Goal: Task Accomplishment & Management: Manage account settings

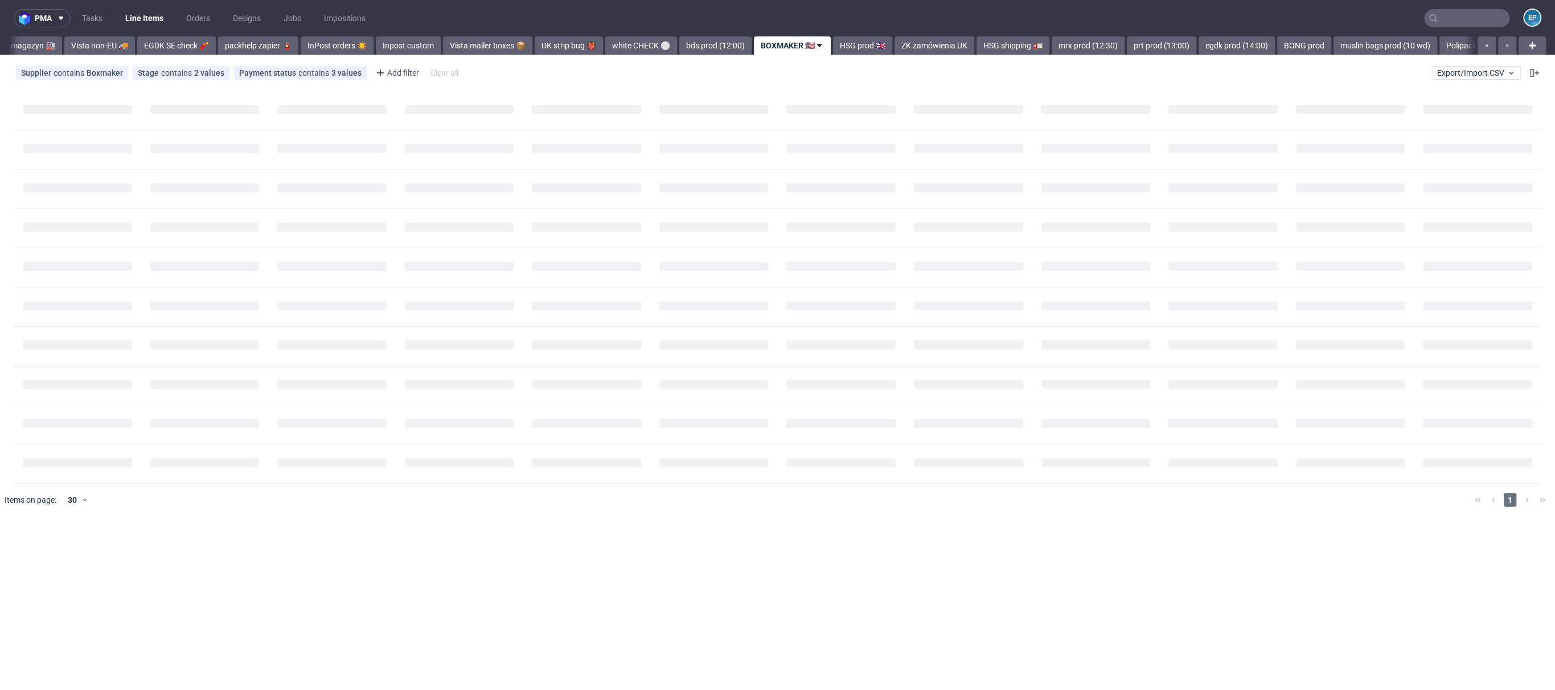
scroll to position [0, 449]
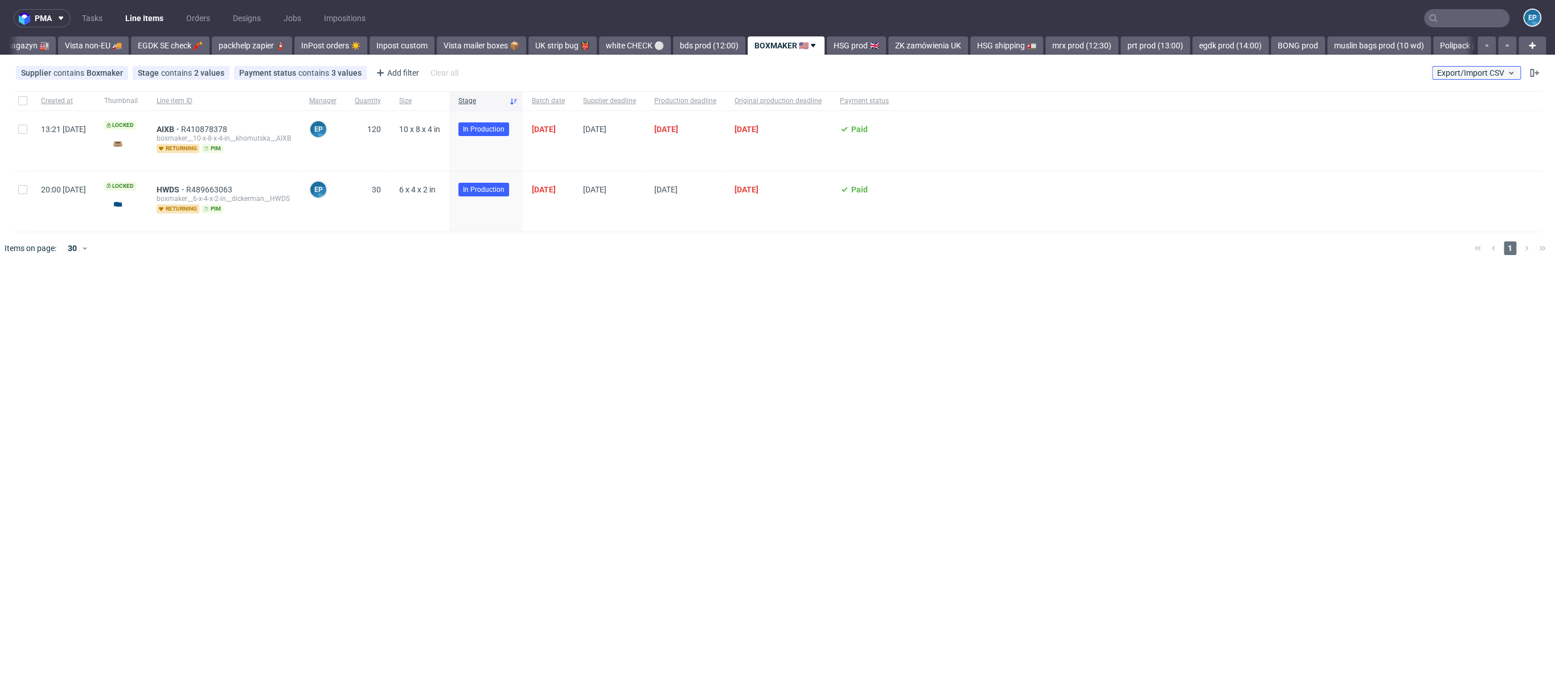
click at [1469, 72] on span "Export/Import CSV" at bounding box center [1477, 72] width 79 height 9
click at [1425, 118] on link "Import shipments CSV" at bounding box center [1449, 119] width 133 height 18
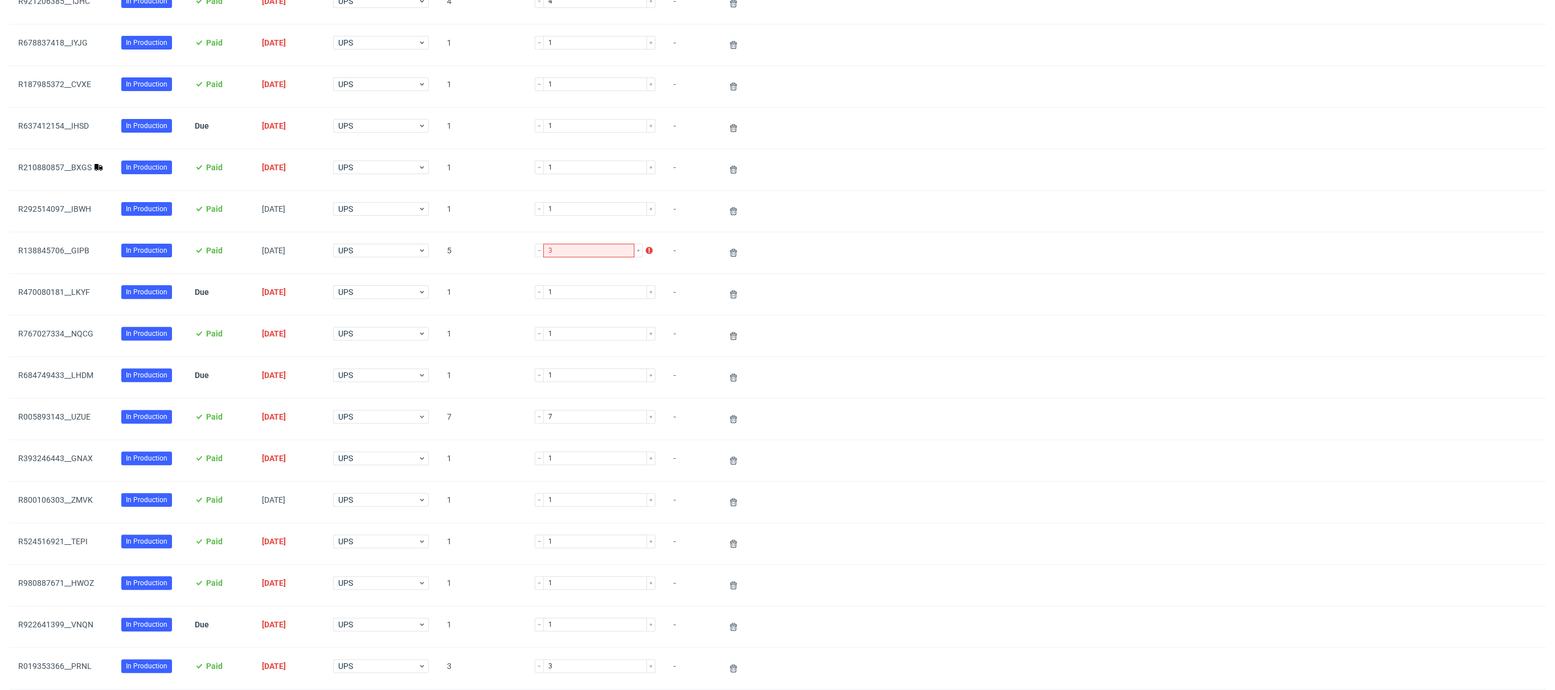
scroll to position [284, 0]
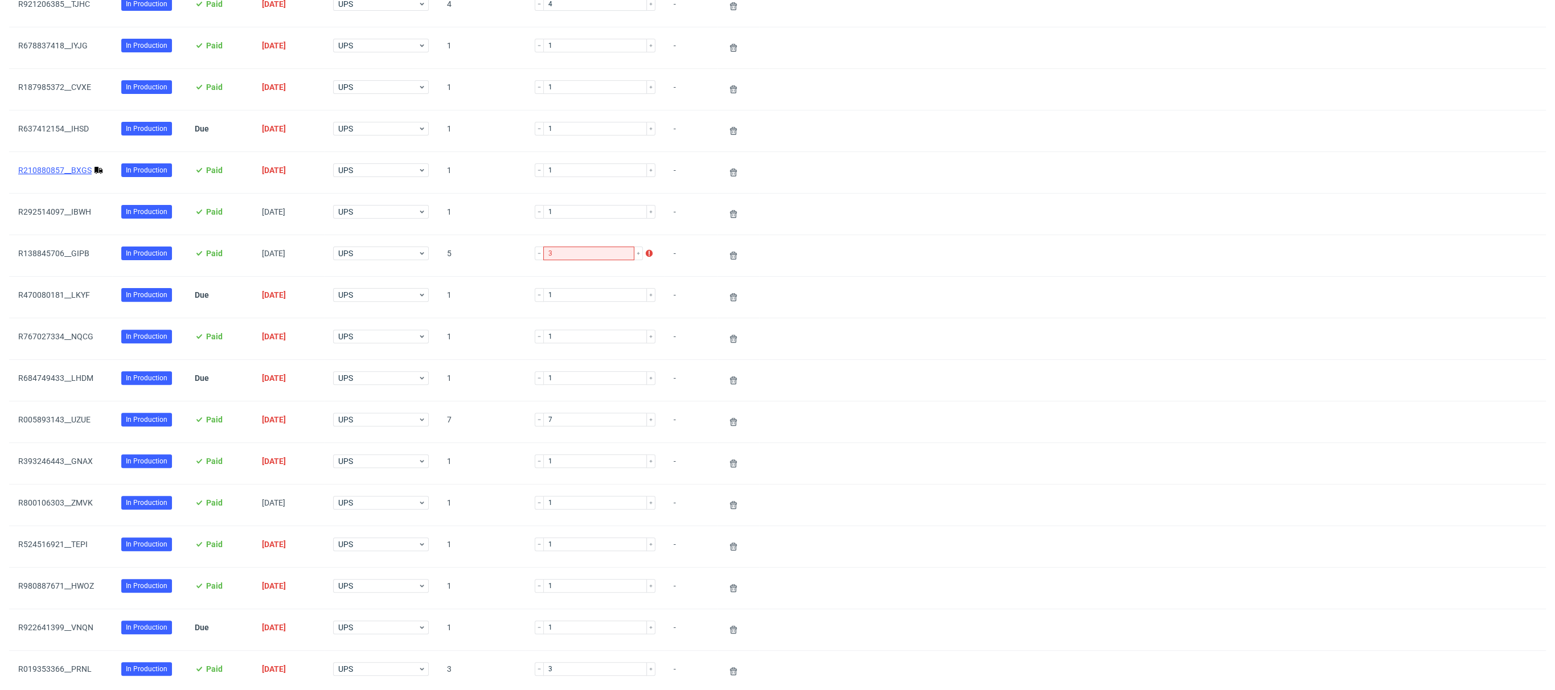
click at [57, 169] on link "R210880857__BXGS" at bounding box center [54, 170] width 73 height 9
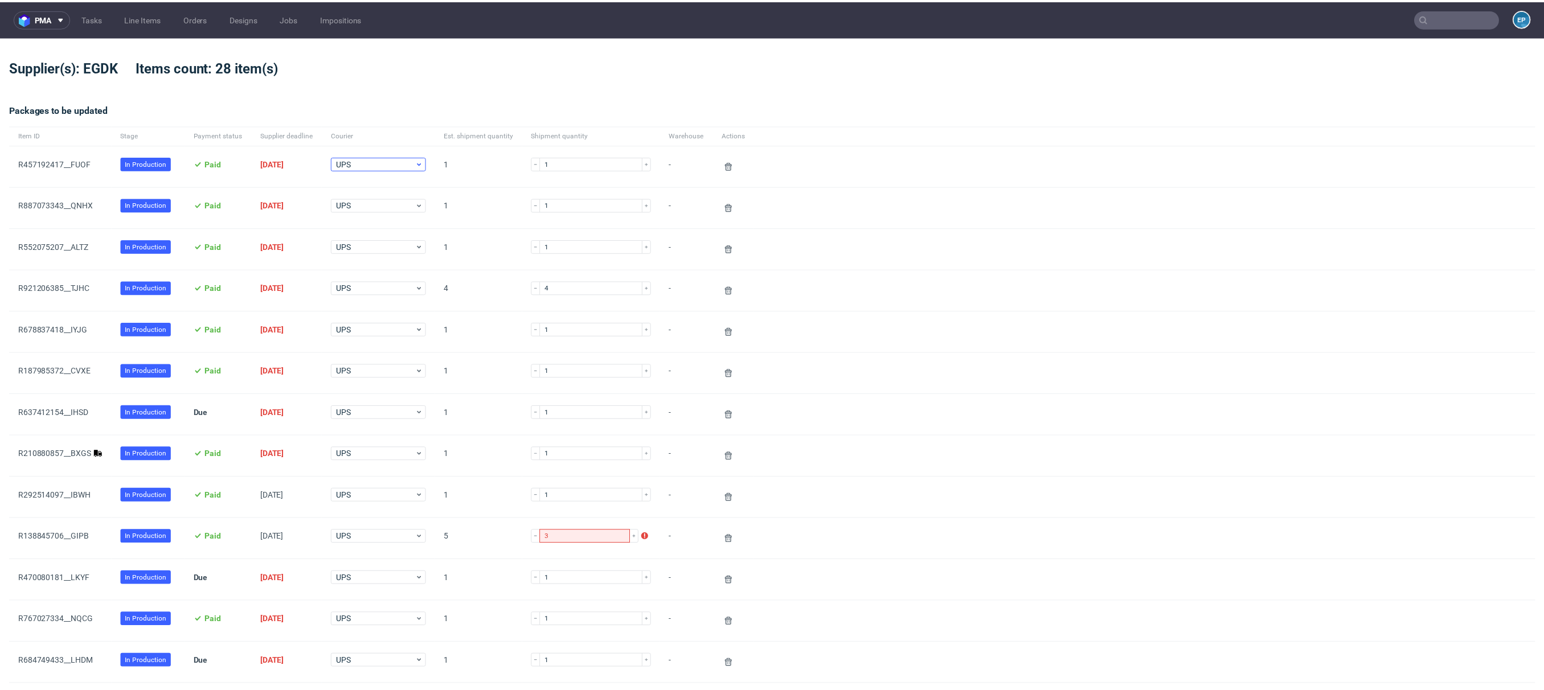
scroll to position [864, 0]
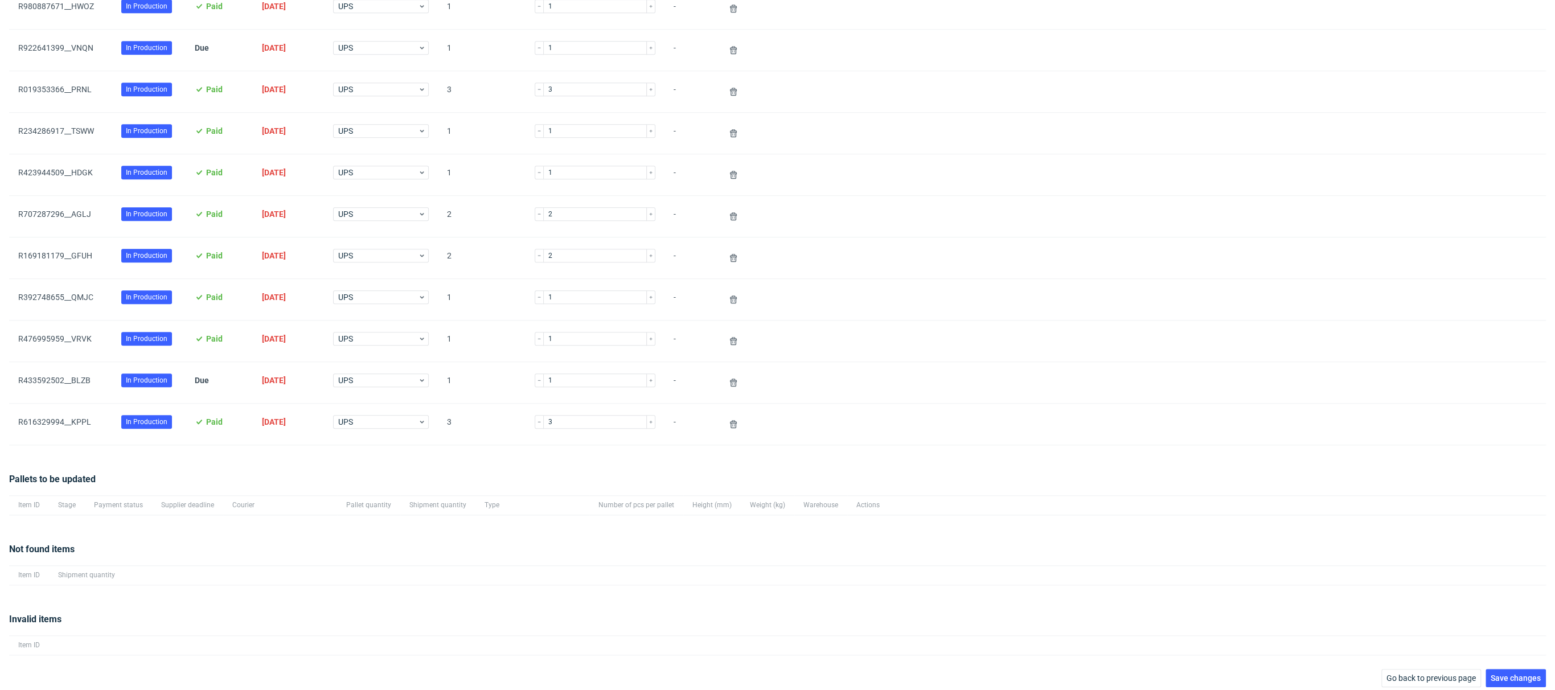
click at [1516, 660] on div "Invalid items Item ID" at bounding box center [777, 634] width 1537 height 70
click at [1513, 674] on span "Save changes" at bounding box center [1516, 678] width 50 height 8
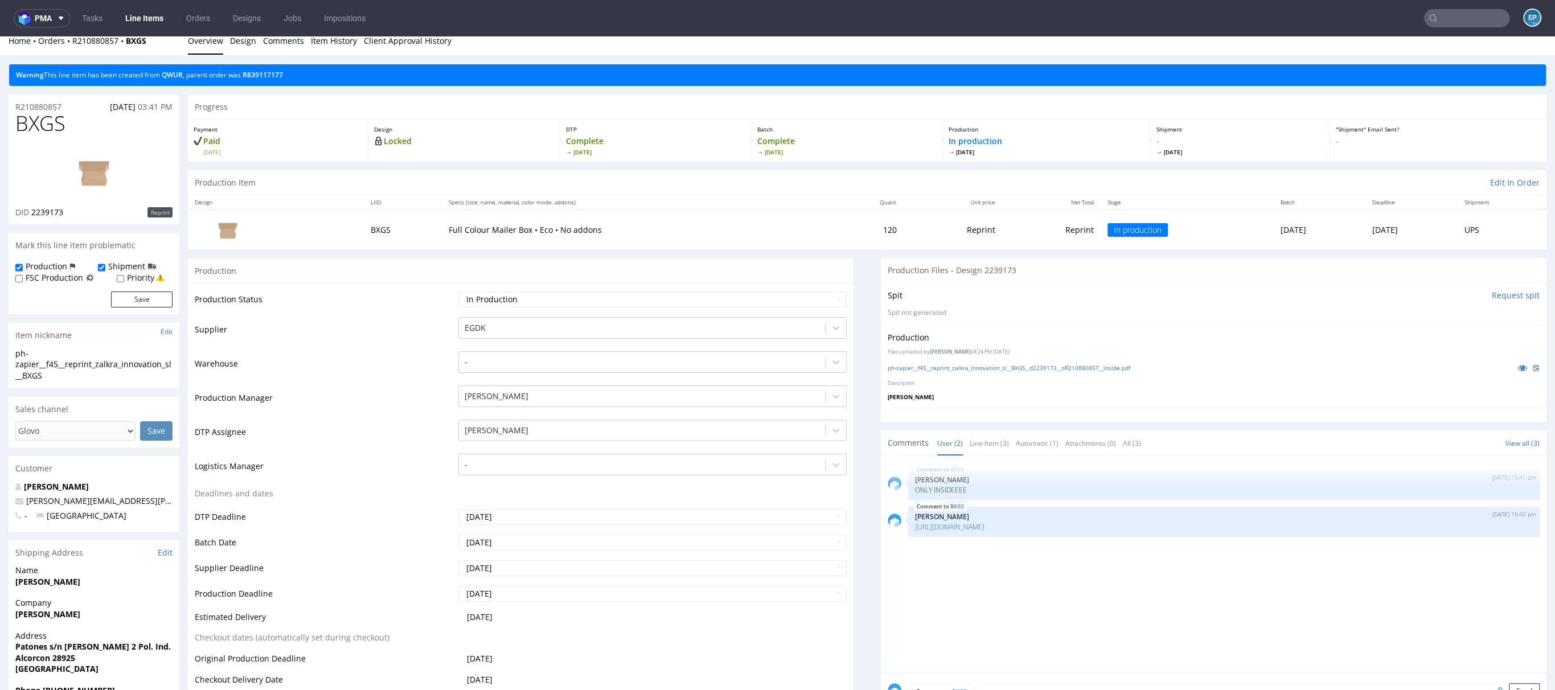
scroll to position [11, 0]
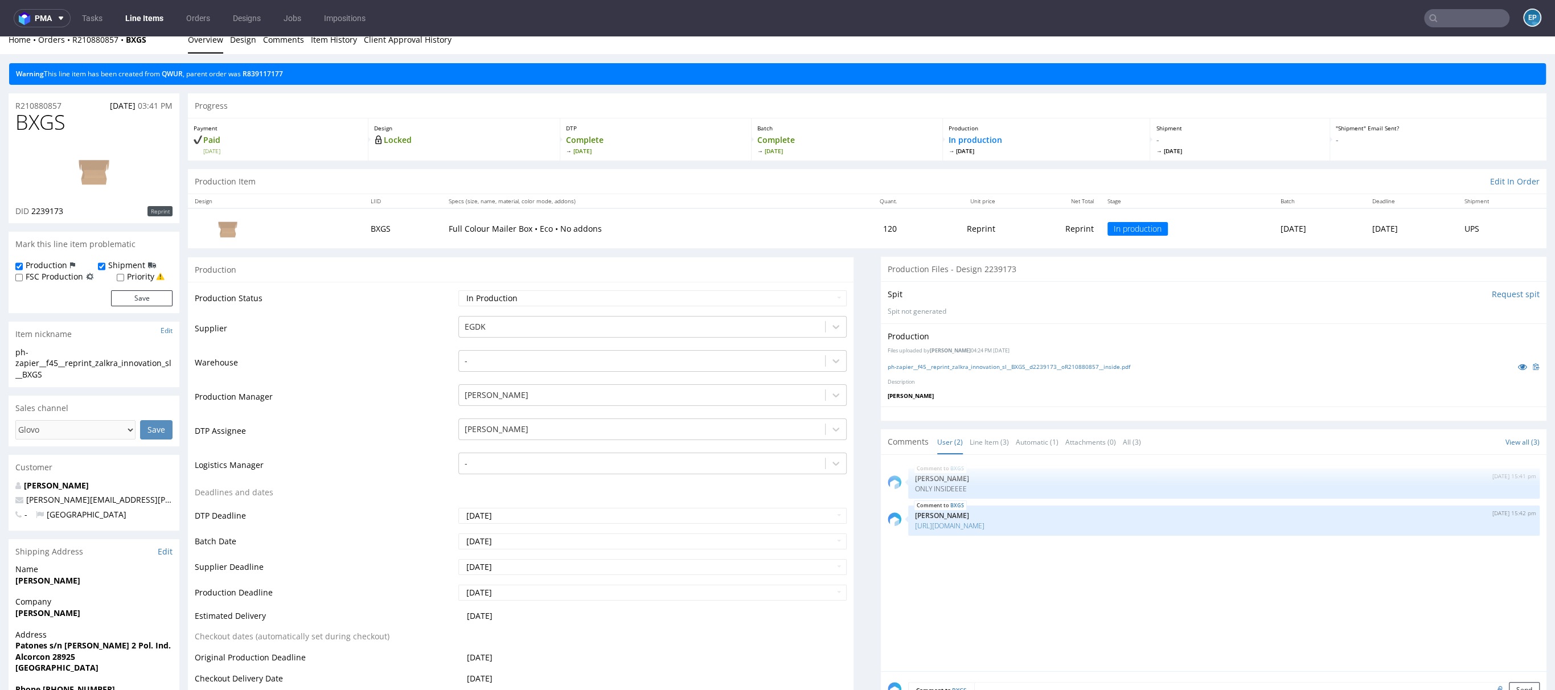
click at [1452, 13] on input "text" at bounding box center [1466, 18] width 85 height 18
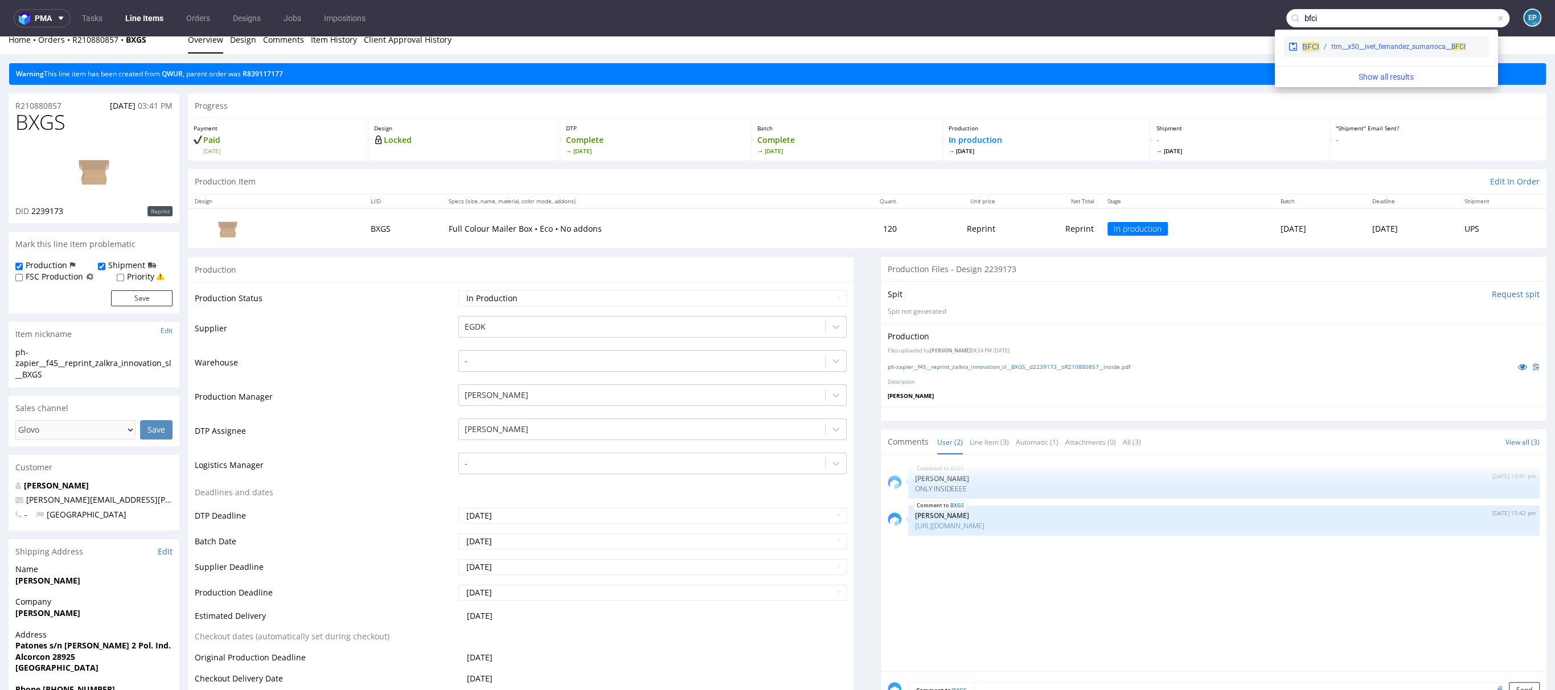
type input "bfci"
click at [1416, 51] on div "ttm__x50__ivet_fernandez_sumarroca__ BFCI" at bounding box center [1399, 47] width 134 height 10
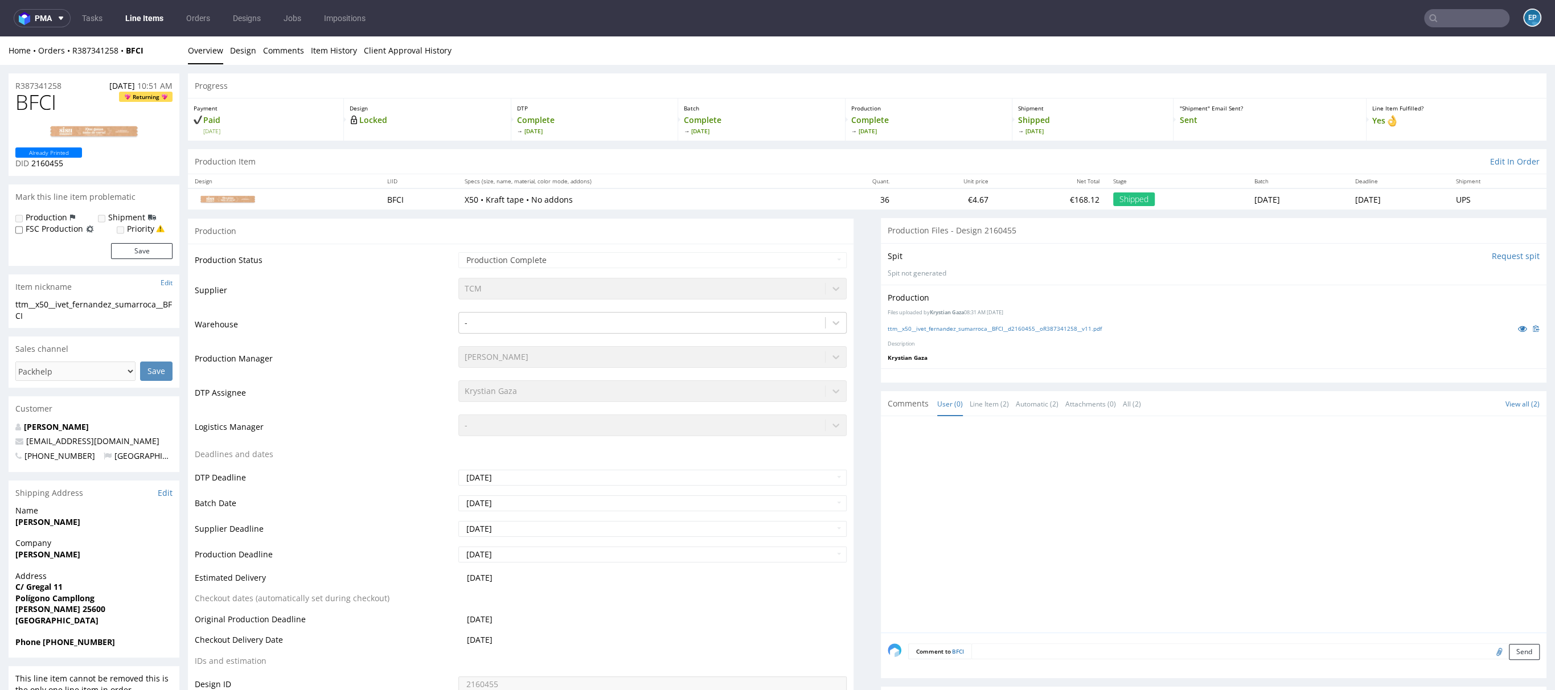
click at [1438, 18] on input "text" at bounding box center [1466, 18] width 85 height 18
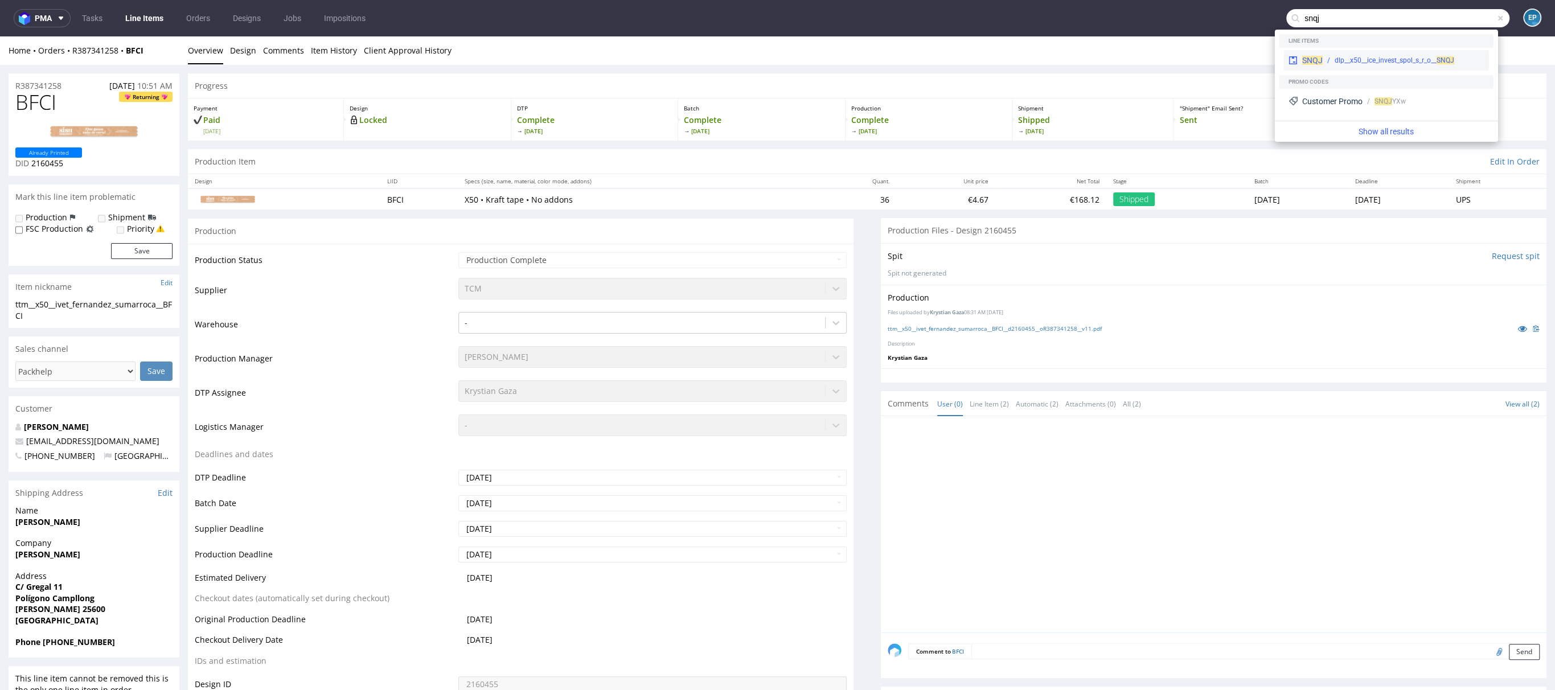
type input "snqj"
click at [1362, 55] on div "dlp__x50__ice_invest_spol_s_r_o__ SNQJ" at bounding box center [1395, 60] width 120 height 10
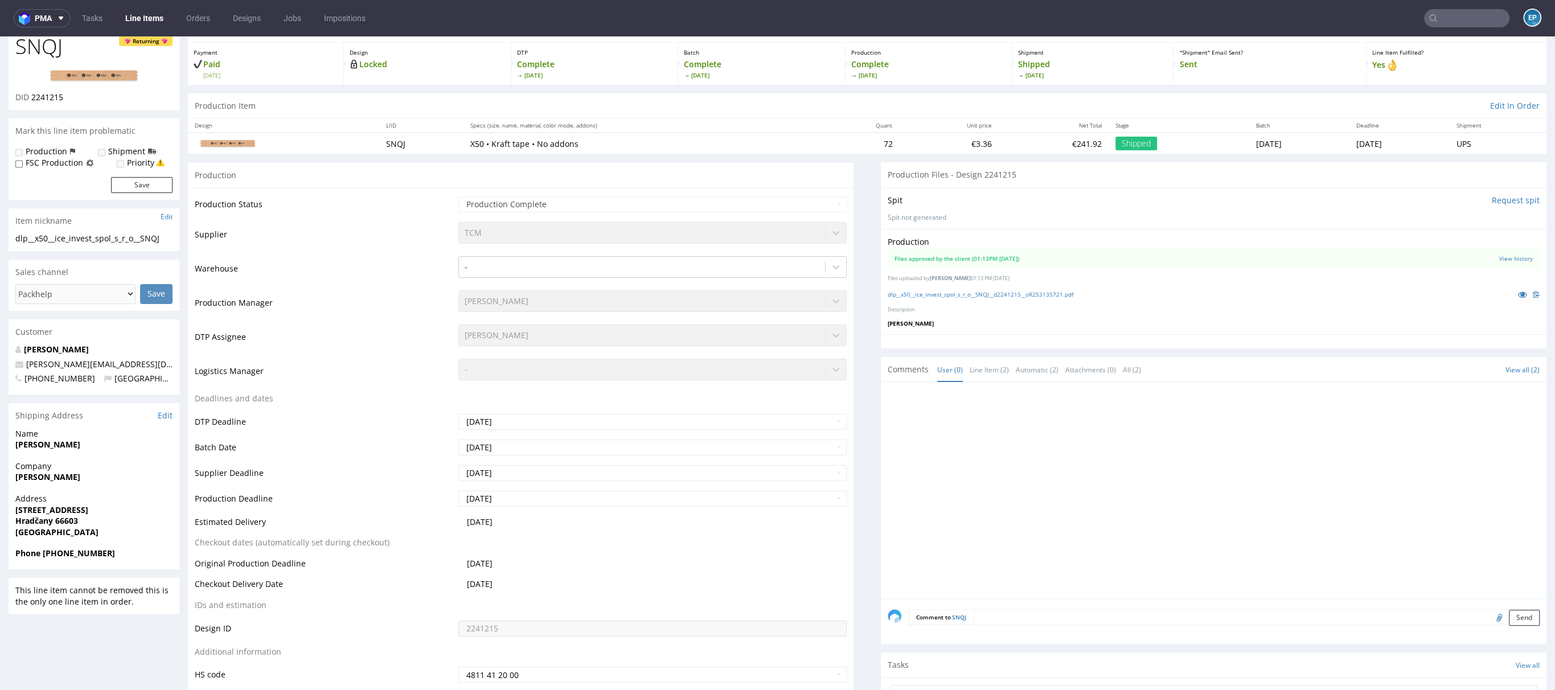
scroll to position [59, 0]
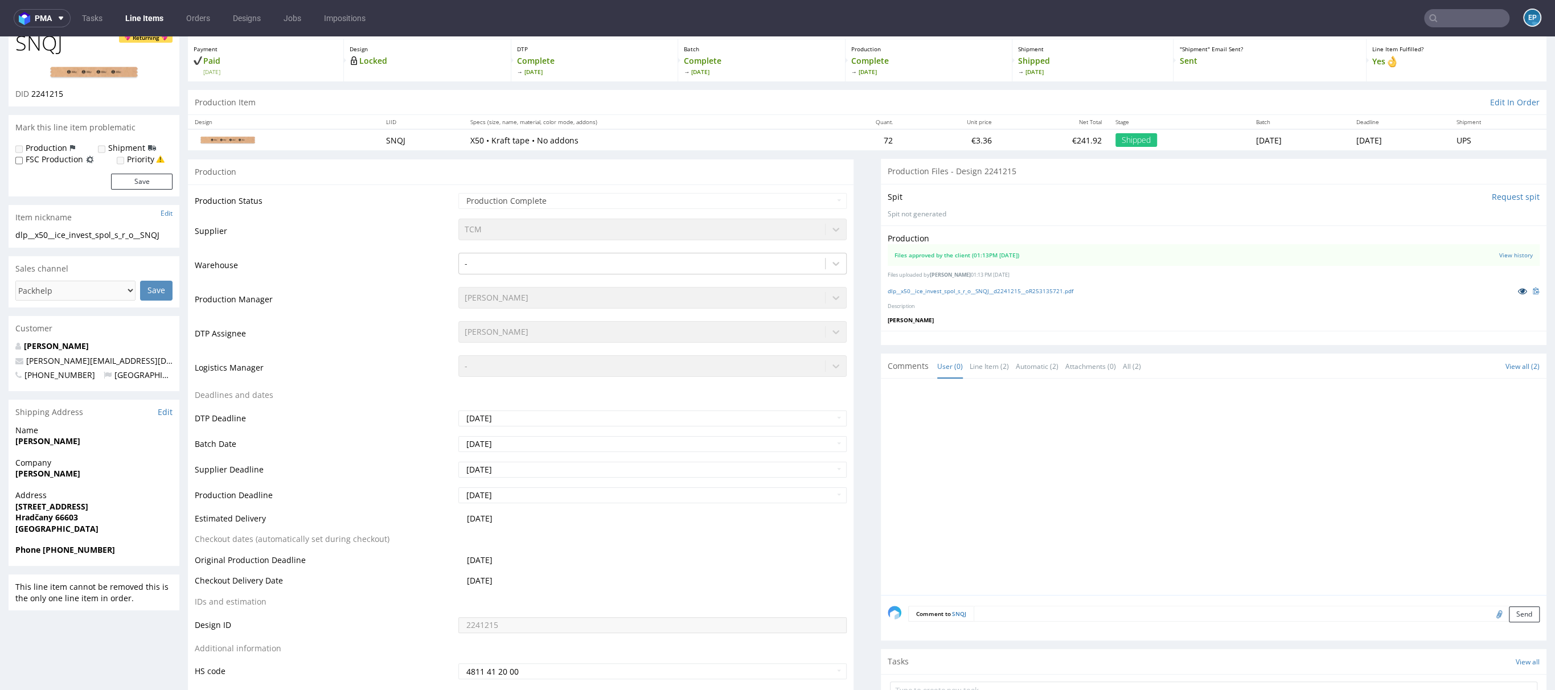
click at [1518, 289] on icon at bounding box center [1522, 291] width 9 height 8
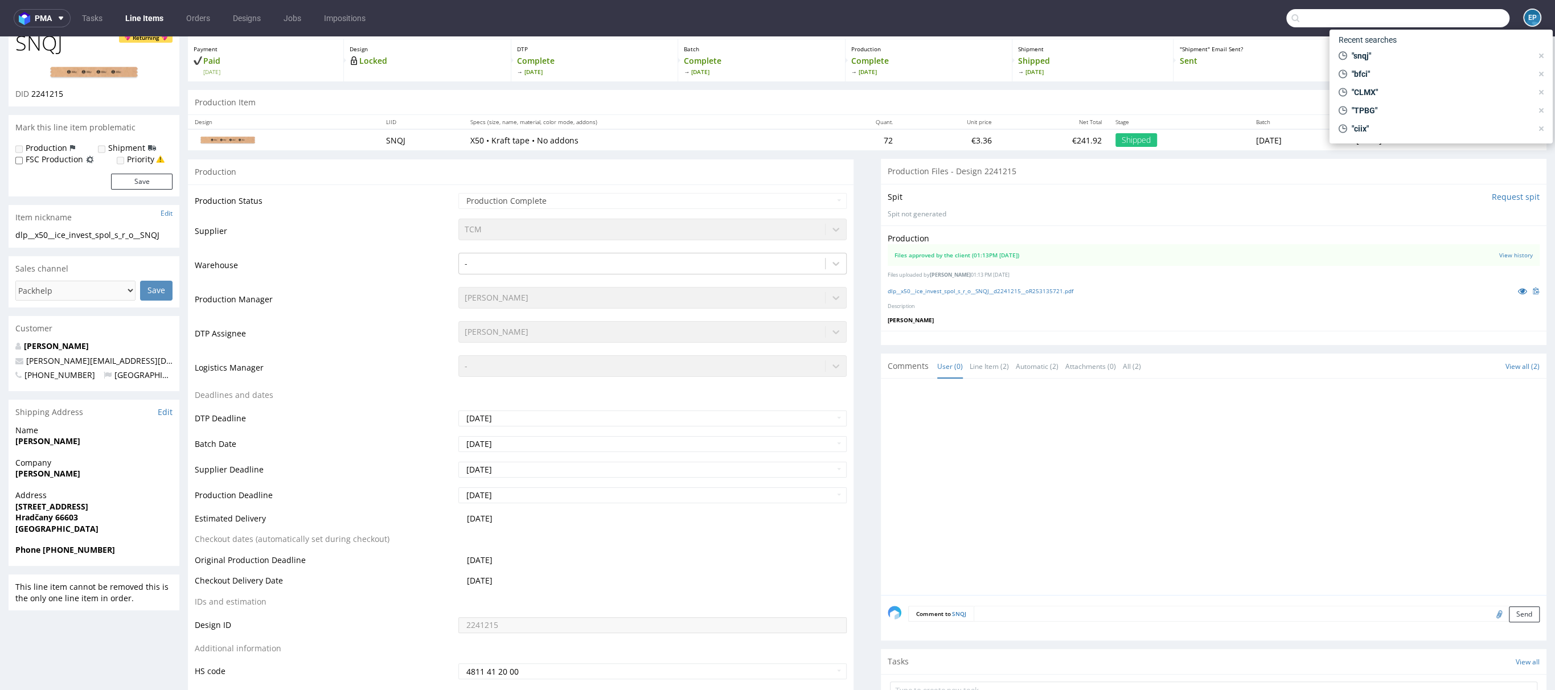
click at [1456, 19] on input "text" at bounding box center [1398, 18] width 223 height 18
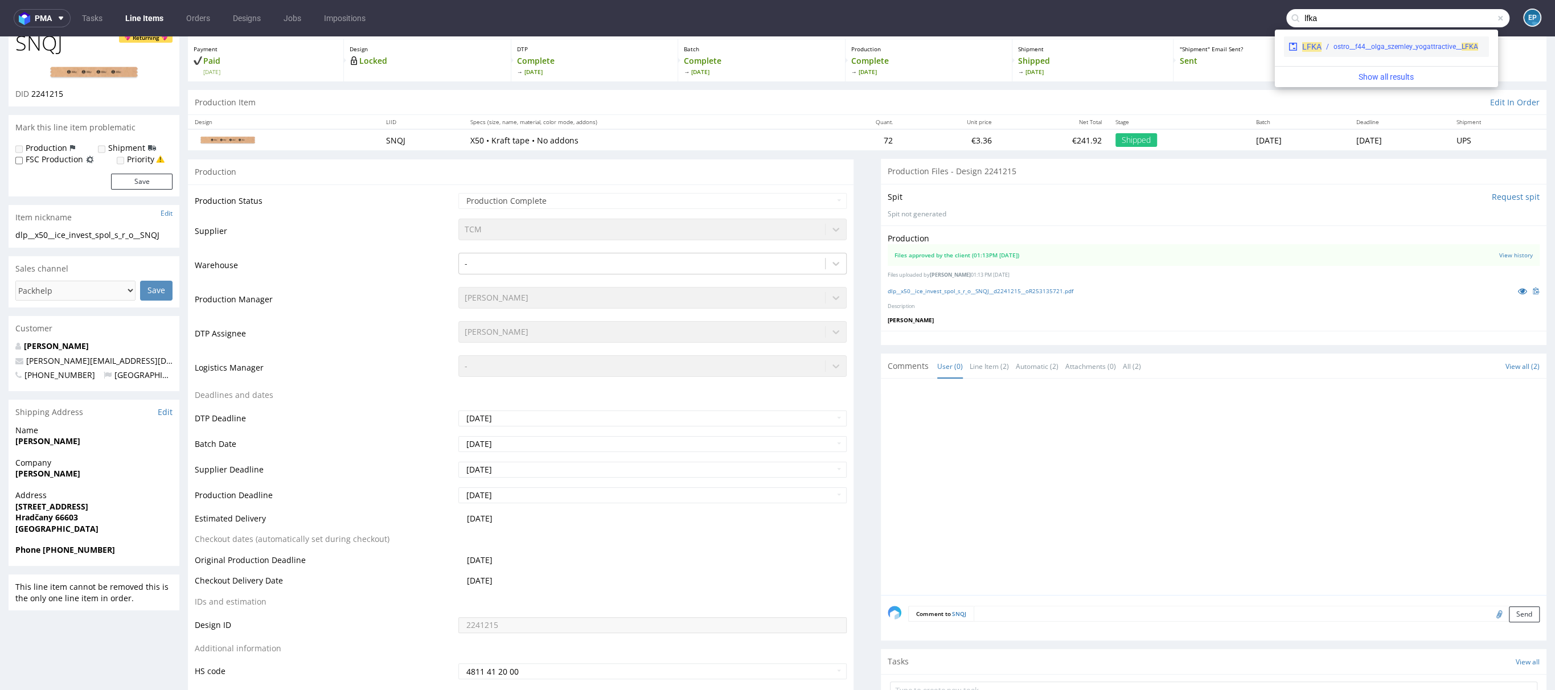
type input "lfka"
click at [1431, 43] on div "ostro__f44__olga_szemley_yogattractive__ LFKA" at bounding box center [1406, 47] width 145 height 10
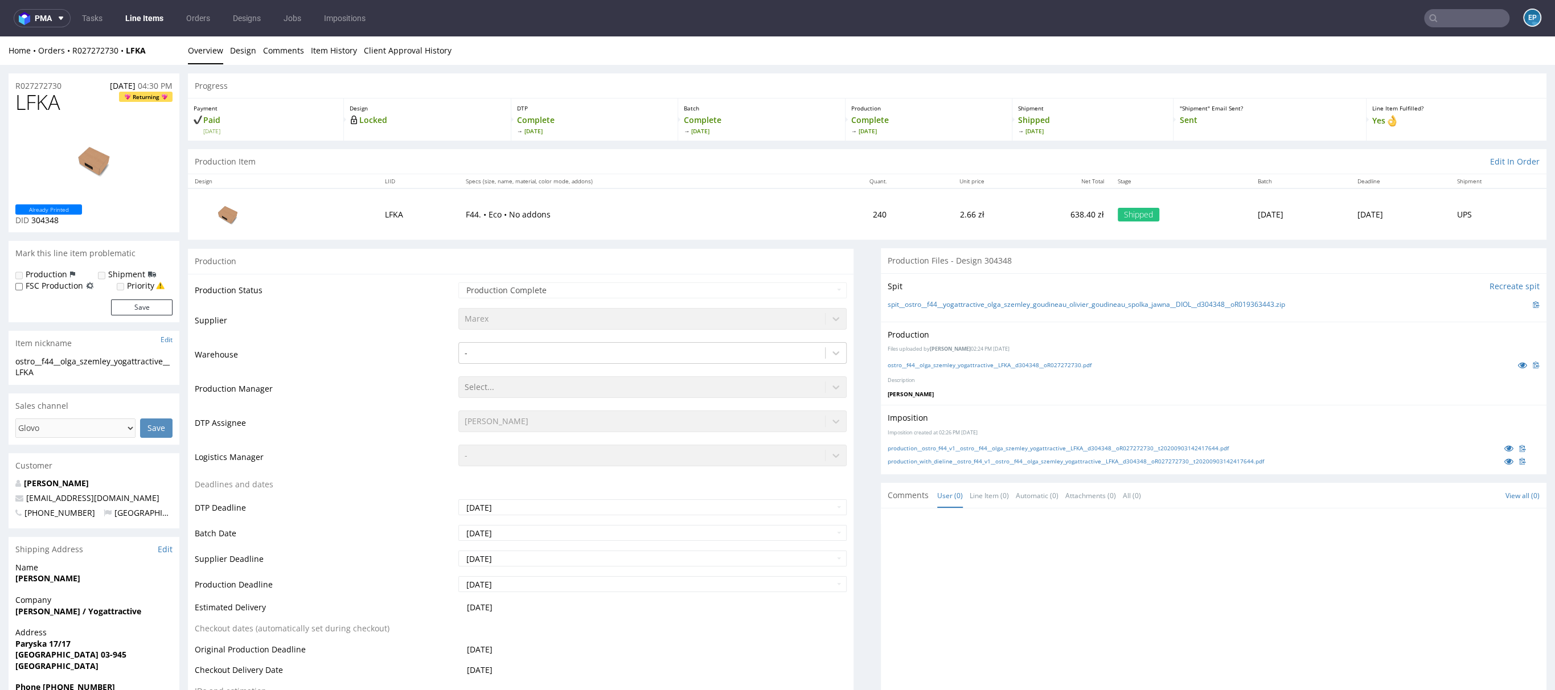
click at [1446, 19] on input "text" at bounding box center [1466, 18] width 85 height 18
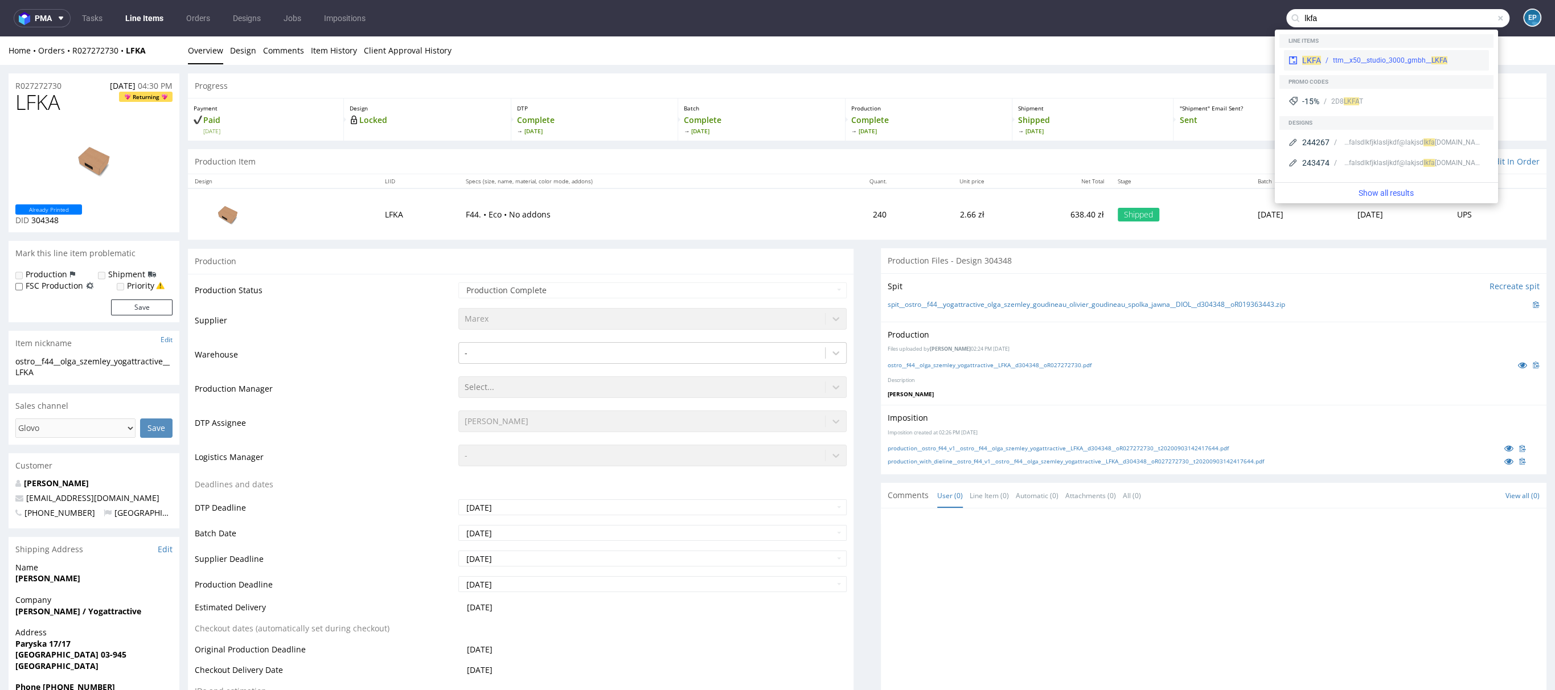
type input "lkfa"
click at [1408, 54] on div "LKFA ttm__x50__studio_3000_gmbh__ LKFA" at bounding box center [1386, 60] width 205 height 21
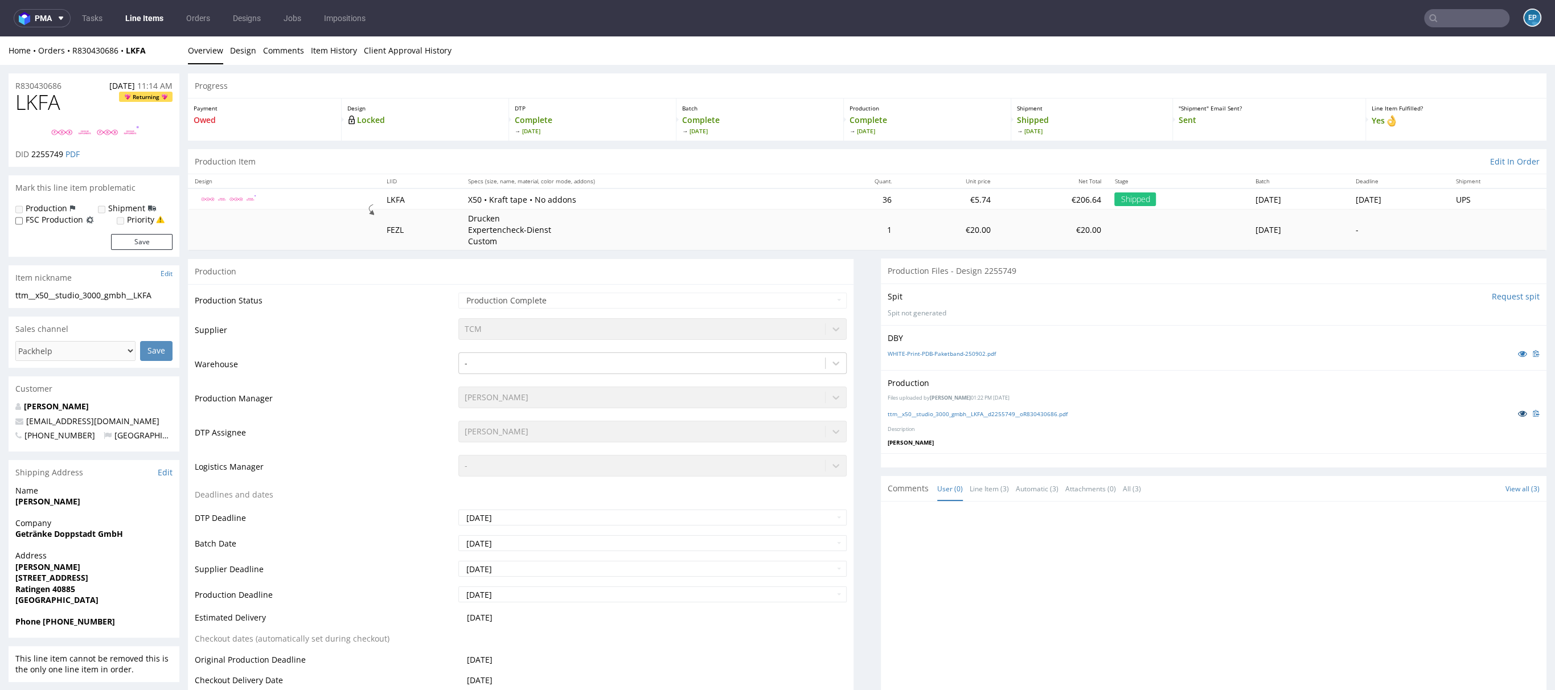
click at [1518, 410] on icon at bounding box center [1522, 414] width 9 height 8
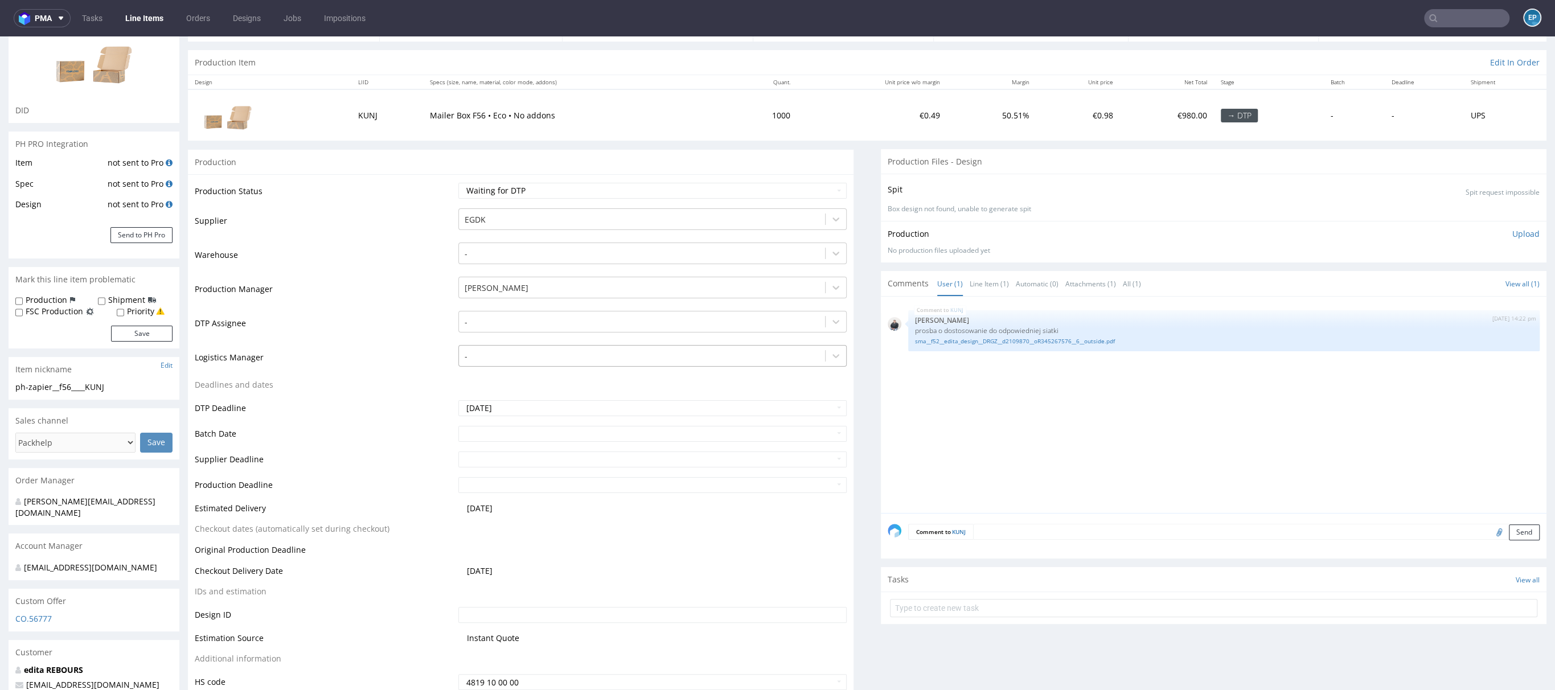
scroll to position [182, 0]
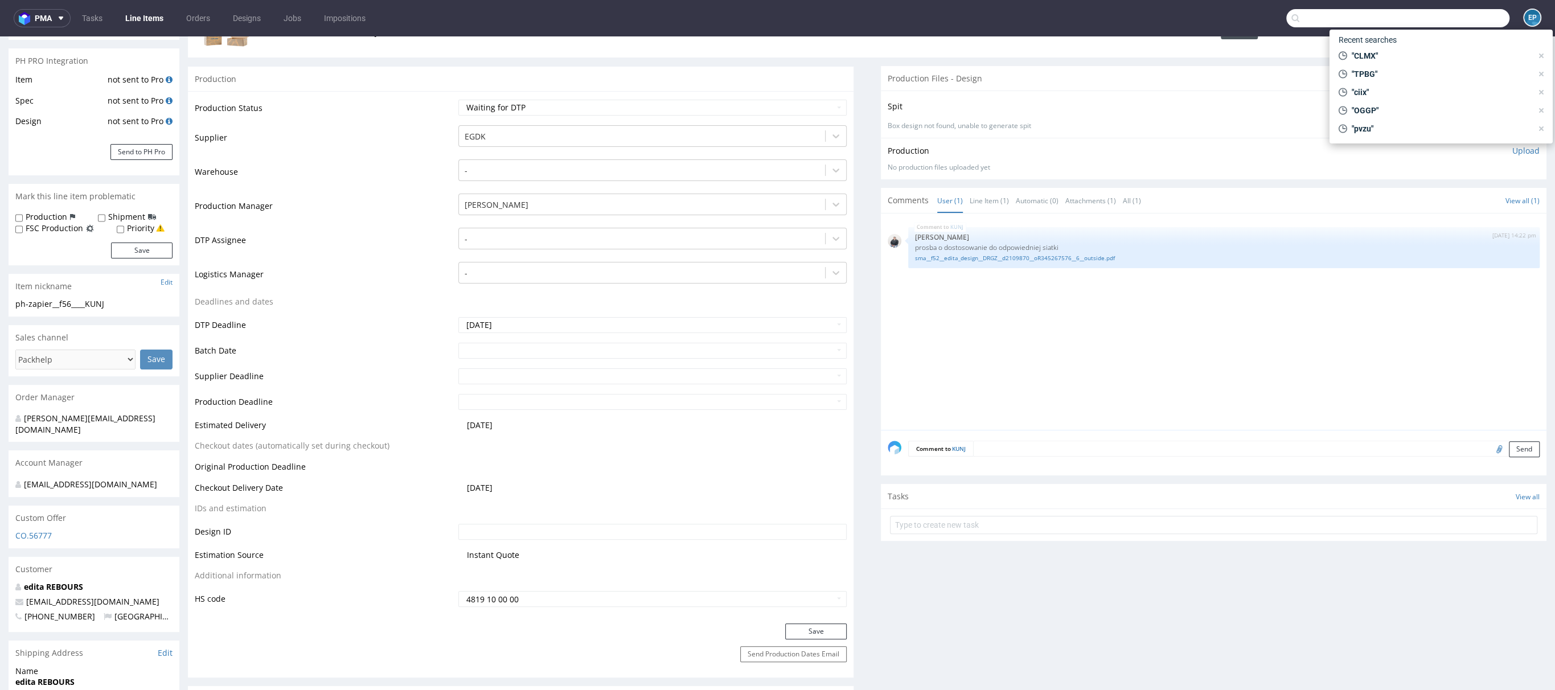
click at [1442, 20] on input "text" at bounding box center [1398, 18] width 223 height 18
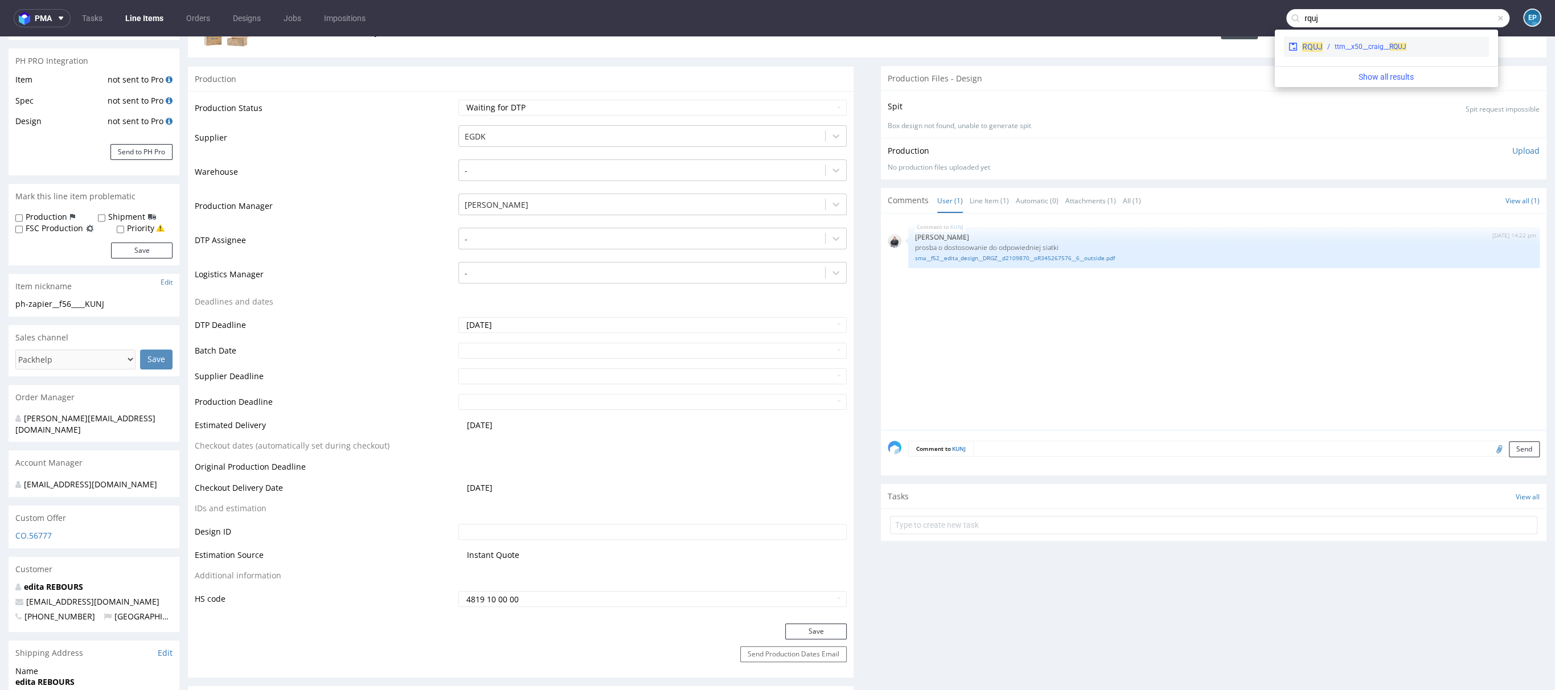
type input "rquj"
click at [1427, 48] on div "ttm__x50__craig__ RQUJ" at bounding box center [1404, 47] width 162 height 10
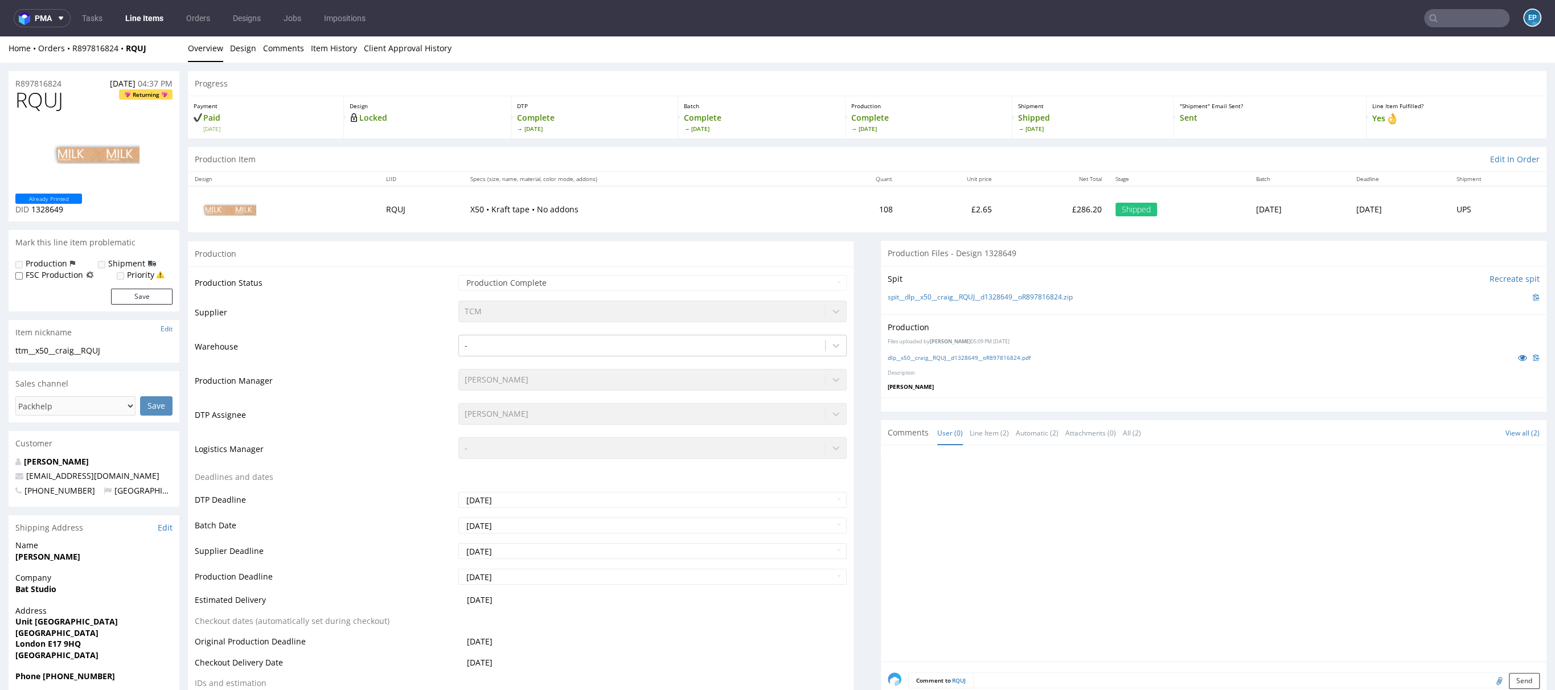
scroll to position [3, 0]
click at [1451, 26] on input "text" at bounding box center [1466, 18] width 85 height 18
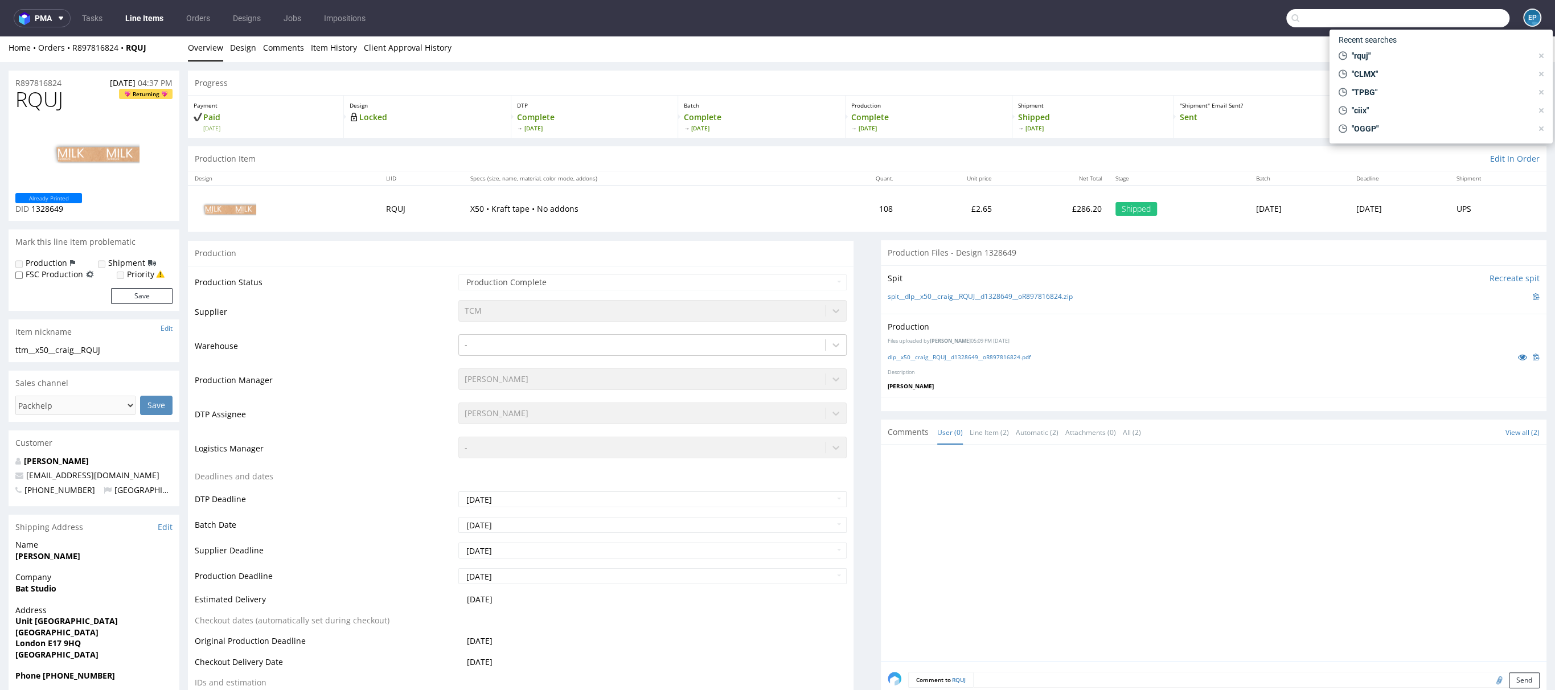
type input "o"
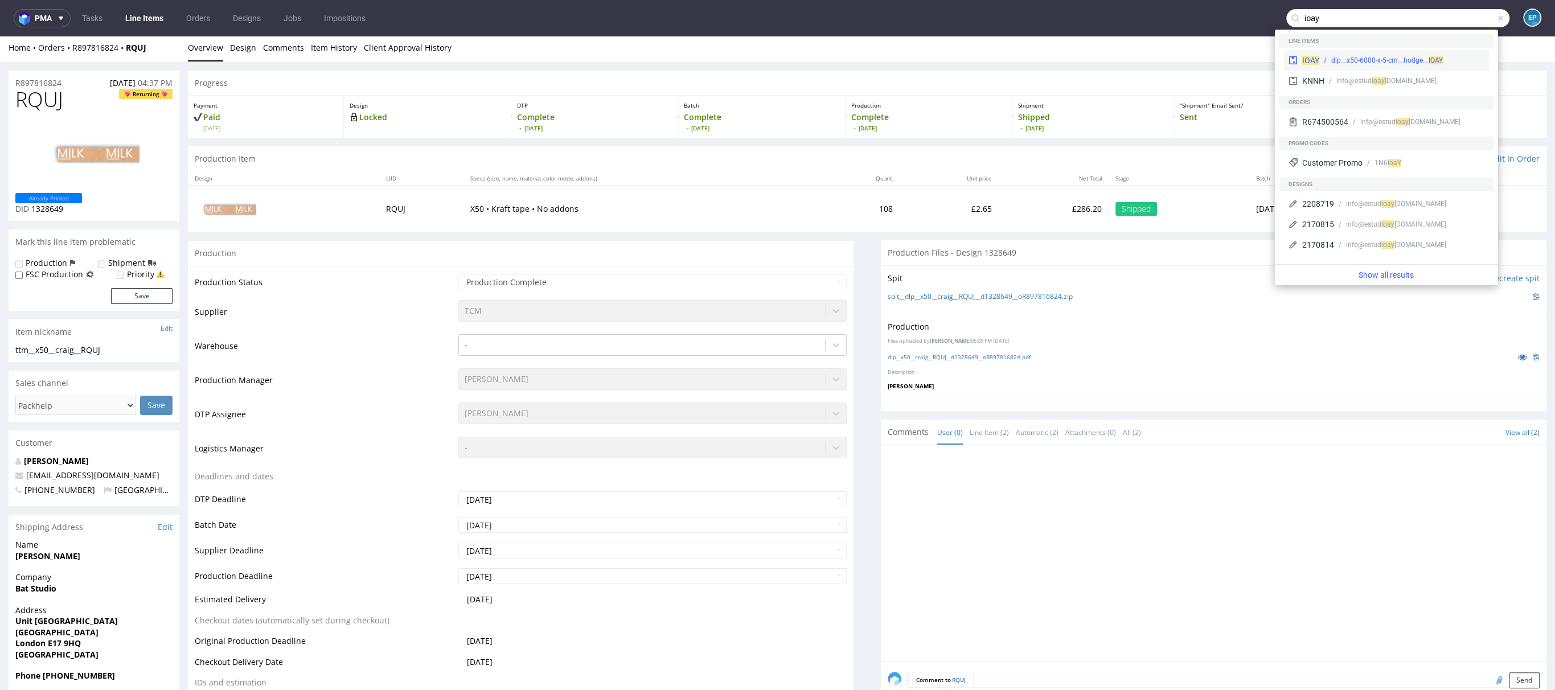
type input "ioay"
click at [1340, 60] on div "dlp__x50-6000-x-5-cm__hodge__ IOAY" at bounding box center [1388, 60] width 112 height 10
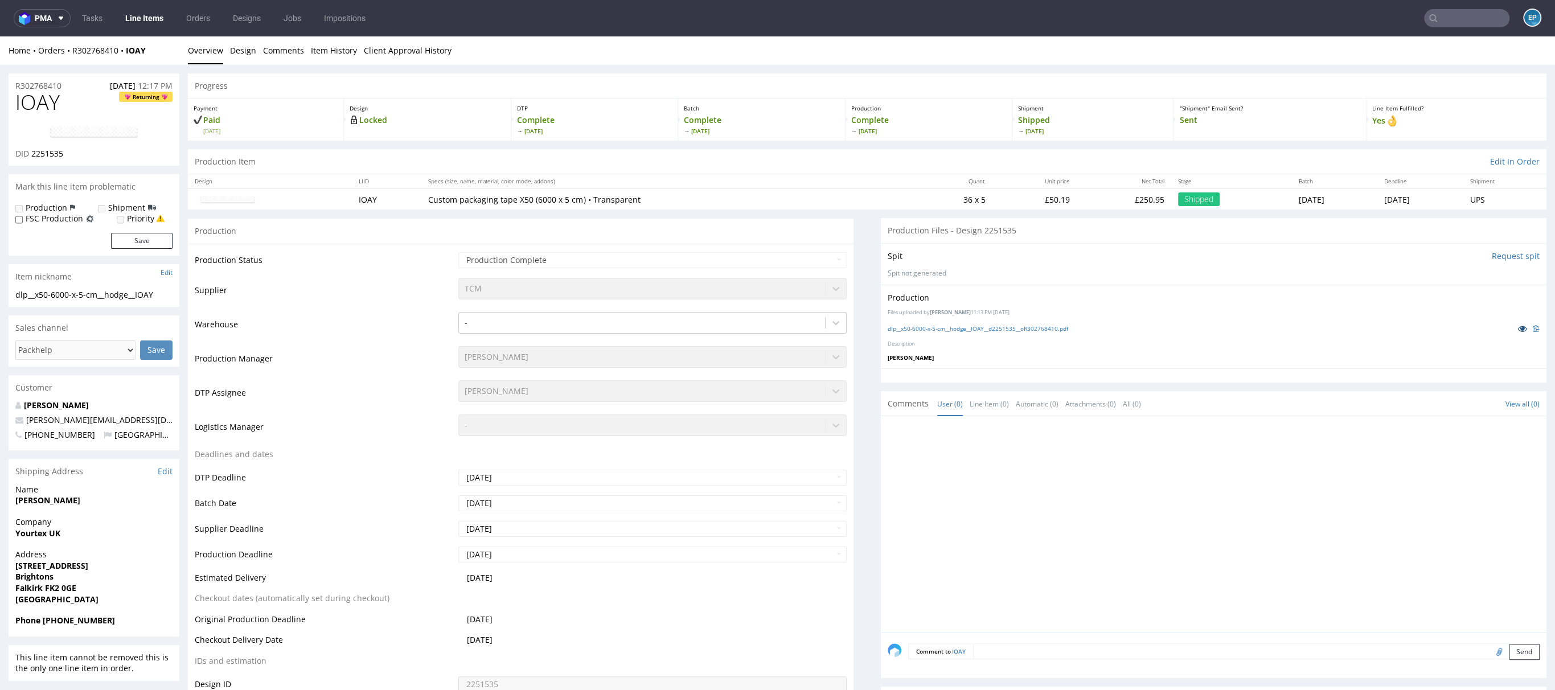
click at [1518, 330] on icon at bounding box center [1522, 329] width 9 height 8
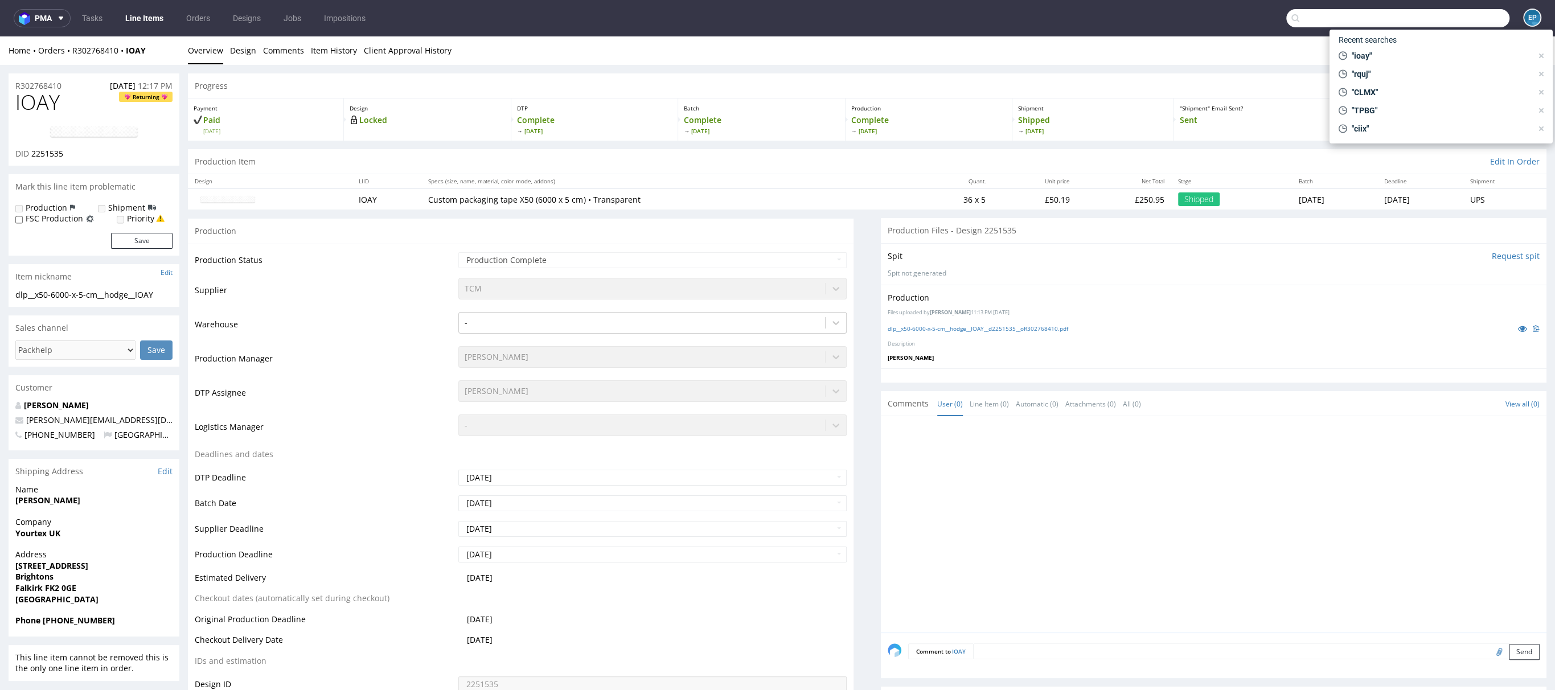
click at [1436, 15] on input "text" at bounding box center [1398, 18] width 223 height 18
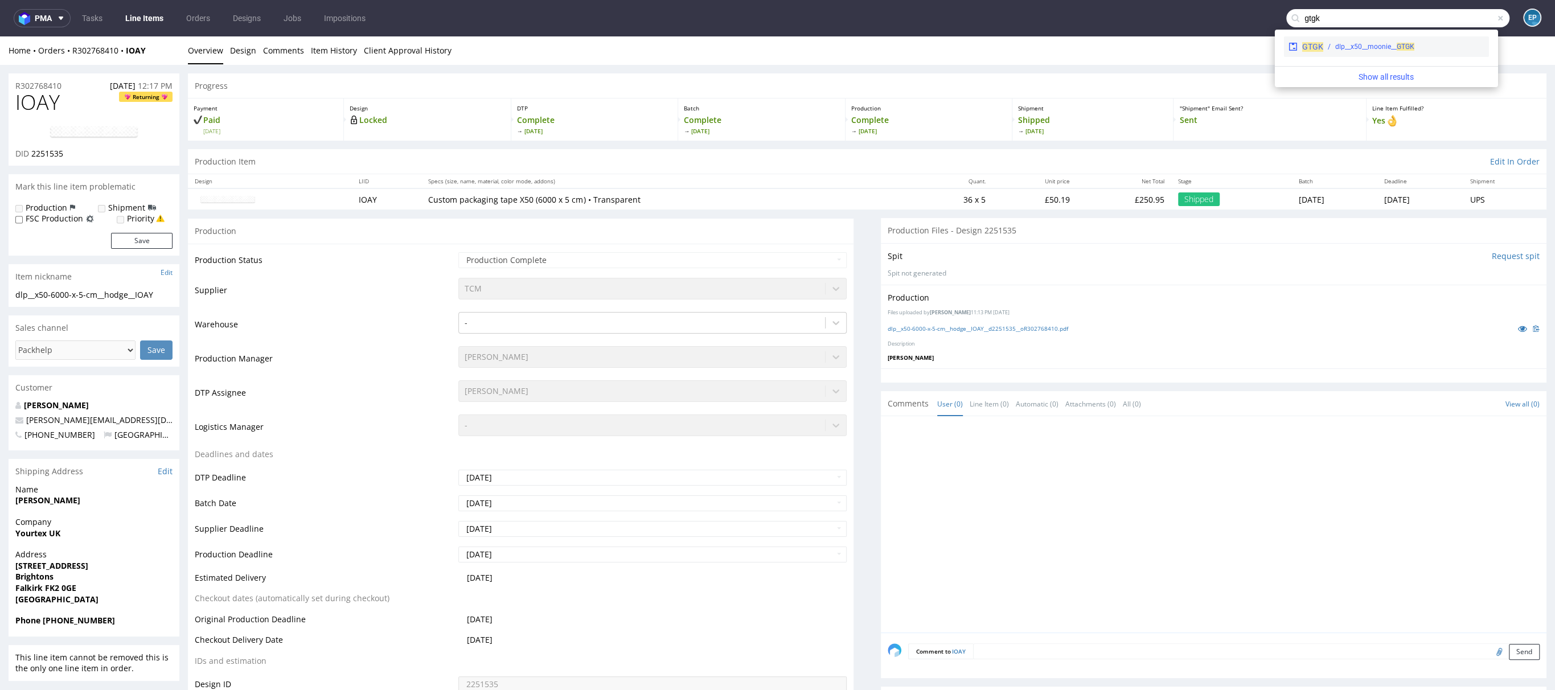
type input "gtgk"
click at [1312, 46] on span "GTGK" at bounding box center [1313, 46] width 21 height 9
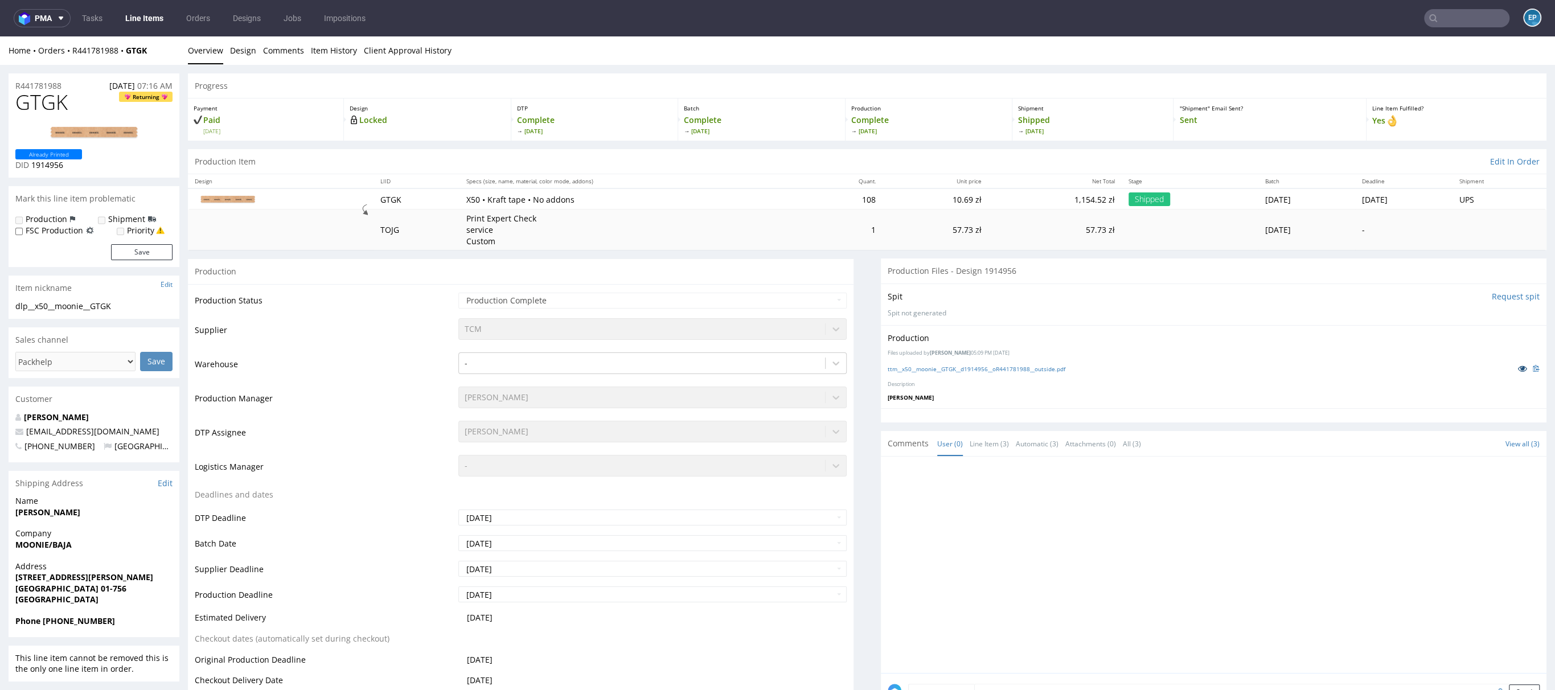
click at [1518, 367] on icon at bounding box center [1522, 369] width 9 height 8
click at [1430, 15] on input "text" at bounding box center [1466, 18] width 85 height 18
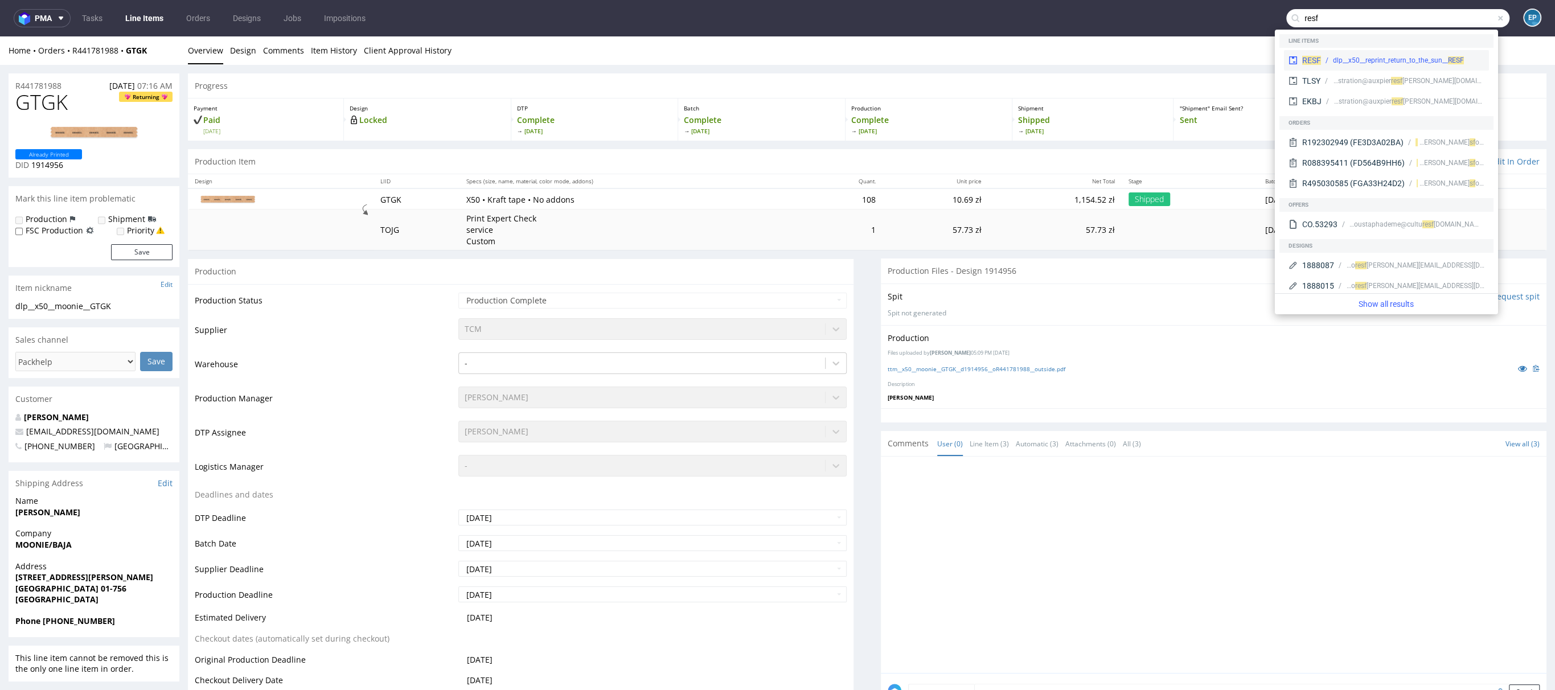
type input "resf"
click at [1333, 59] on div "dlp__x50__reprint_return_to_the_sun__ RESF" at bounding box center [1398, 60] width 131 height 10
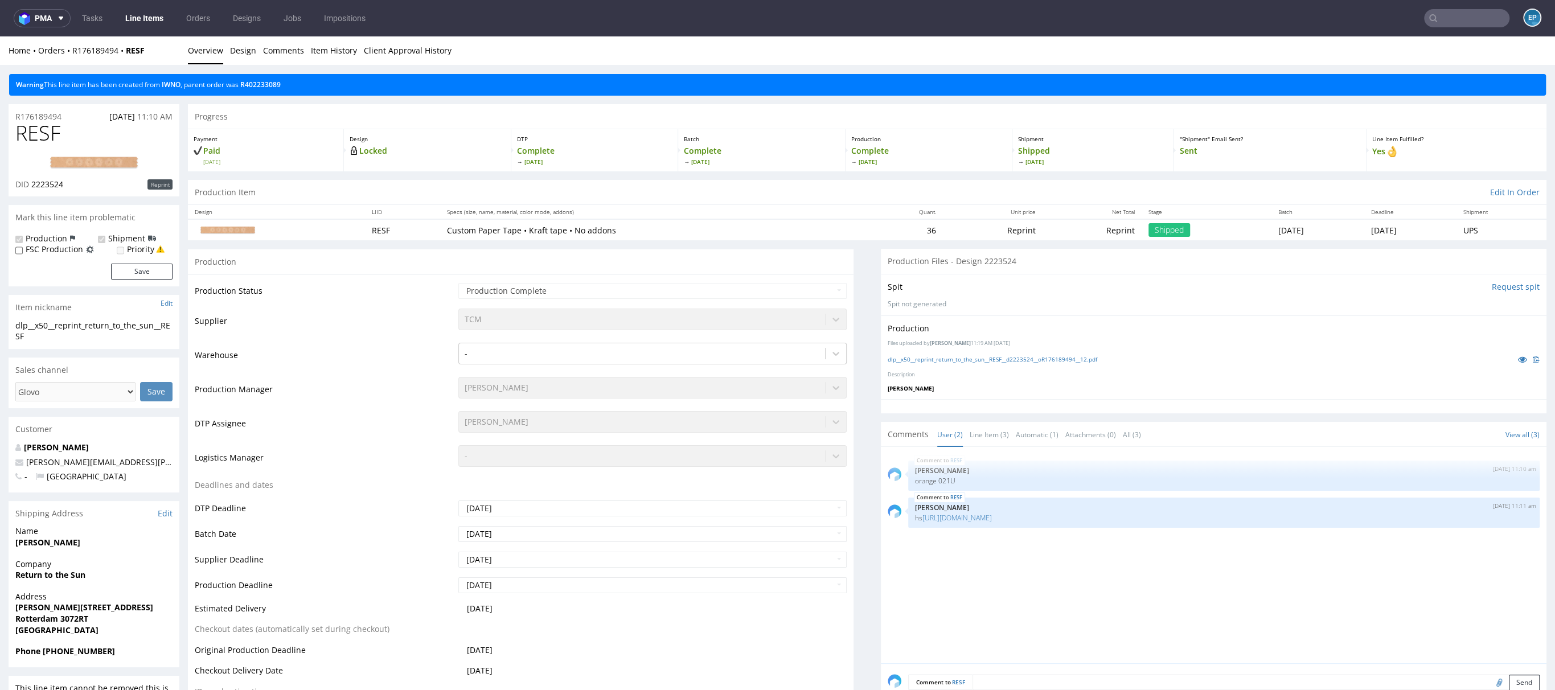
click at [1459, 21] on input "text" at bounding box center [1466, 18] width 85 height 18
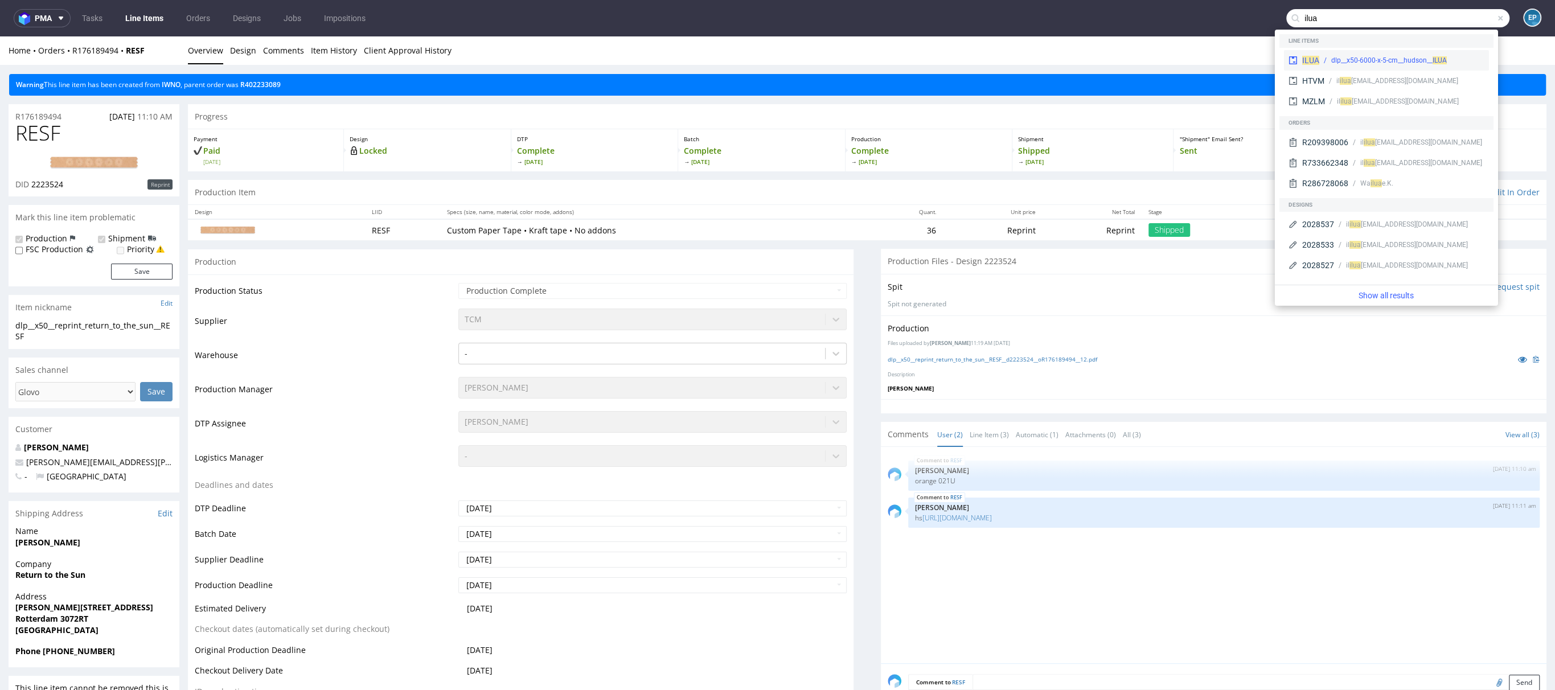
type input "ilua"
click at [1310, 58] on span "ILUA" at bounding box center [1311, 60] width 17 height 9
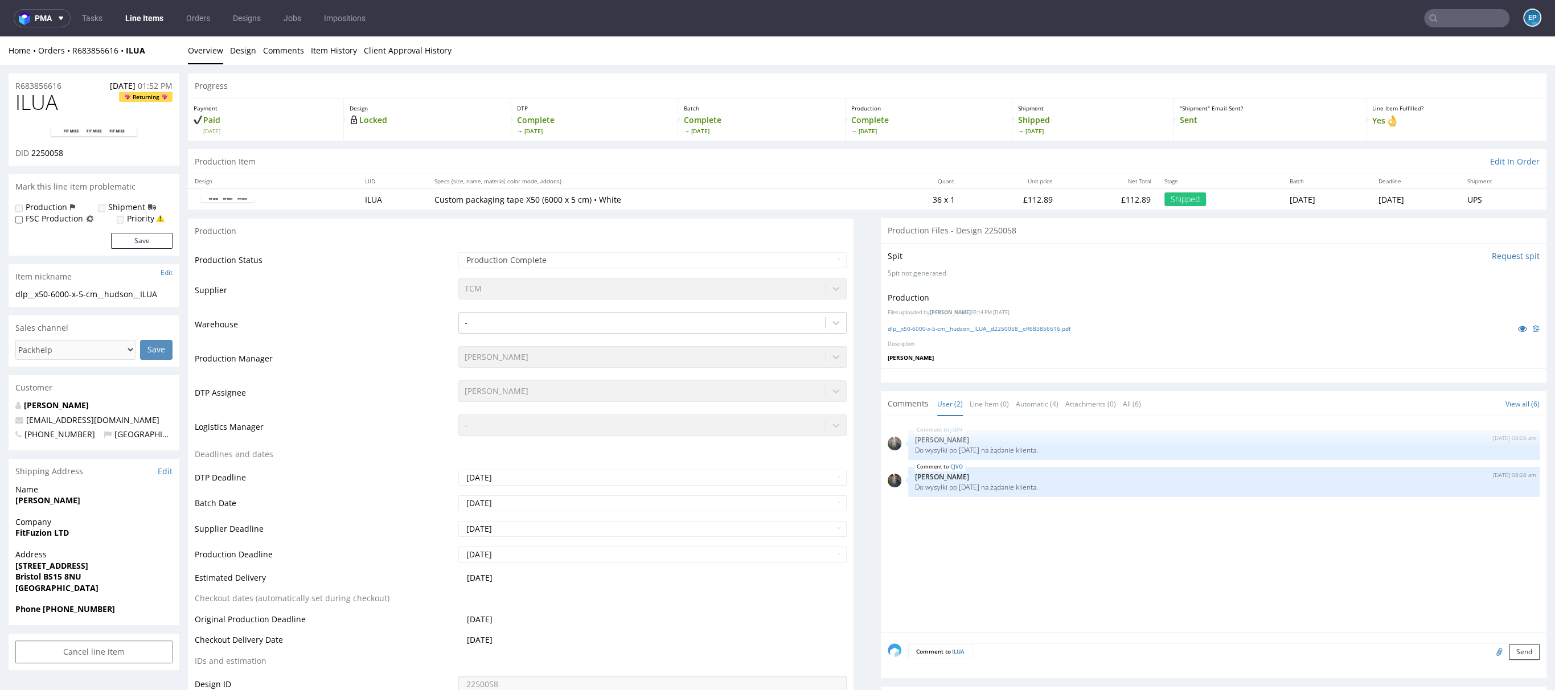
click at [1436, 22] on input "text" at bounding box center [1466, 18] width 85 height 18
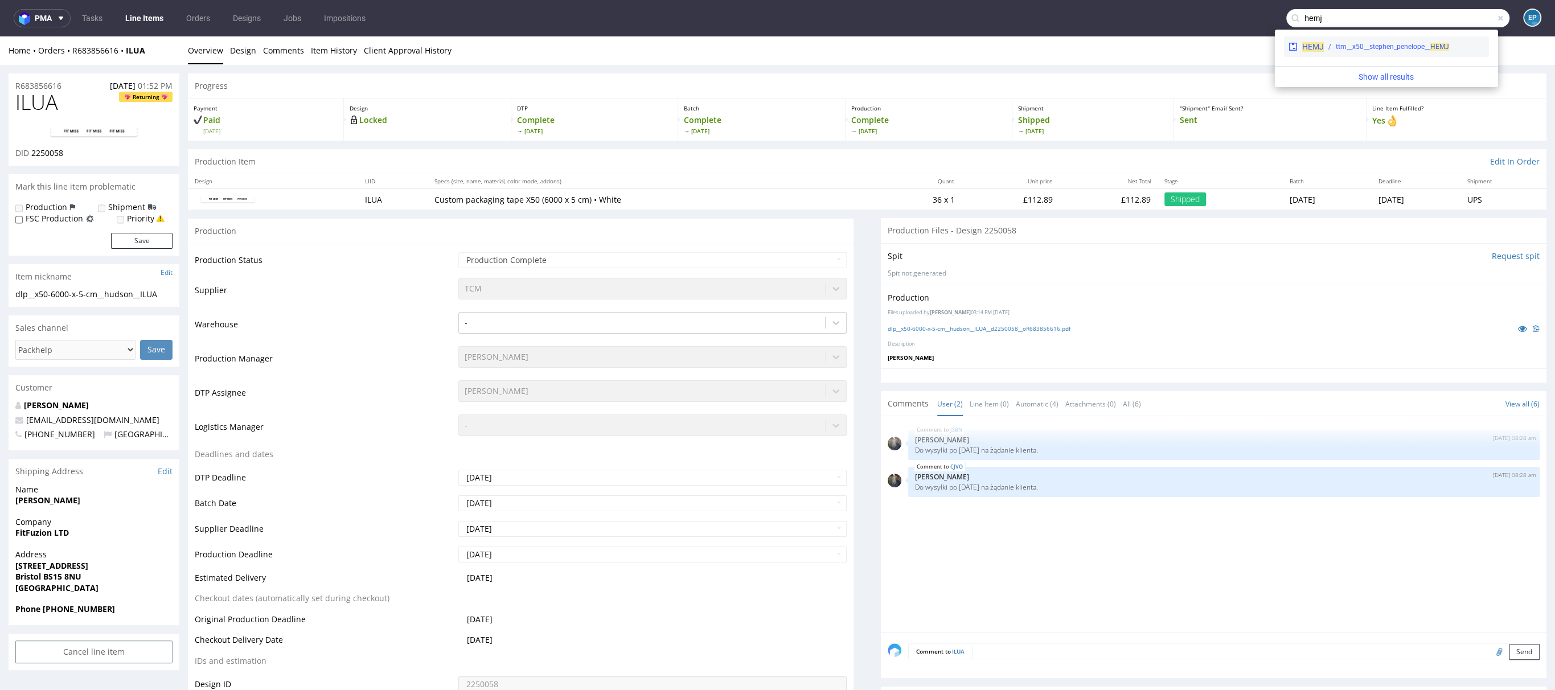
type input "hemj"
click at [1317, 47] on span "HEMJ" at bounding box center [1314, 46] width 22 height 9
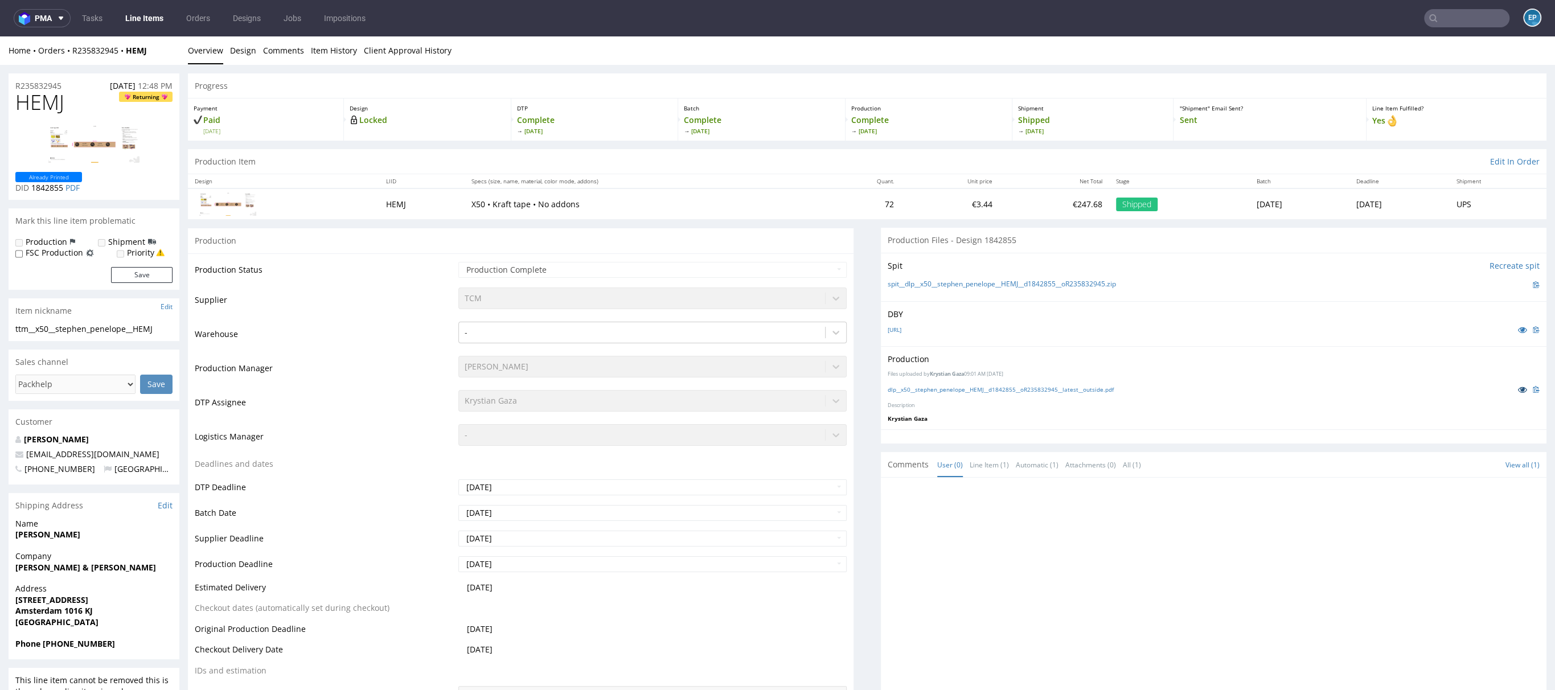
click at [1518, 392] on icon at bounding box center [1522, 390] width 9 height 8
click at [1462, 23] on input "text" at bounding box center [1466, 18] width 85 height 18
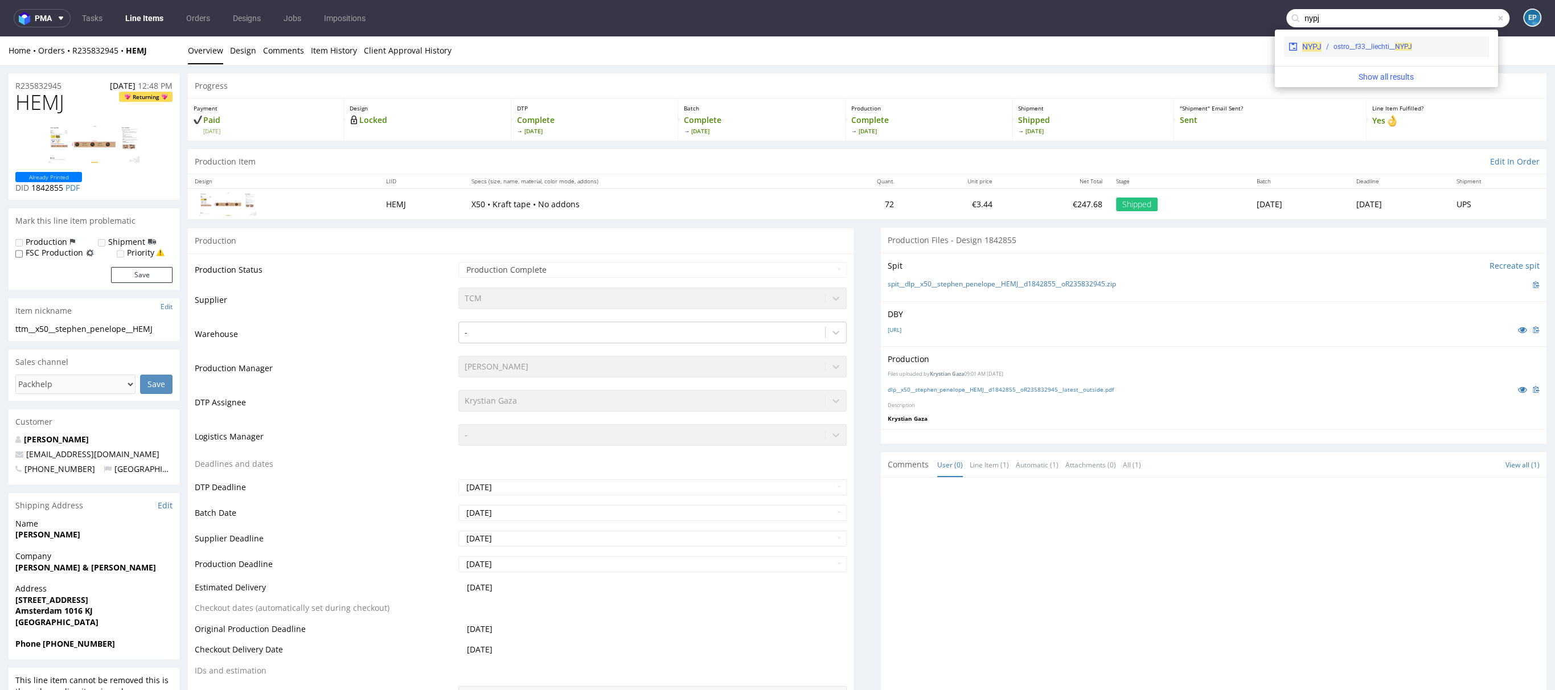
type input "nypj"
click at [1351, 41] on div "NYPJ ostro__f33__liechti__ NYPJ" at bounding box center [1386, 46] width 205 height 21
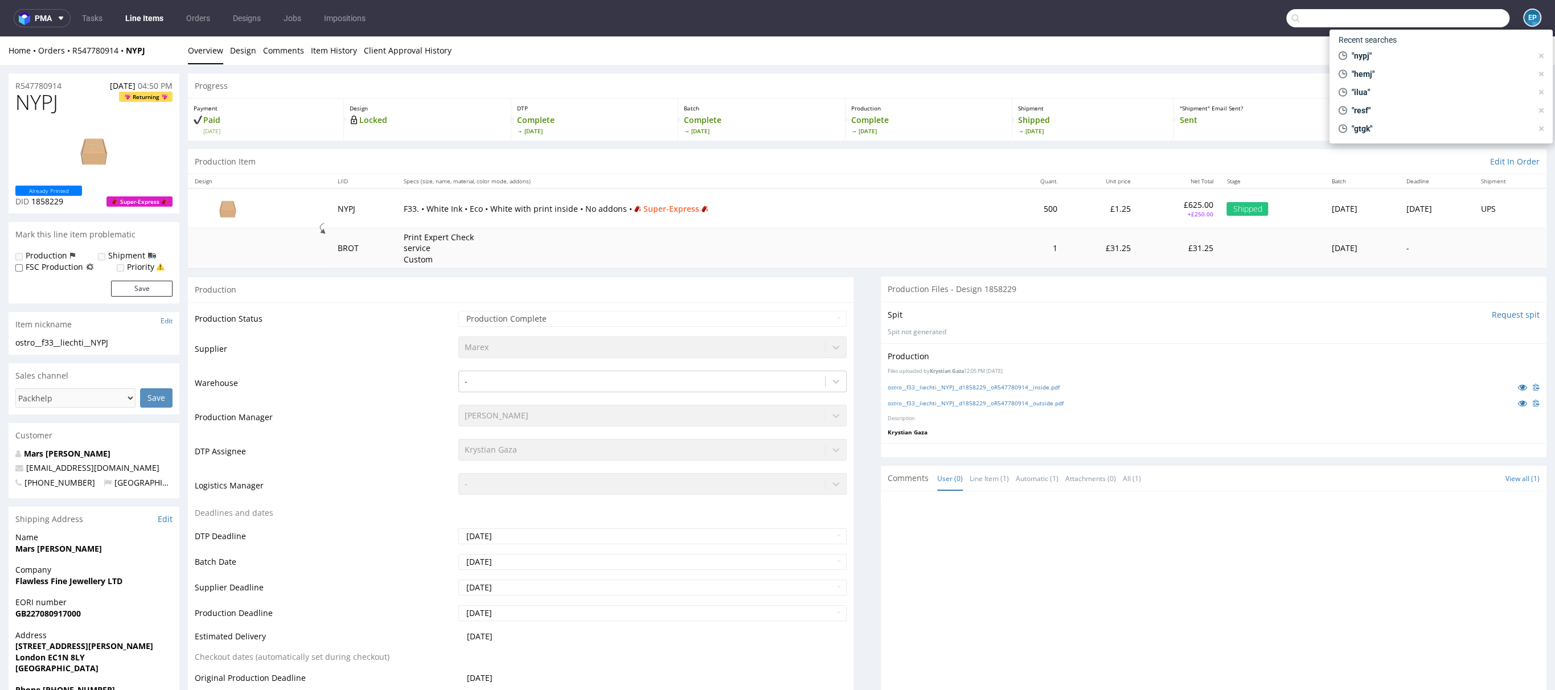
click at [1437, 17] on input "text" at bounding box center [1398, 18] width 223 height 18
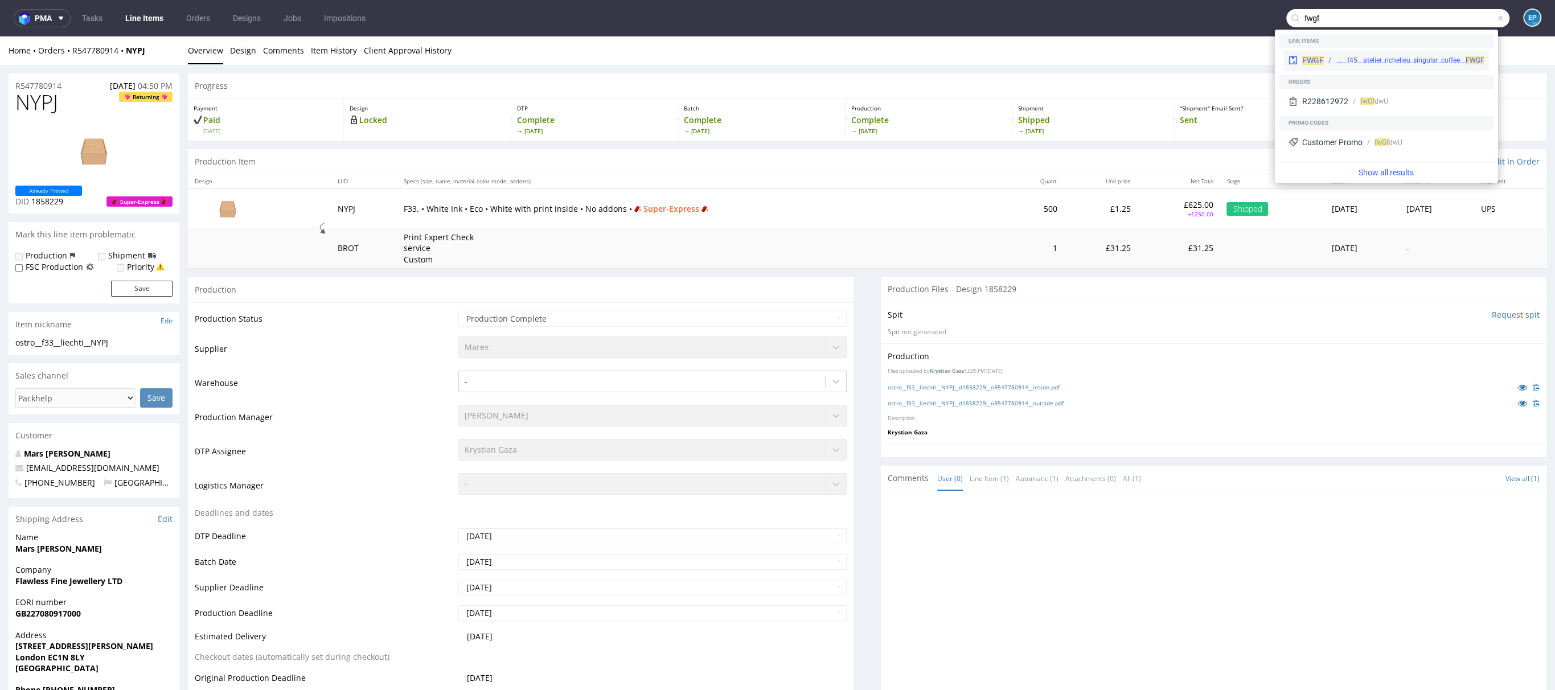
type input "fwgf"
click at [1389, 55] on div "ostro__f45__atelier_richelieu_singular_coffee__ FWGF" at bounding box center [1410, 60] width 149 height 10
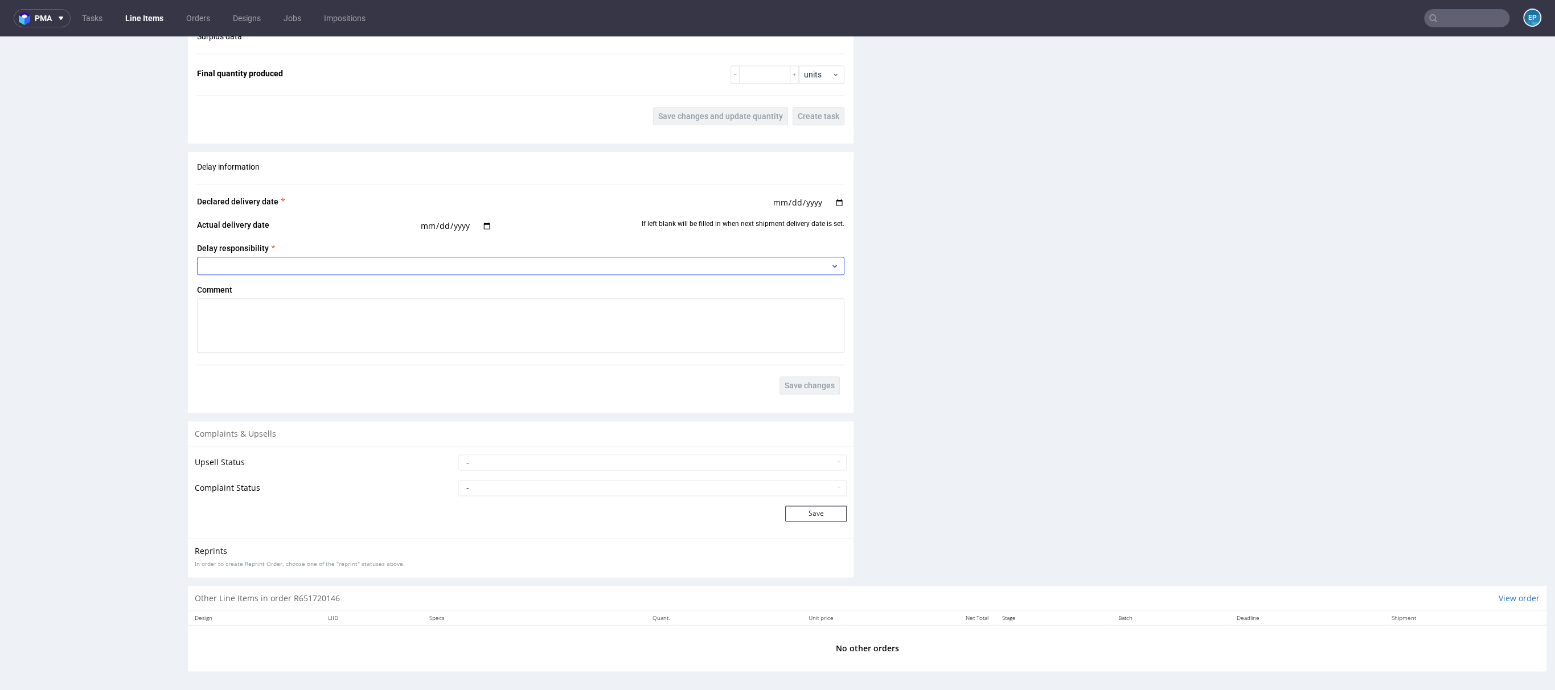
scroll to position [1390, 0]
click at [1471, 15] on input "text" at bounding box center [1466, 18] width 85 height 18
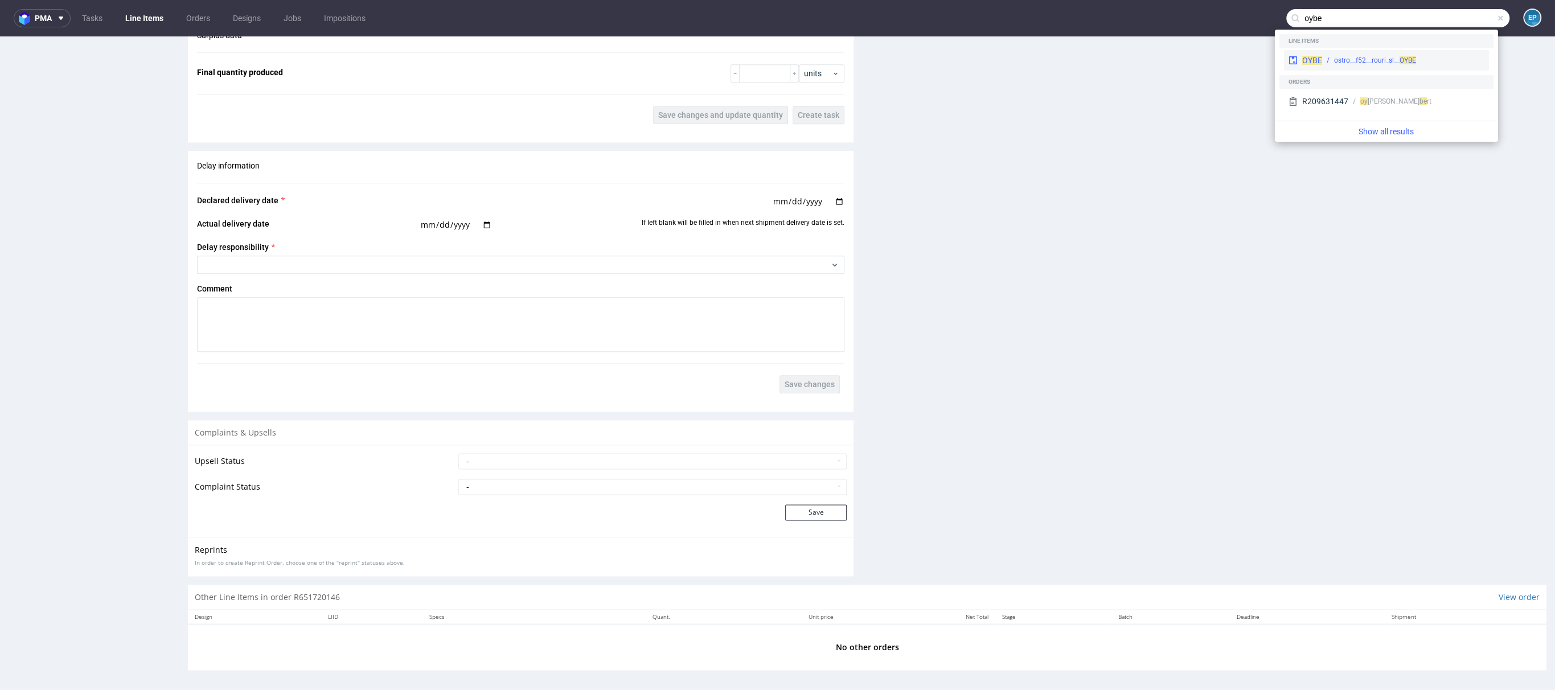
type input "oybe"
click at [1329, 66] on div "OYBE ostro__f52__rouri_sl__ OYBE" at bounding box center [1386, 60] width 205 height 21
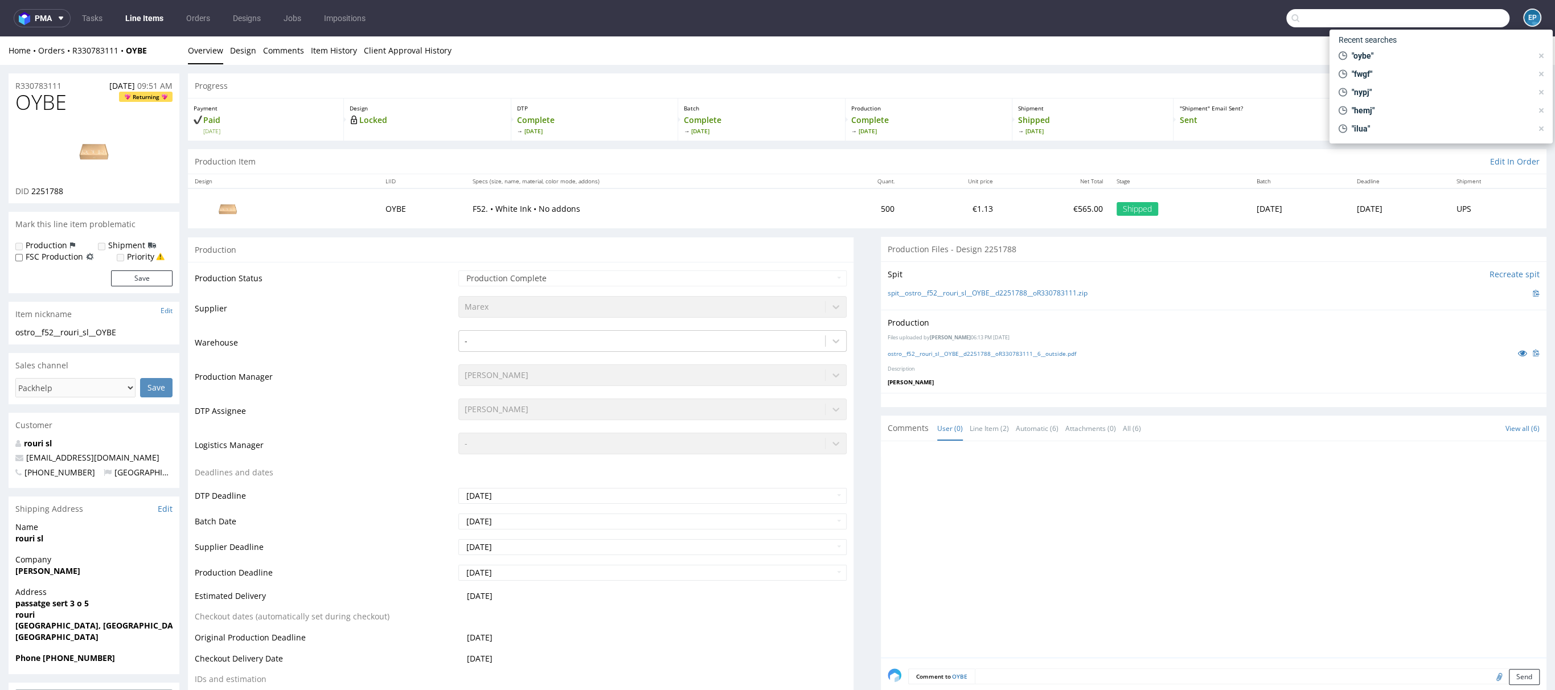
click at [1471, 19] on input "text" at bounding box center [1398, 18] width 223 height 18
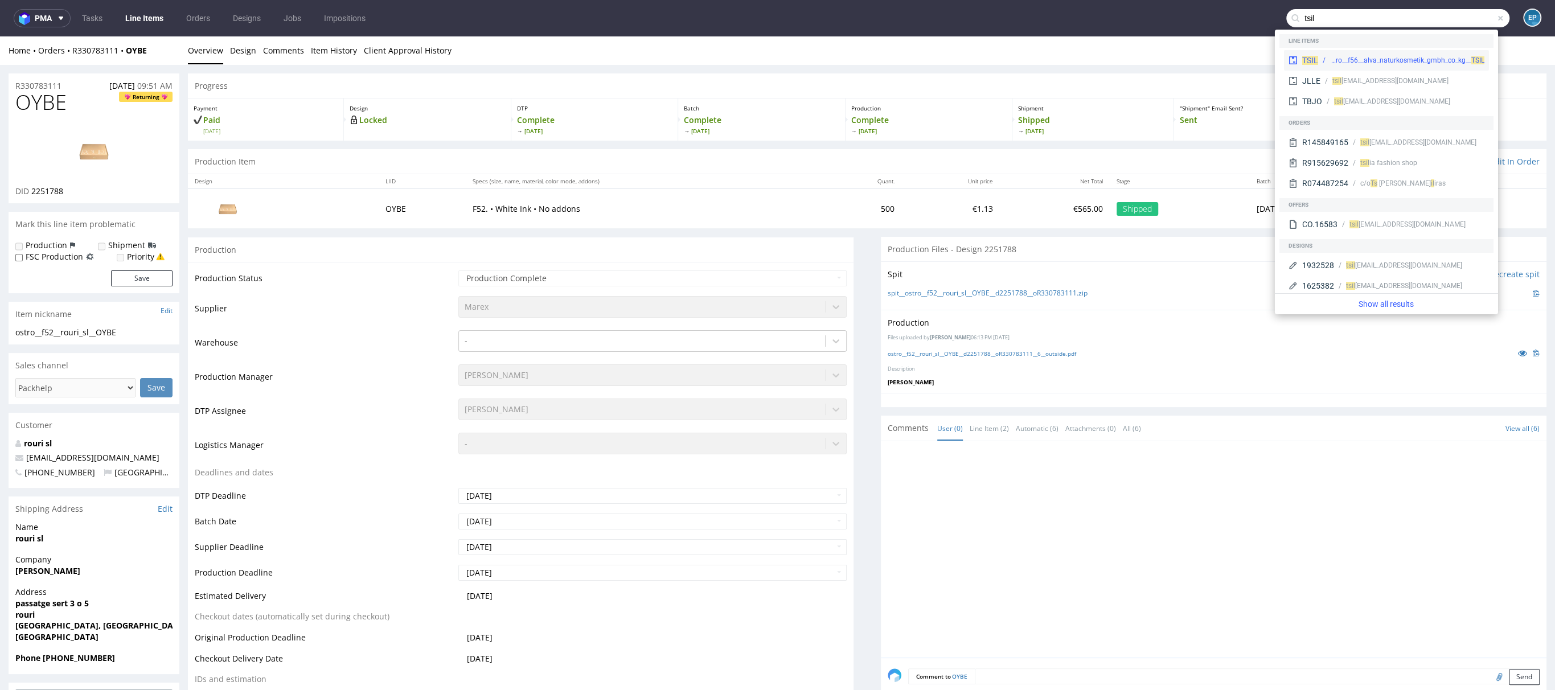
type input "tsil"
click at [1416, 58] on div "ostro__f56__alva_naturkosmetik_gmbh_co_kg__ TSIL" at bounding box center [1407, 60] width 154 height 10
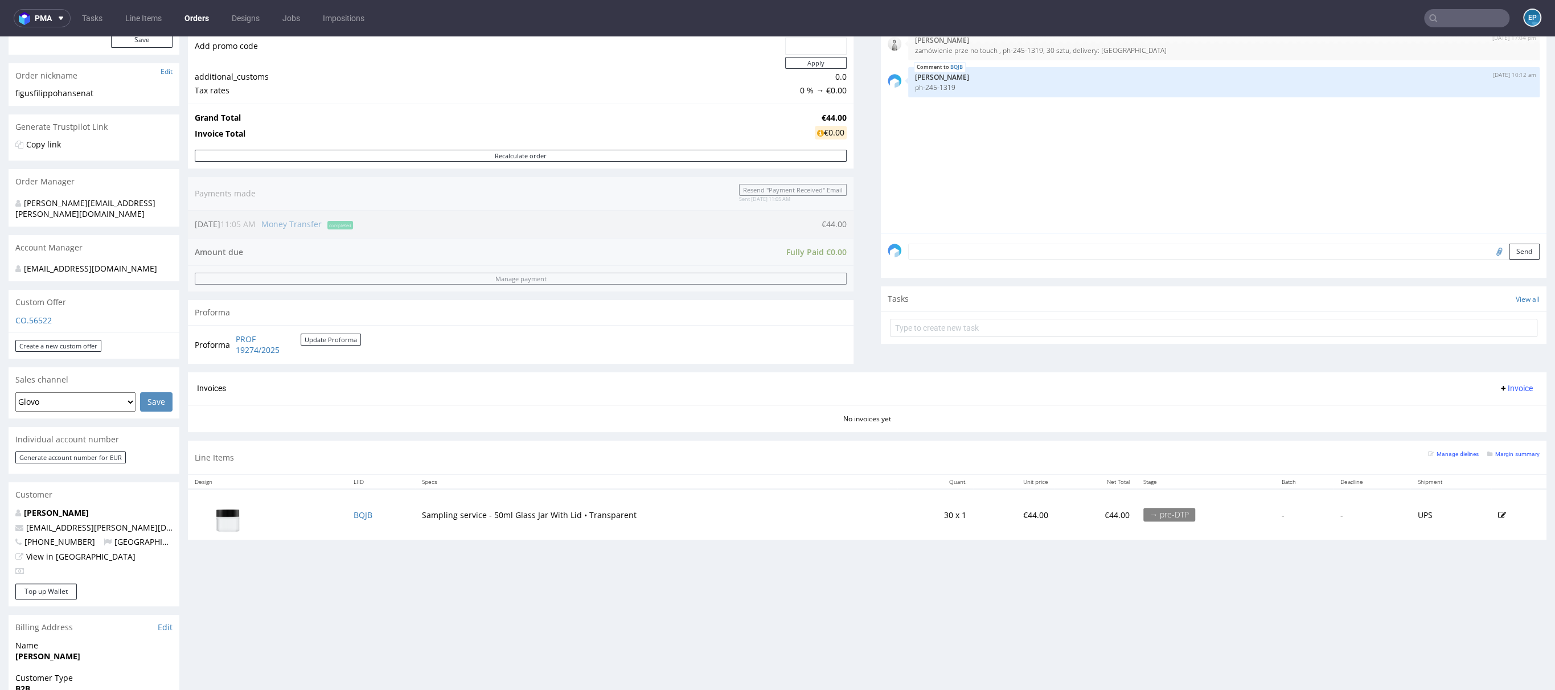
scroll to position [321, 0]
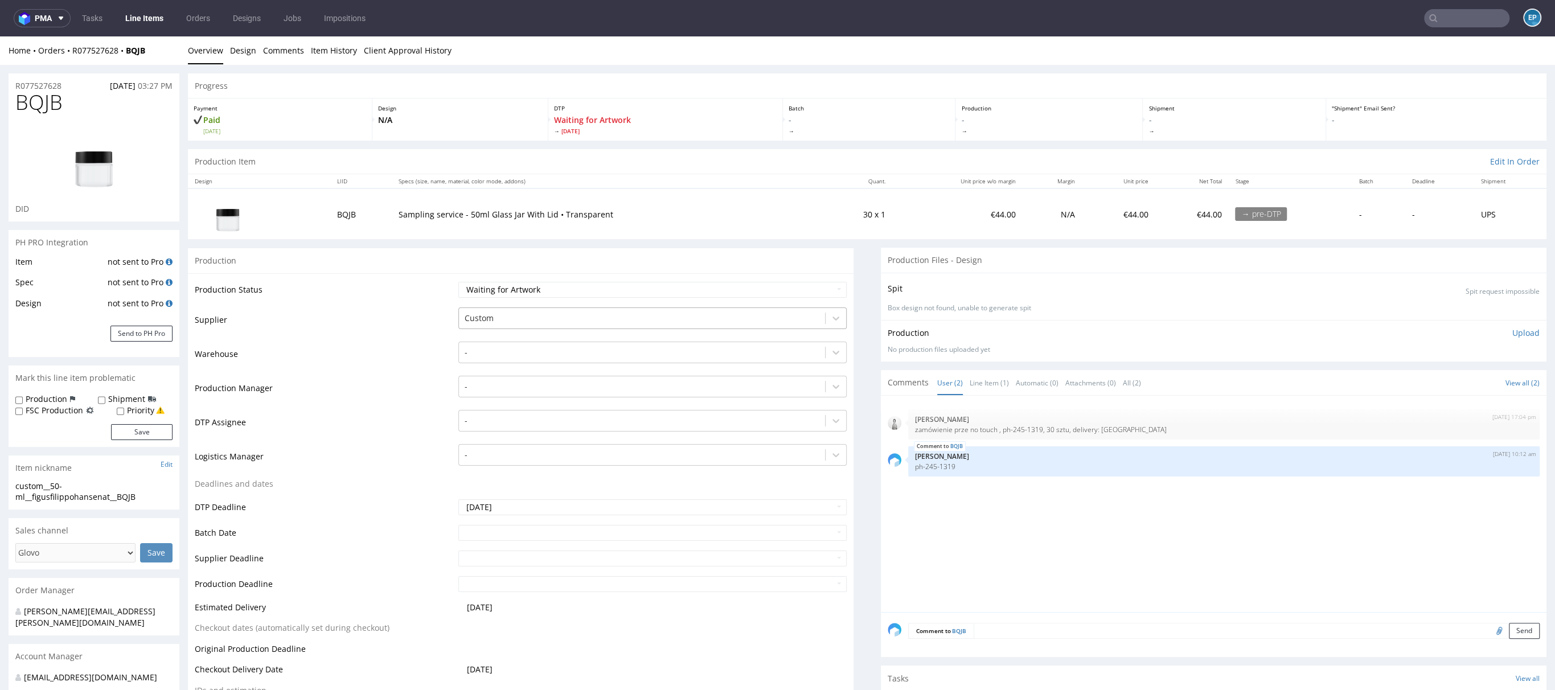
click at [492, 313] on div at bounding box center [642, 319] width 355 height 14
type input "epack"
click at [466, 338] on div "Epacking" at bounding box center [652, 340] width 388 height 21
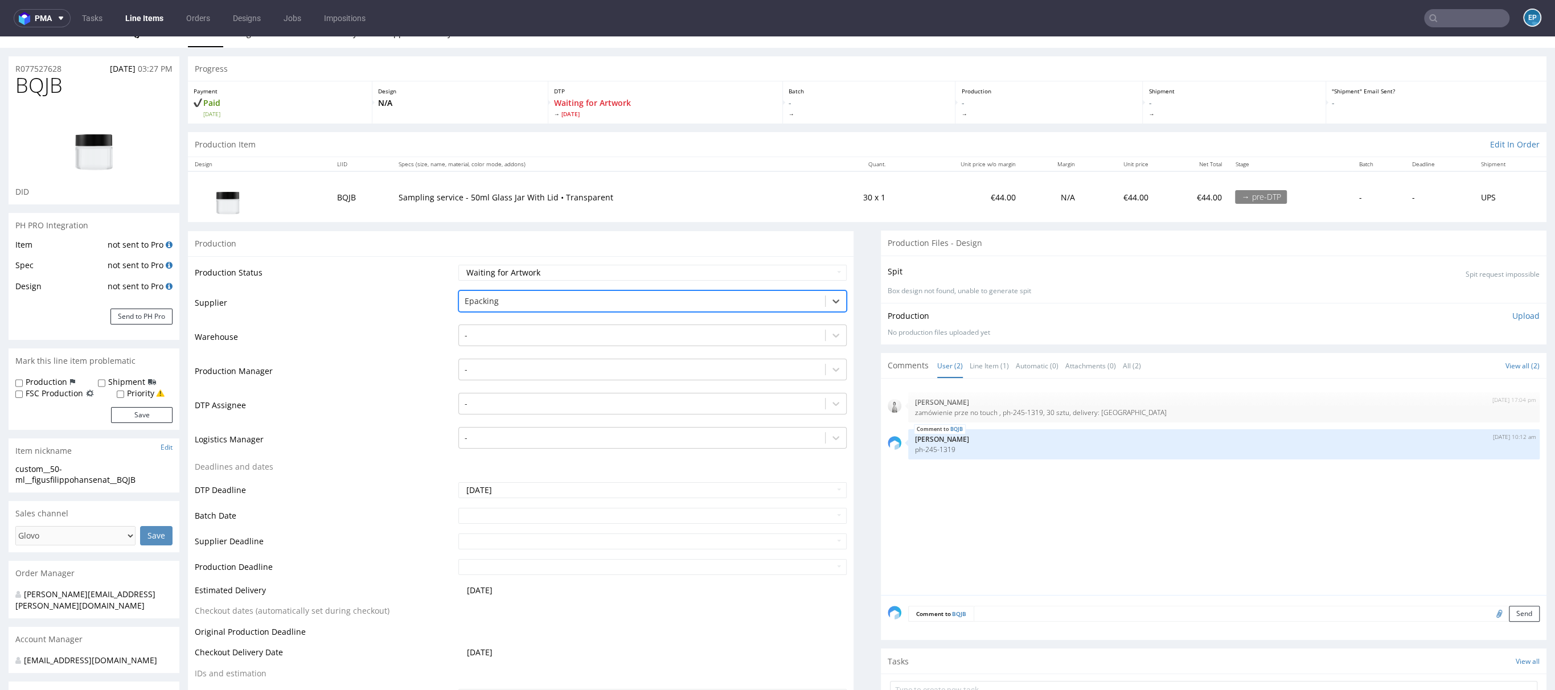
scroll to position [28, 0]
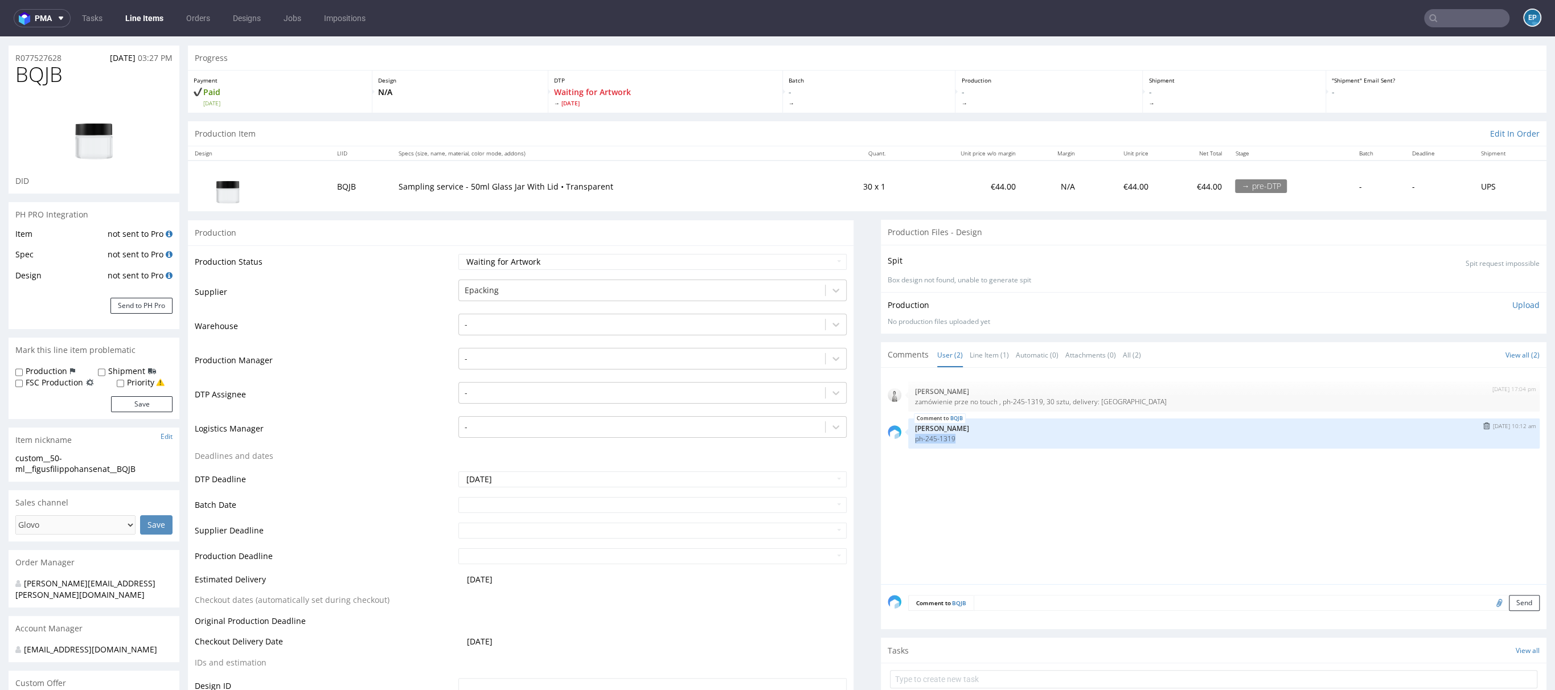
drag, startPoint x: 956, startPoint y: 436, endPoint x: 899, endPoint y: 437, distance: 57.5
click at [908, 437] on div "BQJB 11th Sep 25 | 10:12 am Ewa Prus ph-245-1319" at bounding box center [1224, 434] width 632 height 30
copy p "ph-245-1319"
click at [505, 290] on div at bounding box center [642, 291] width 355 height 14
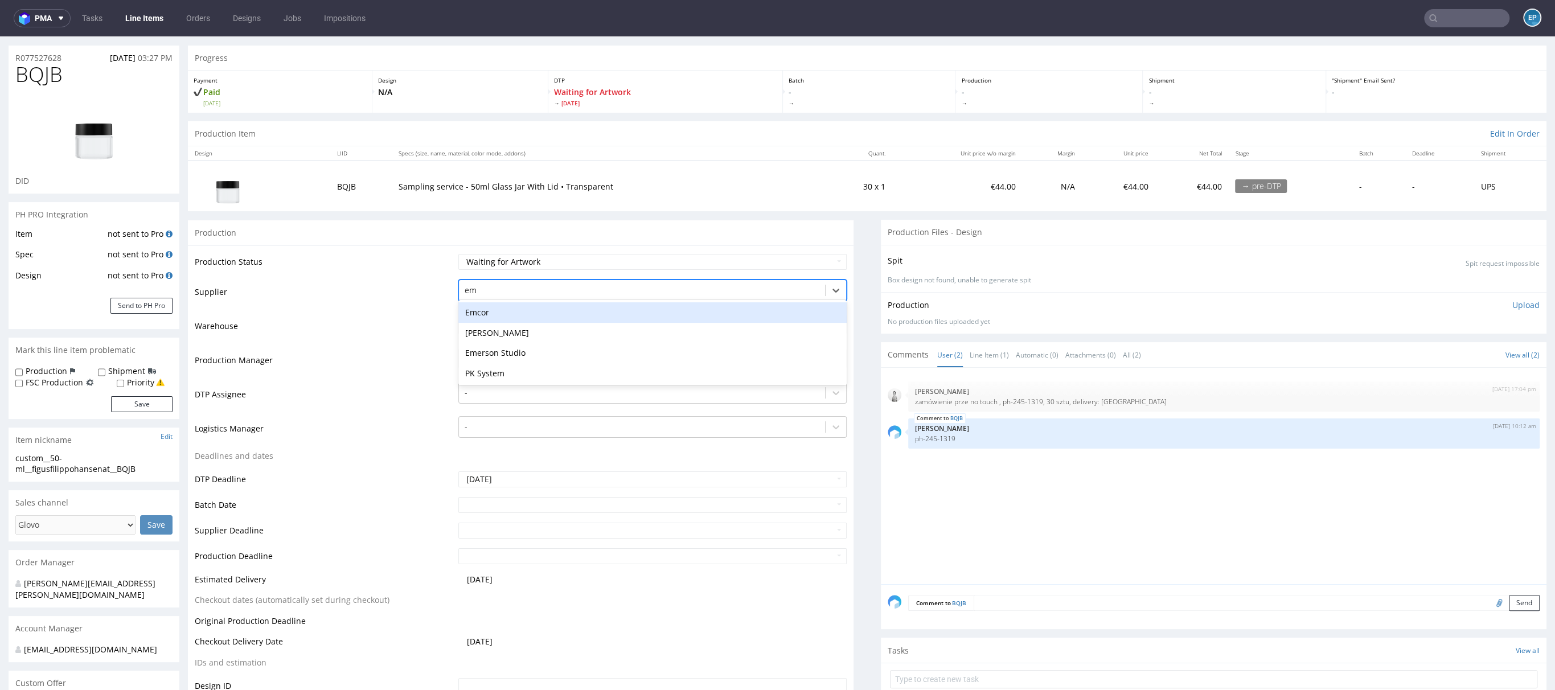
type input "emc"
click at [505, 306] on div "Emcor" at bounding box center [652, 312] width 388 height 21
click at [501, 258] on select "Waiting for Artwork Waiting for Diecut Waiting for Mockup Waiting for DTP Waiti…" at bounding box center [652, 262] width 388 height 16
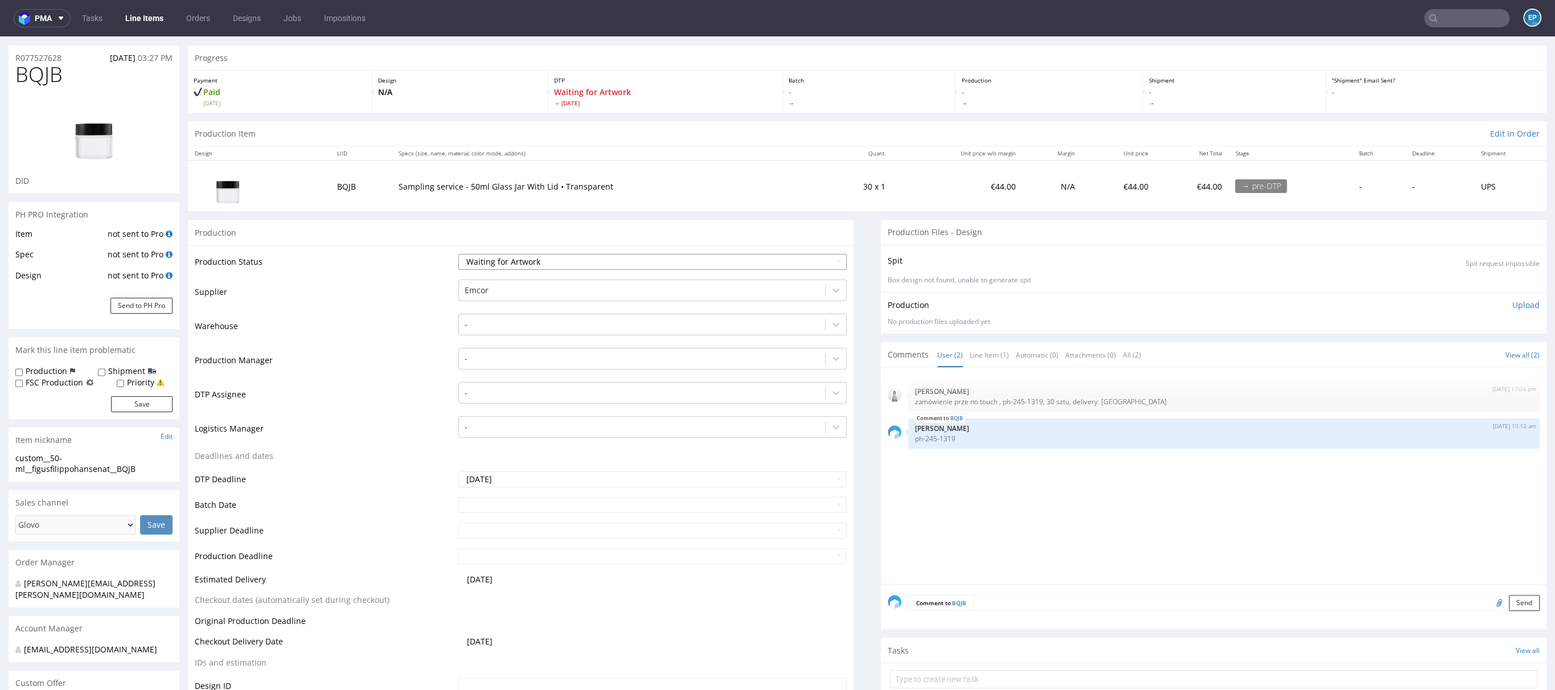
select select "dtp_production_ready"
click at [458, 254] on select "Waiting for Artwork Waiting for Diecut Waiting for Mockup Waiting for DTP Waiti…" at bounding box center [652, 262] width 388 height 16
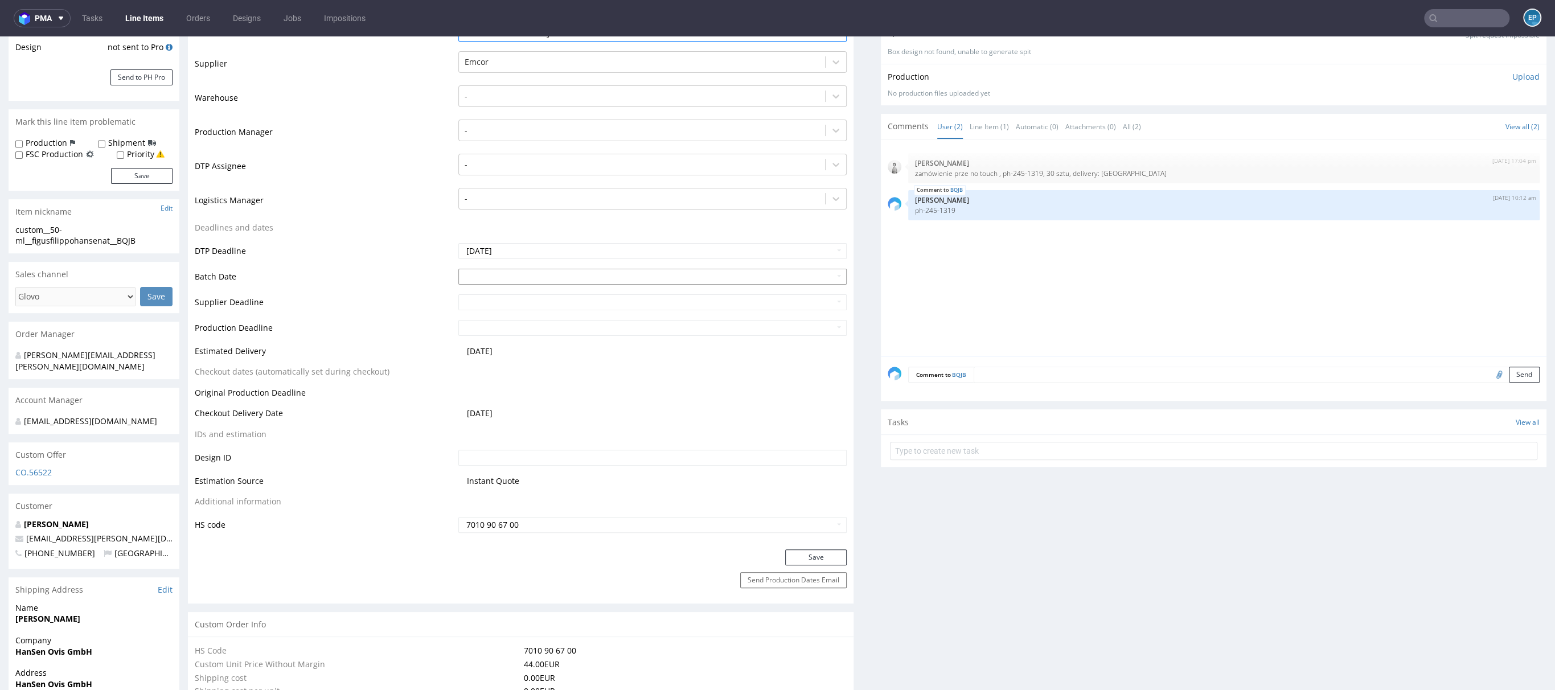
scroll to position [308, 0]
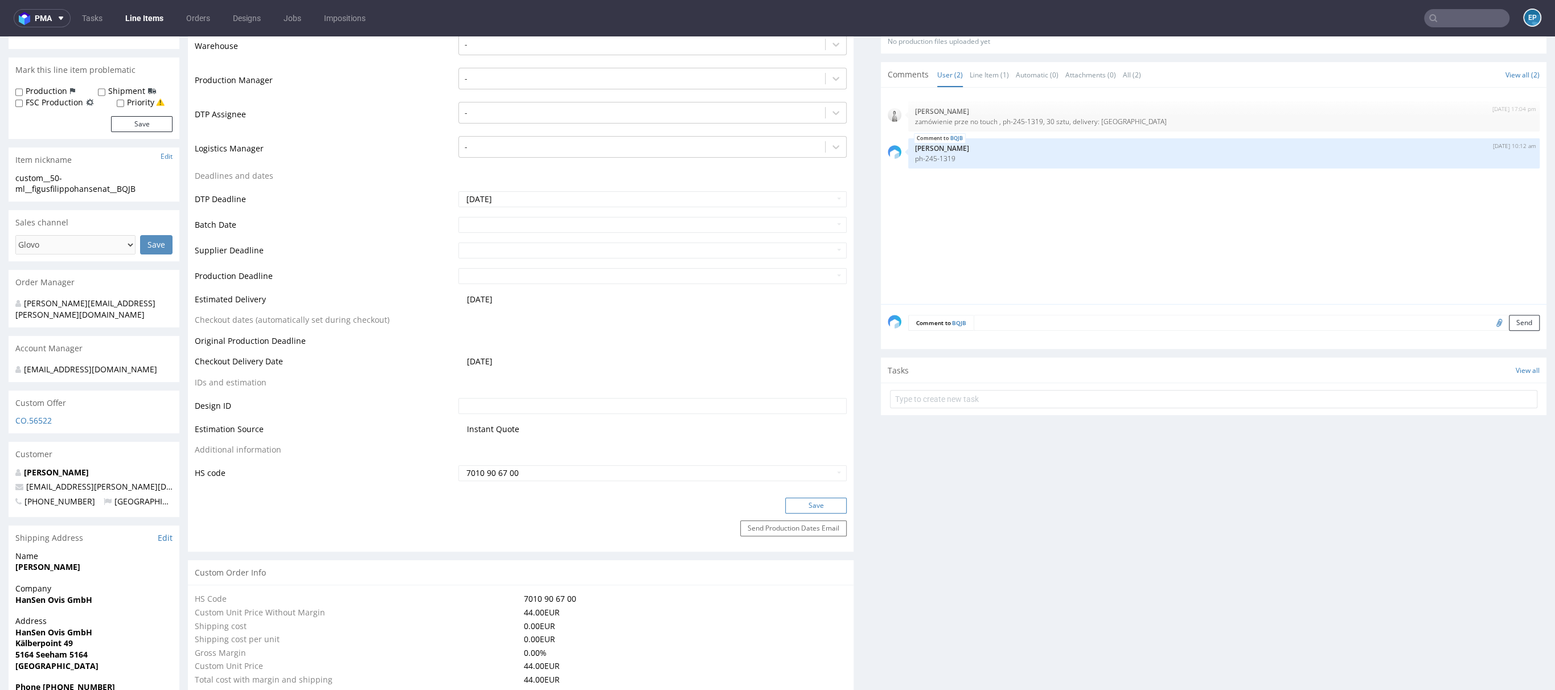
click at [797, 504] on button "Save" at bounding box center [816, 506] width 62 height 16
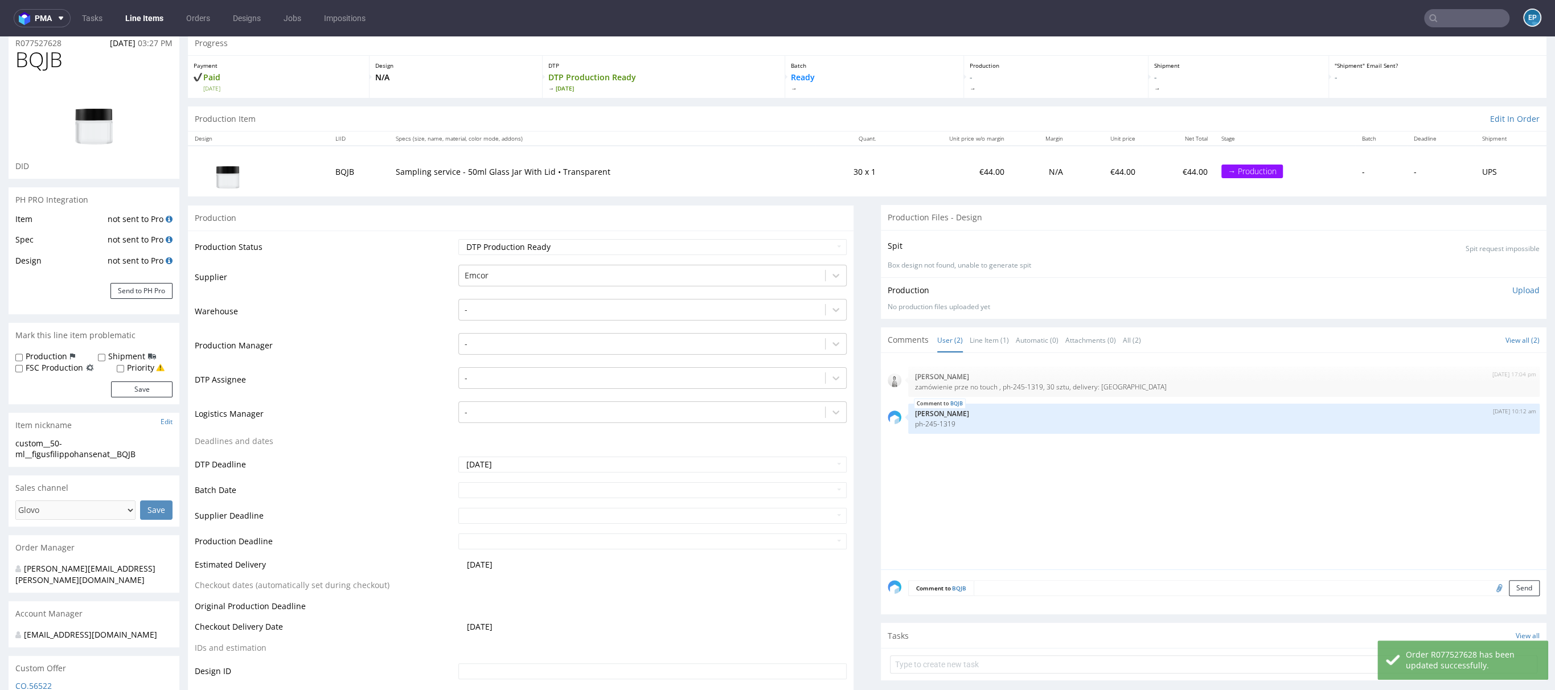
scroll to position [32, 0]
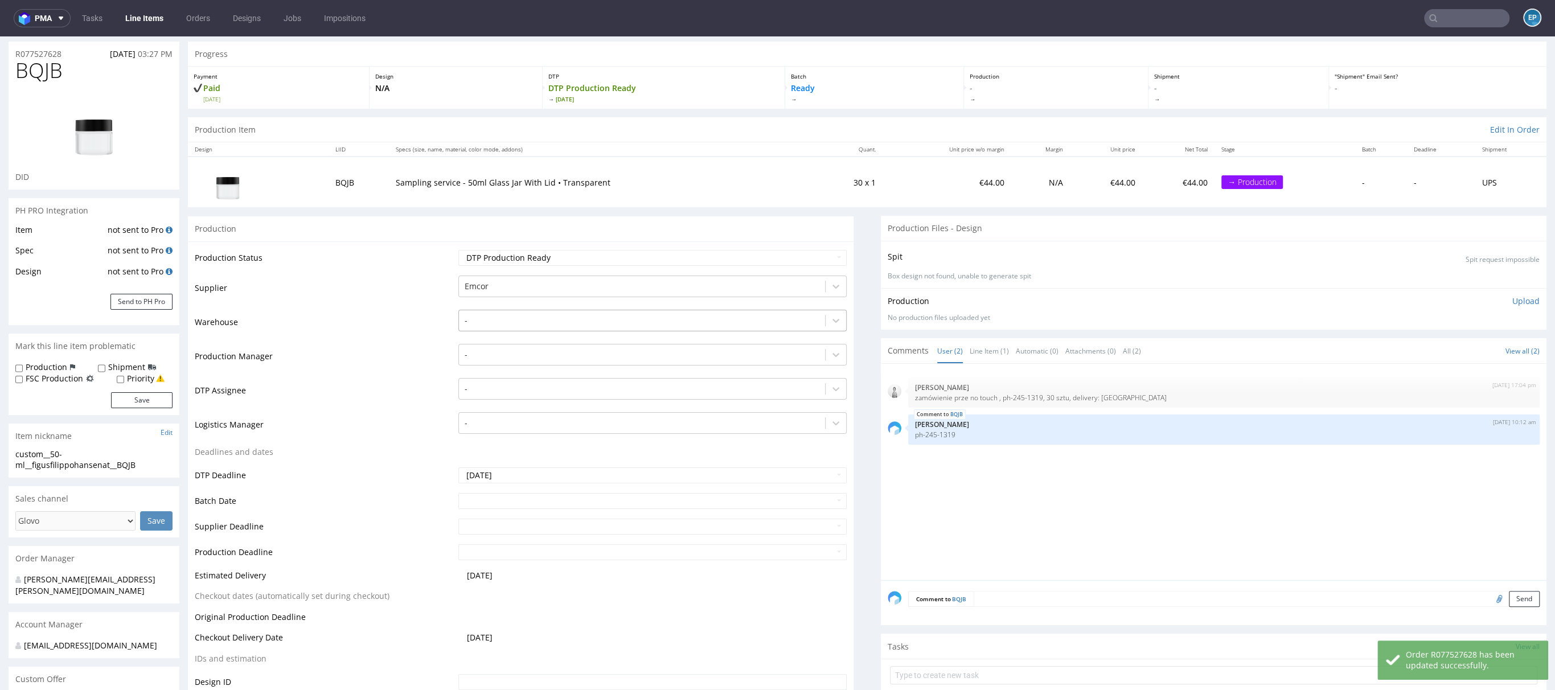
click at [493, 326] on div at bounding box center [642, 321] width 355 height 14
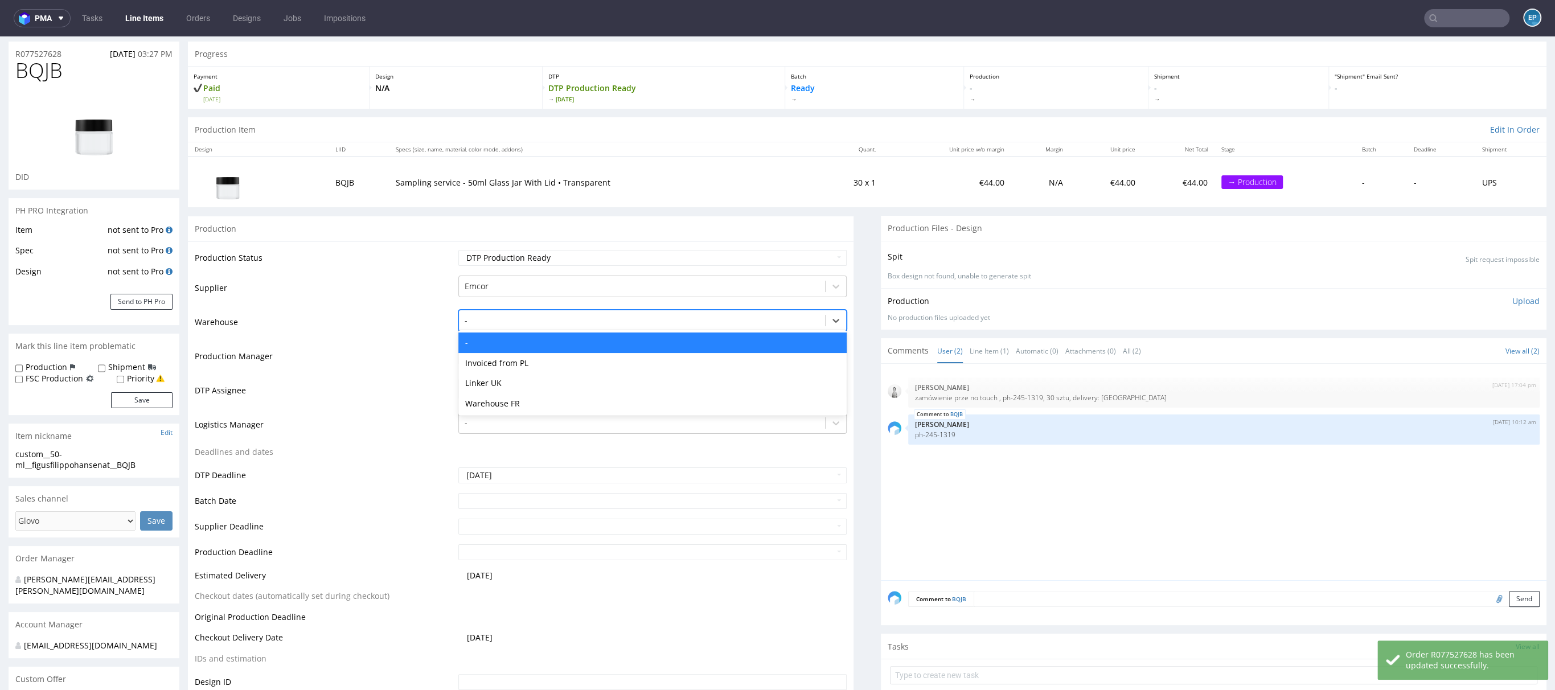
click at [379, 343] on td "Production Manager" at bounding box center [325, 360] width 261 height 34
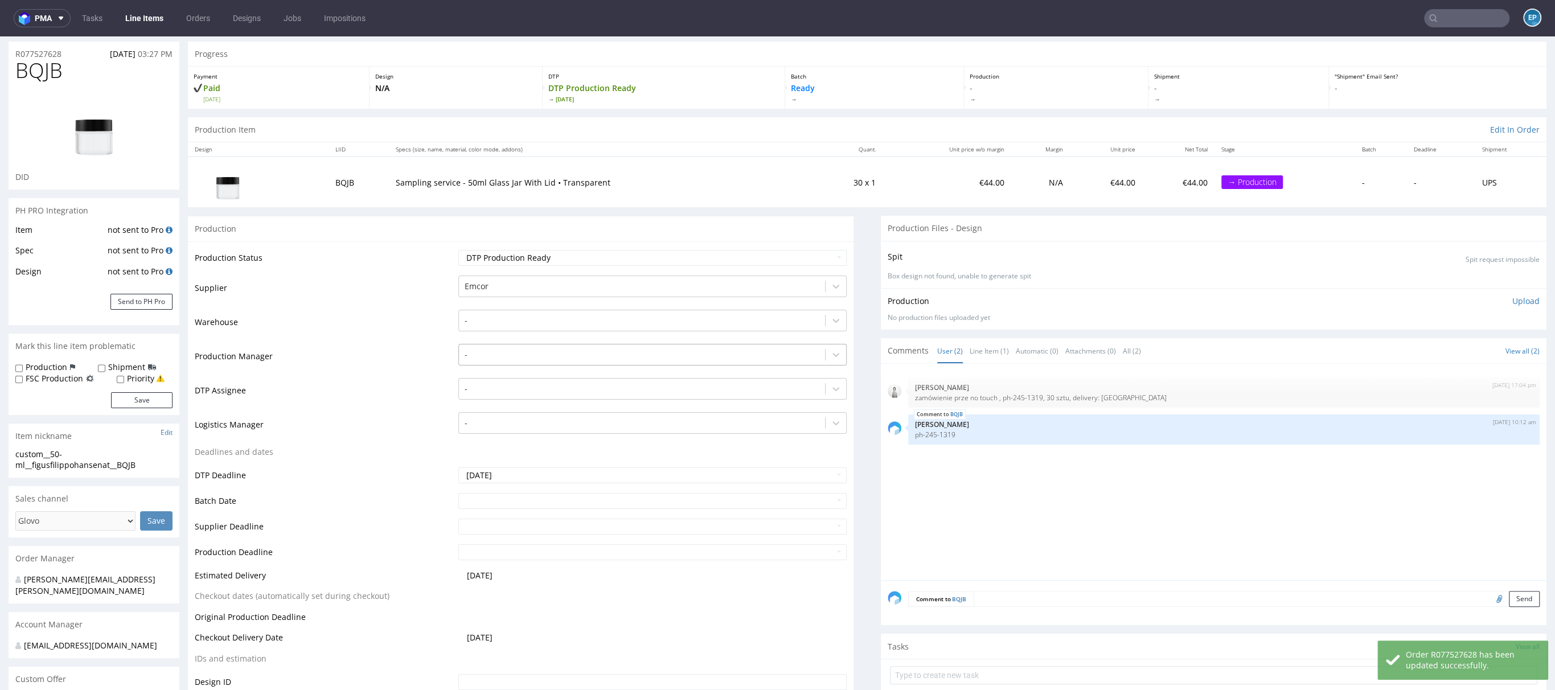
click at [485, 344] on div "-" at bounding box center [652, 355] width 388 height 22
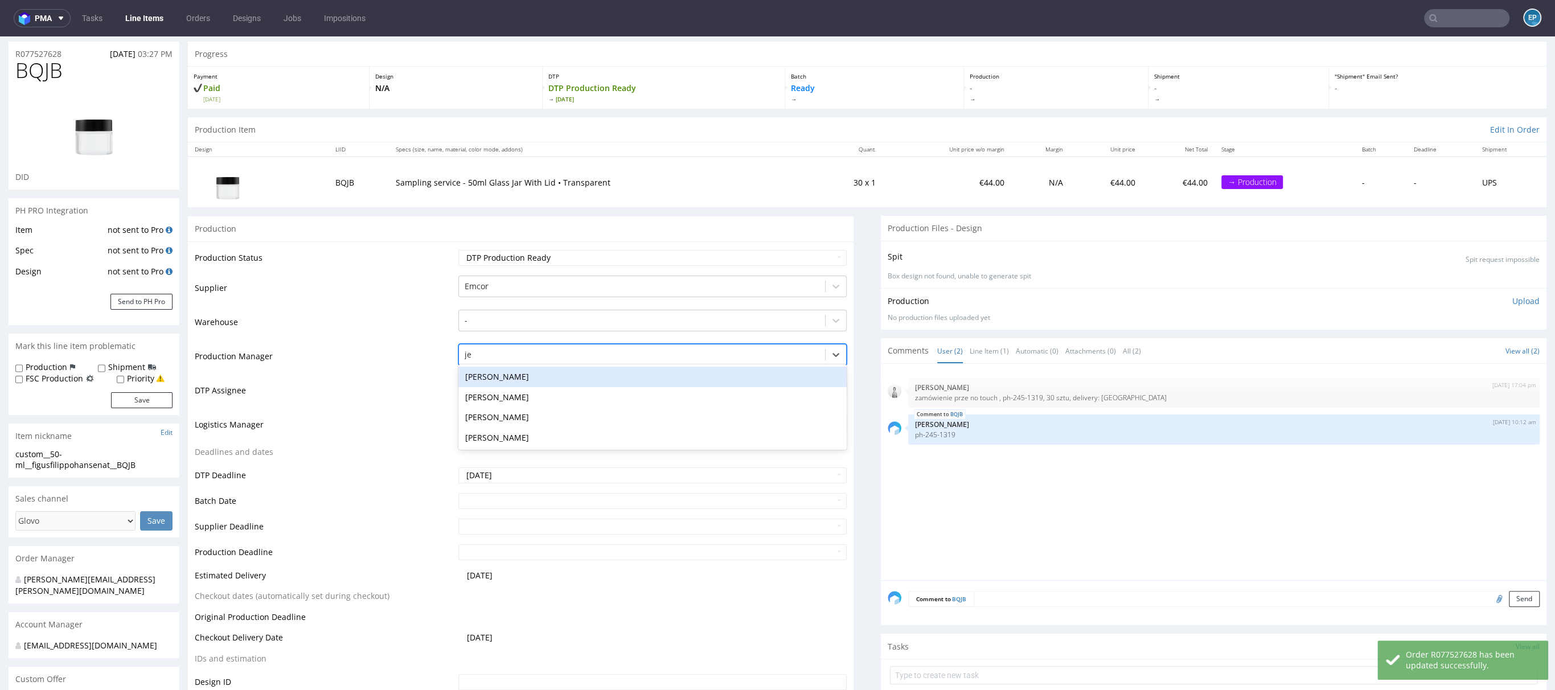
type input "jed"
click at [487, 377] on div "Jędrzej Wiśniewski" at bounding box center [652, 377] width 388 height 21
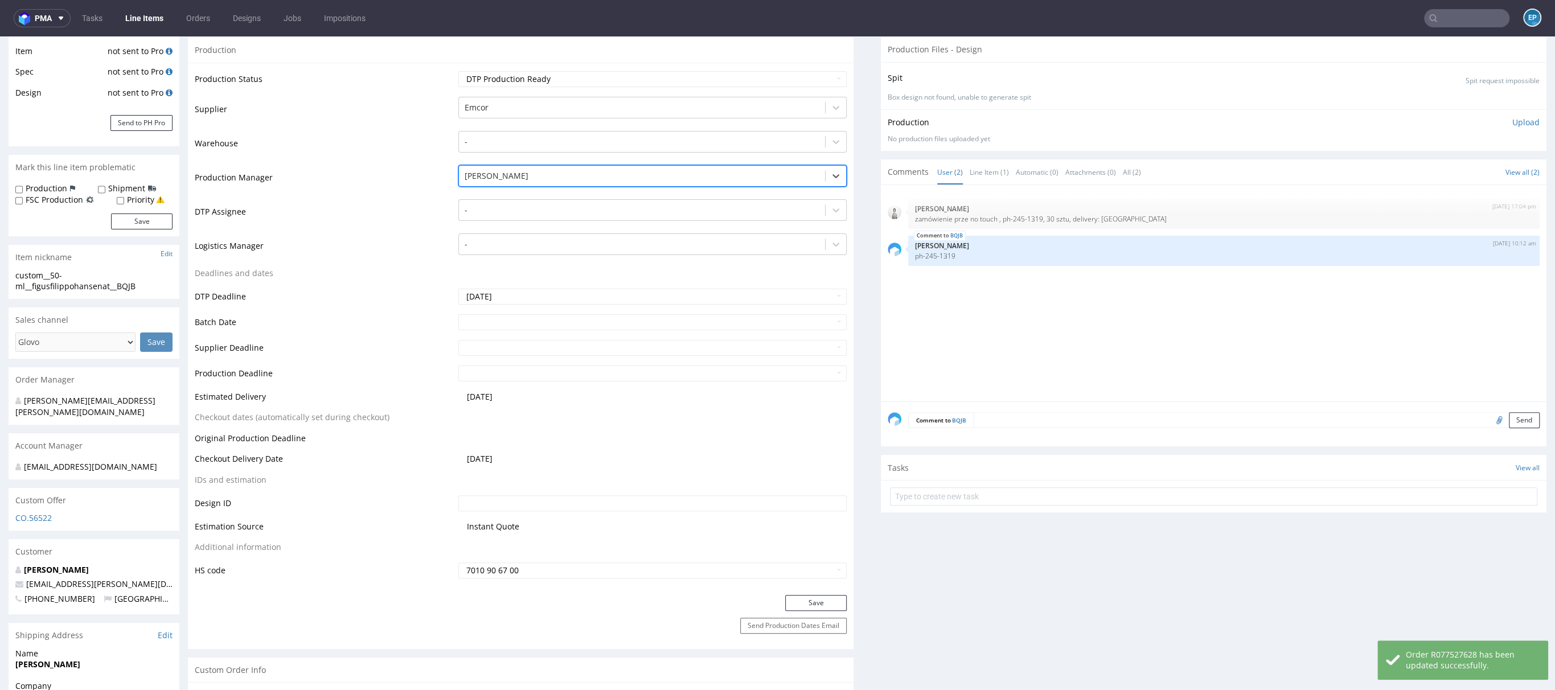
scroll to position [311, 0]
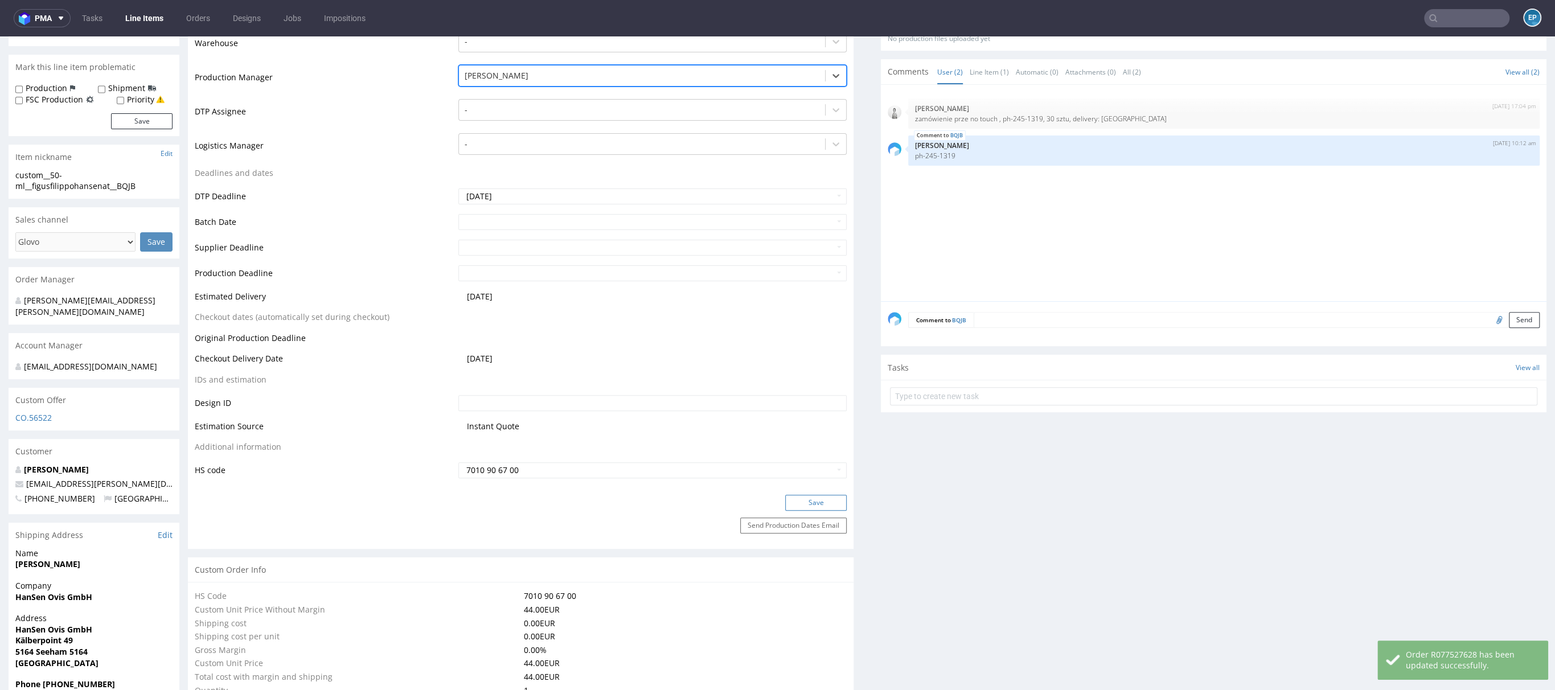
click at [795, 499] on button "Save" at bounding box center [816, 503] width 62 height 16
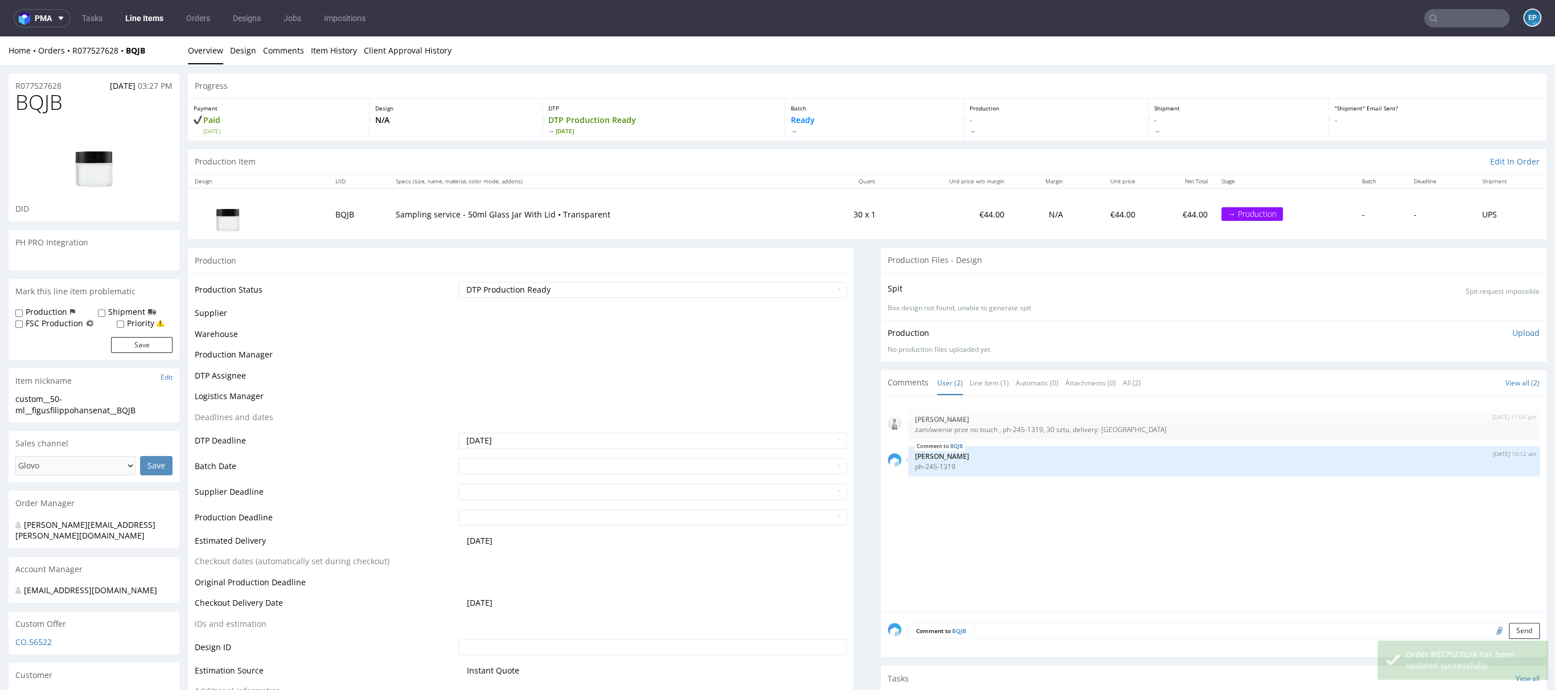
scroll to position [0, 0]
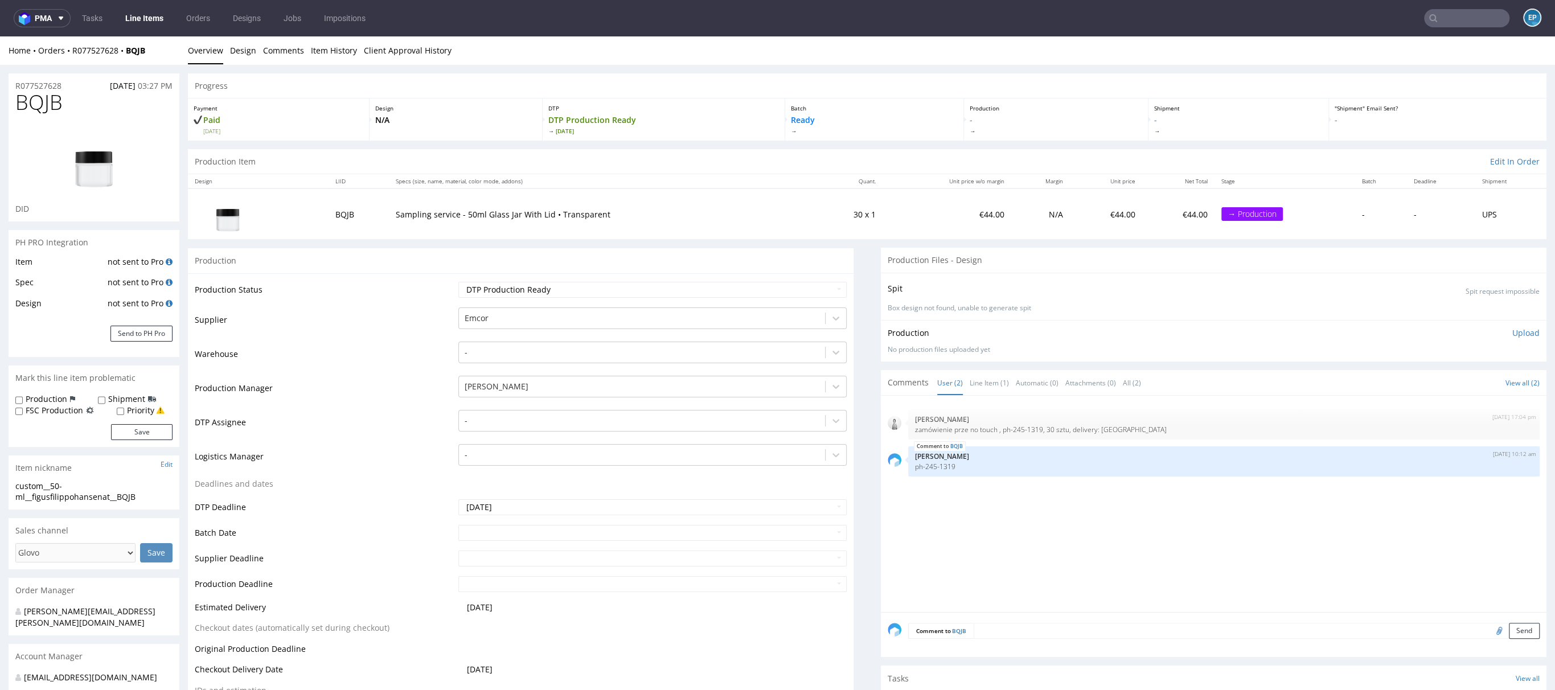
click at [1437, 17] on input "text" at bounding box center [1466, 18] width 85 height 18
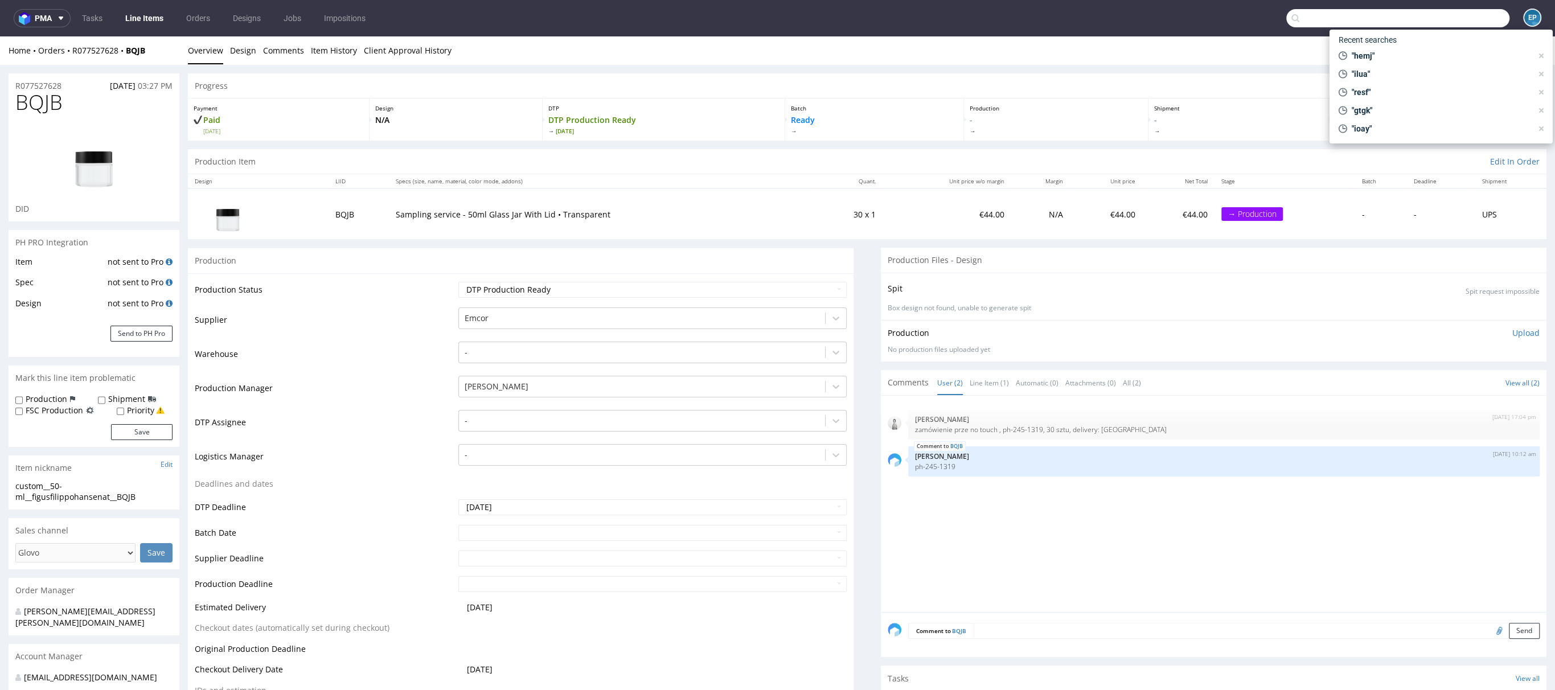
paste input "R315779815"
type input "R315779815"
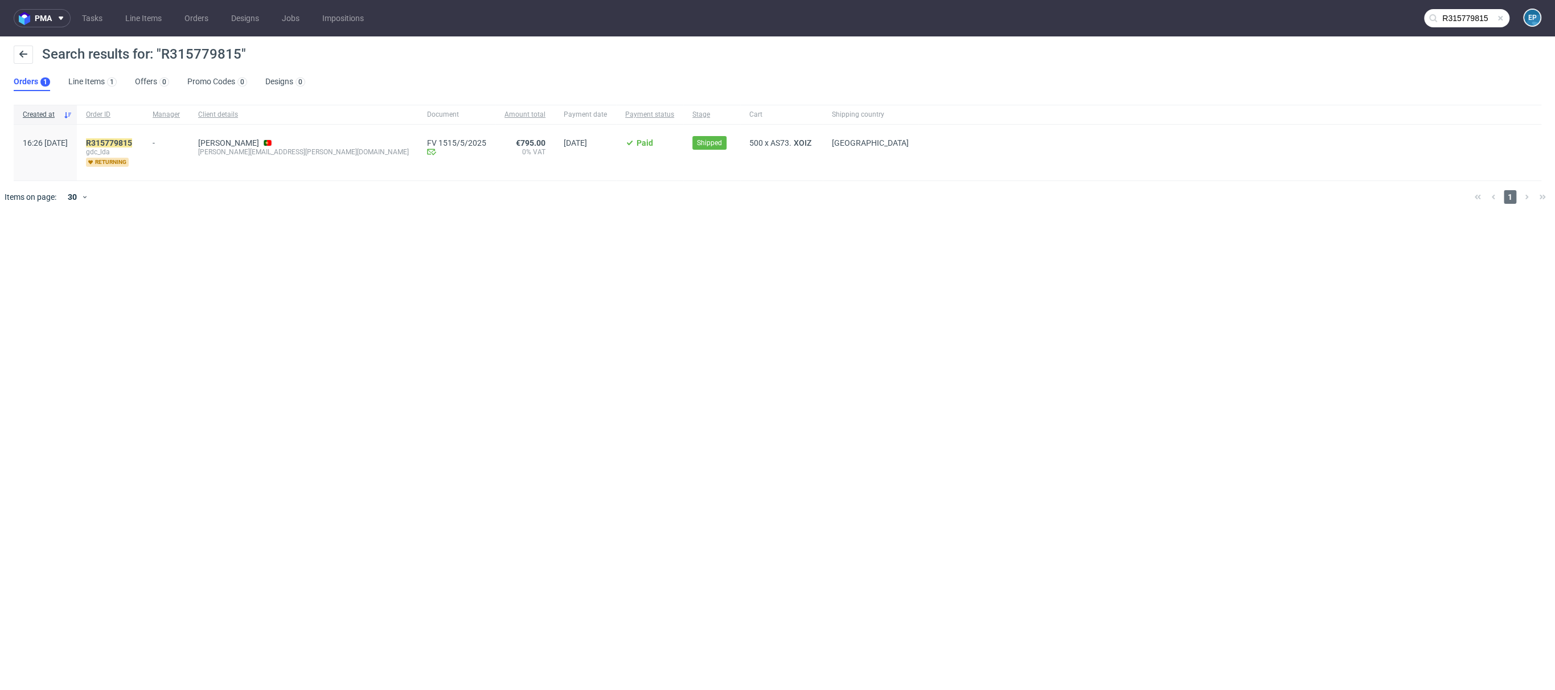
click at [117, 140] on div "R315779815 gdc_lda returning" at bounding box center [110, 153] width 67 height 56
click at [132, 141] on mark "R315779815" at bounding box center [109, 142] width 46 height 9
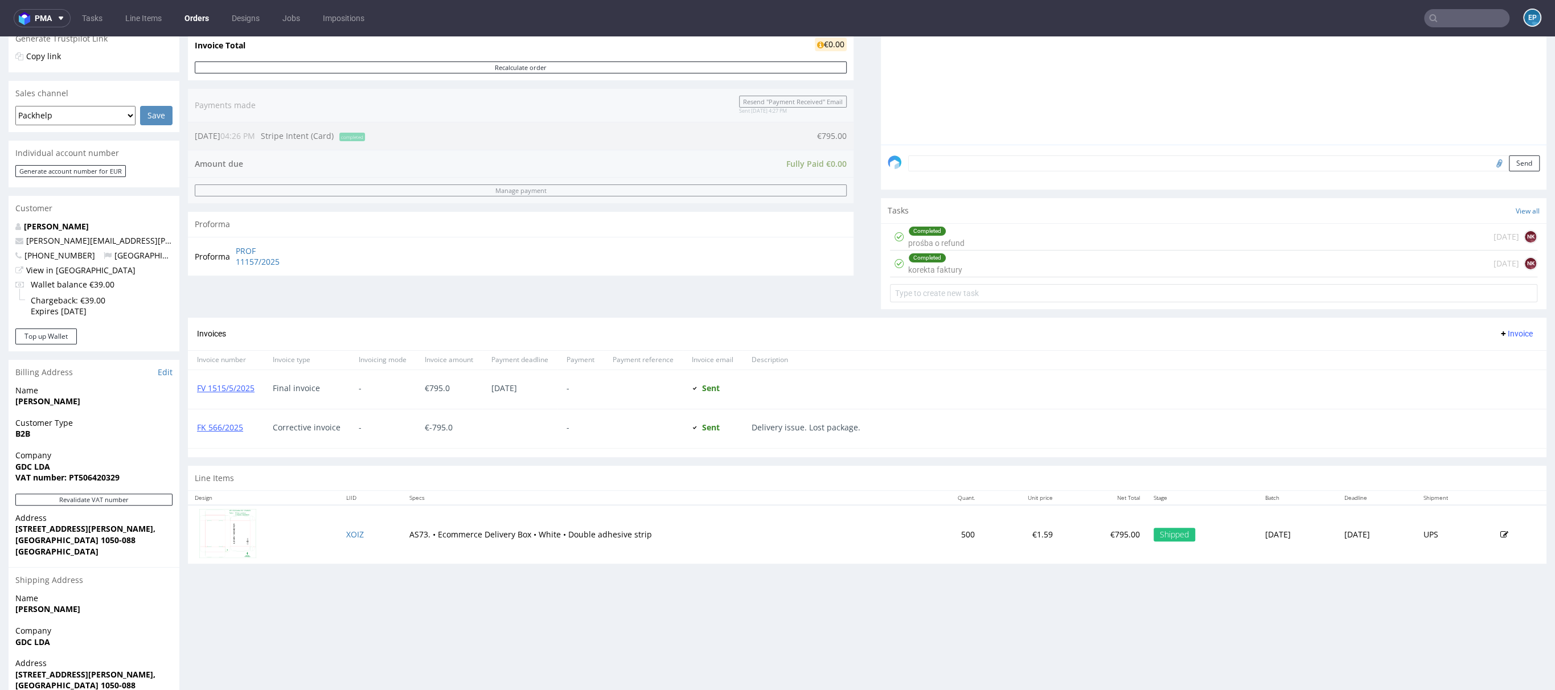
scroll to position [251, 0]
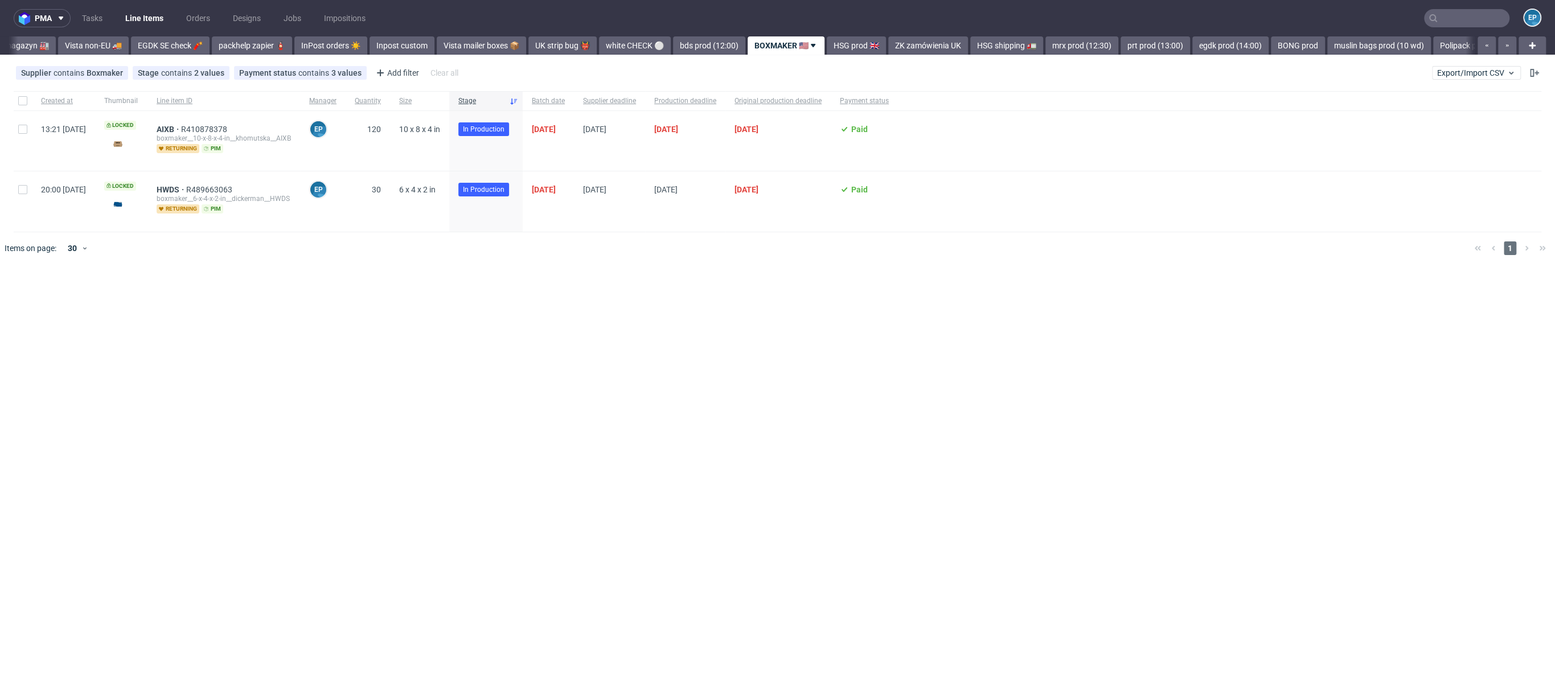
click at [232, 42] on link "packhelp zapier 🧯" at bounding box center [252, 45] width 80 height 18
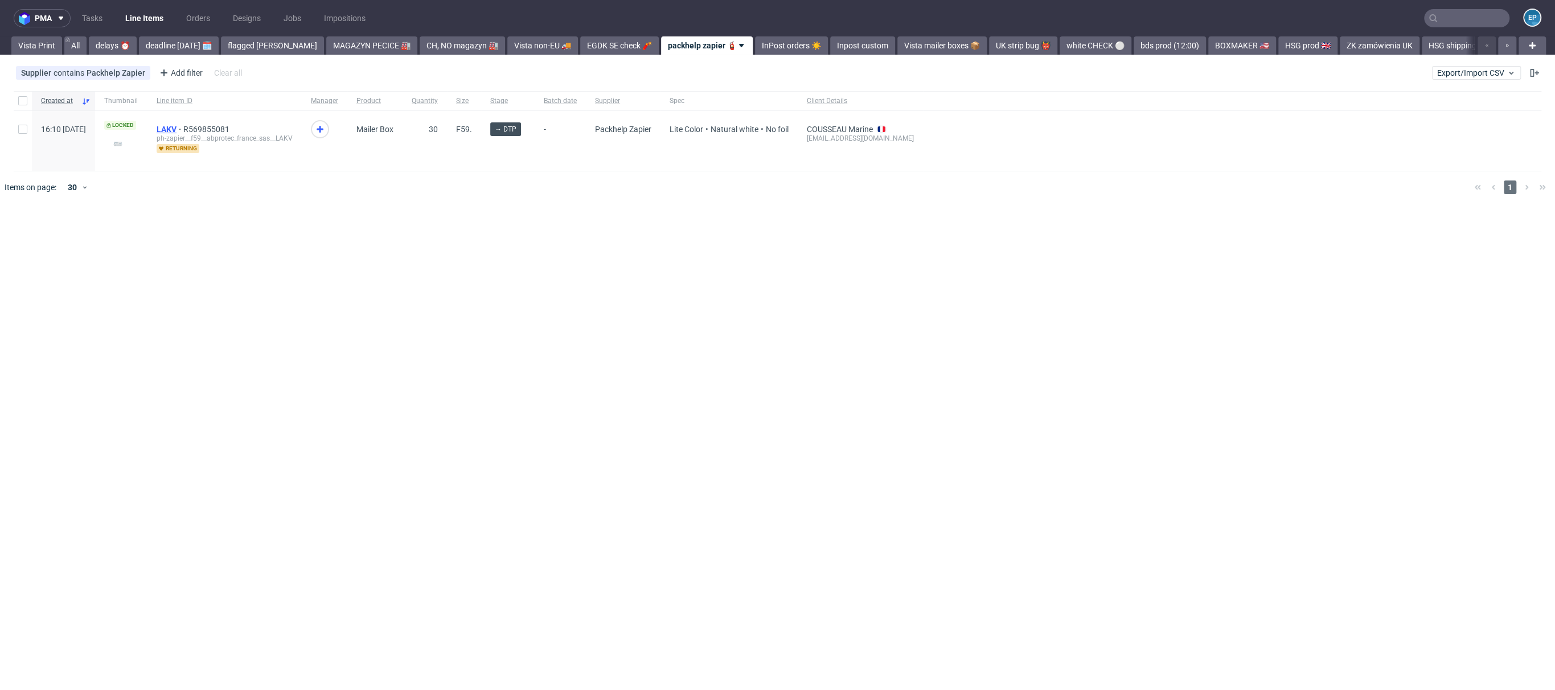
click at [183, 125] on span "LAKV" at bounding box center [170, 129] width 27 height 9
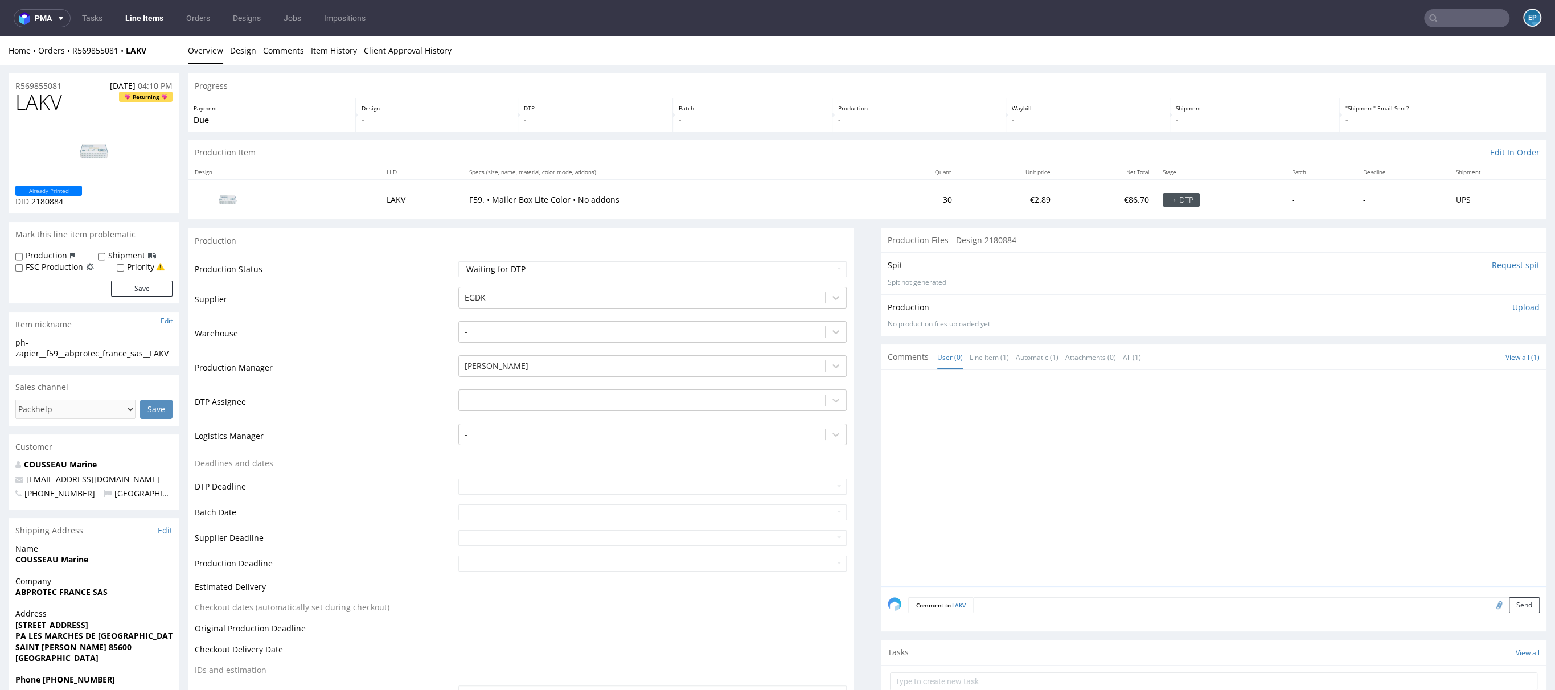
click at [141, 20] on link "Line Items" at bounding box center [144, 18] width 52 height 18
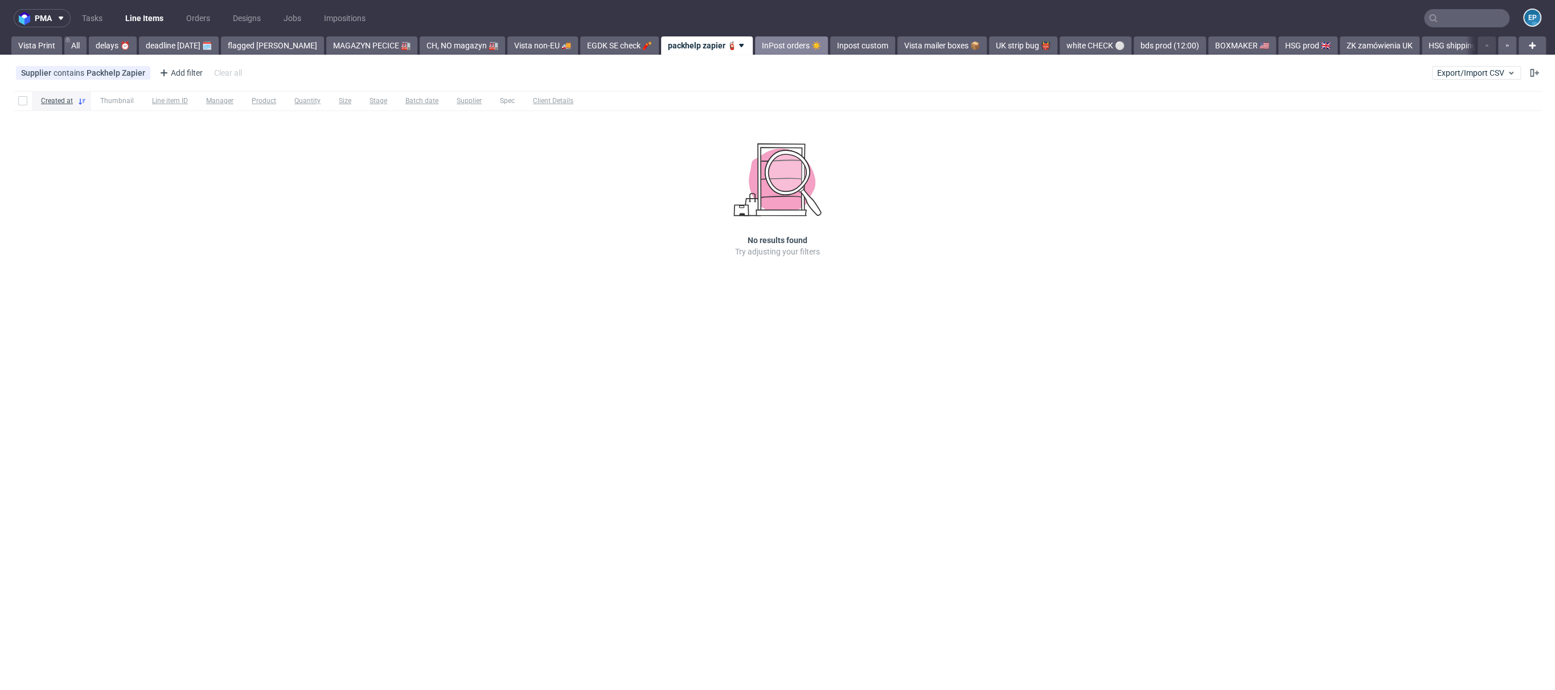
click at [755, 51] on link "InPost orders ☀️" at bounding box center [791, 45] width 73 height 18
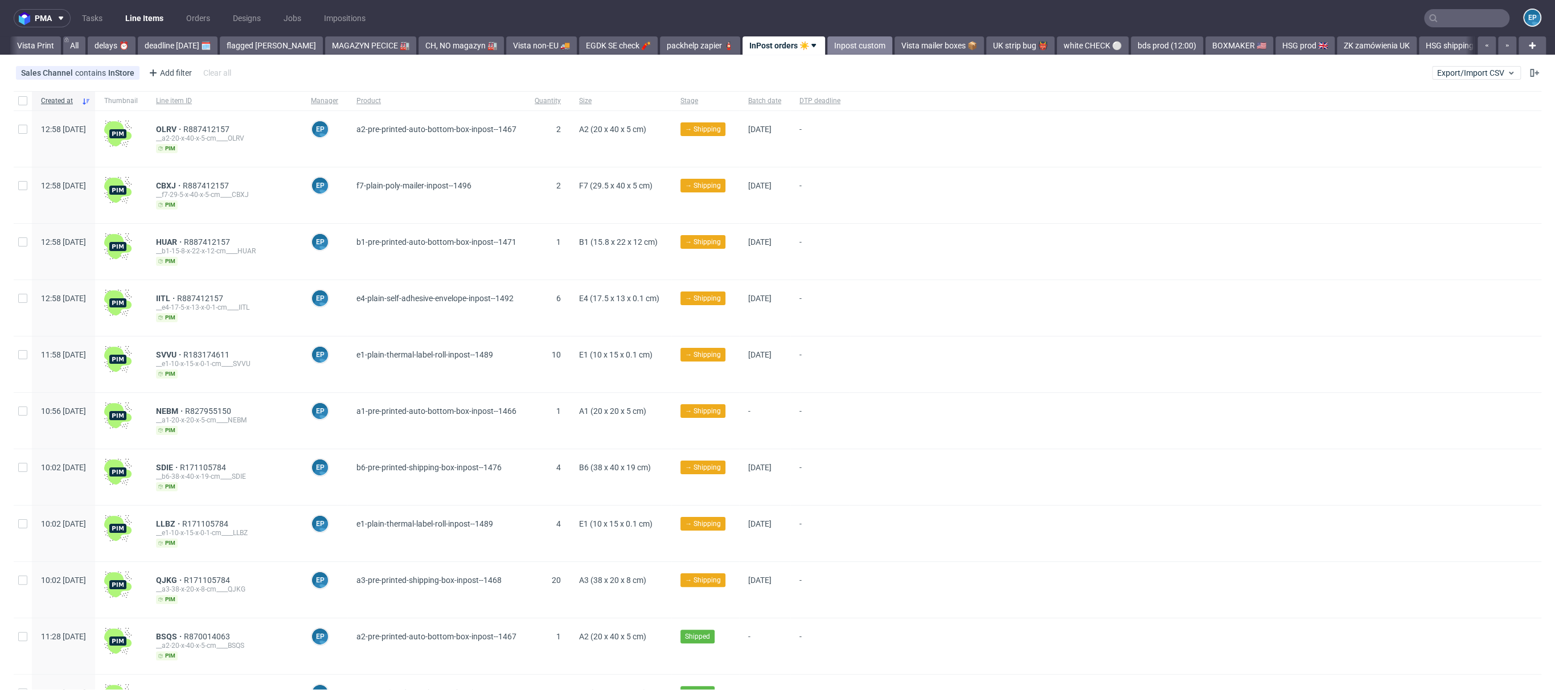
click at [828, 44] on link "Inpost custom" at bounding box center [860, 45] width 65 height 18
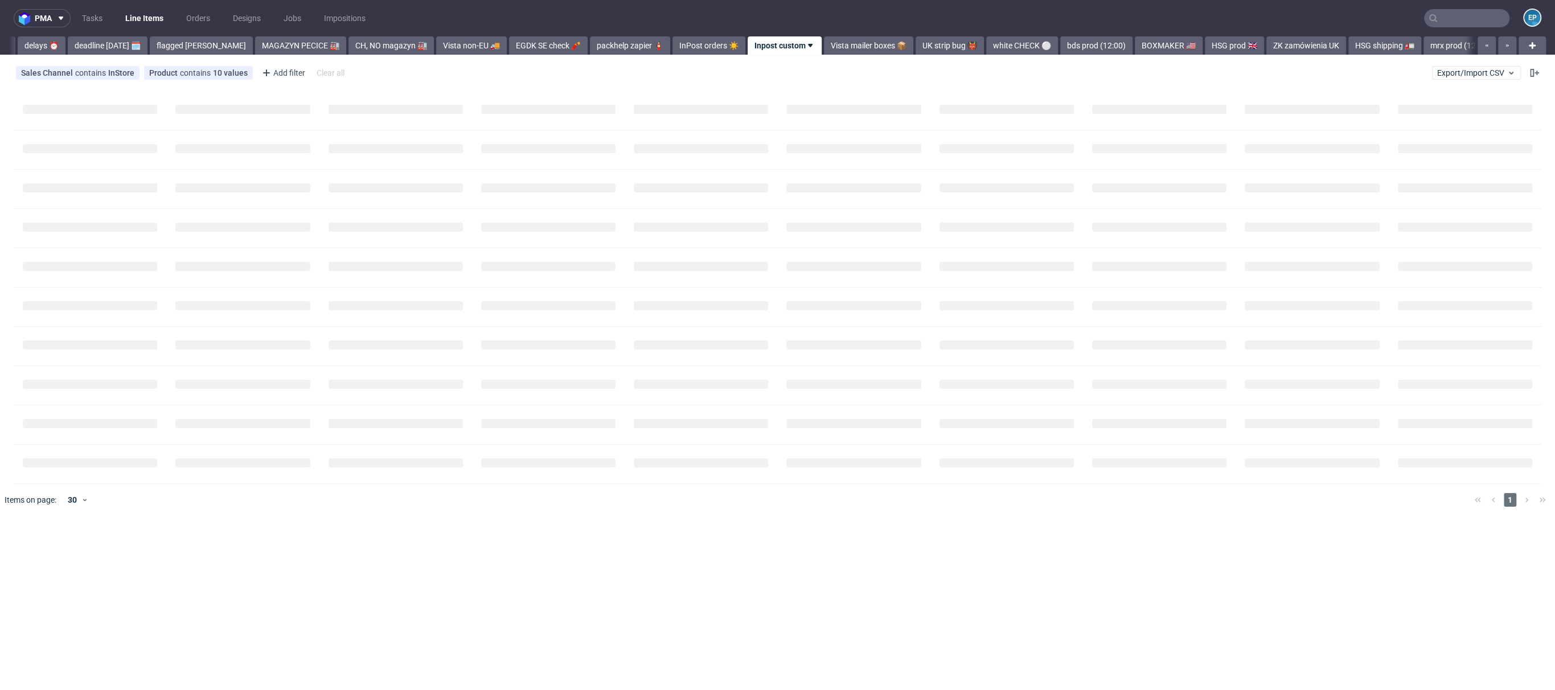
scroll to position [0, 72]
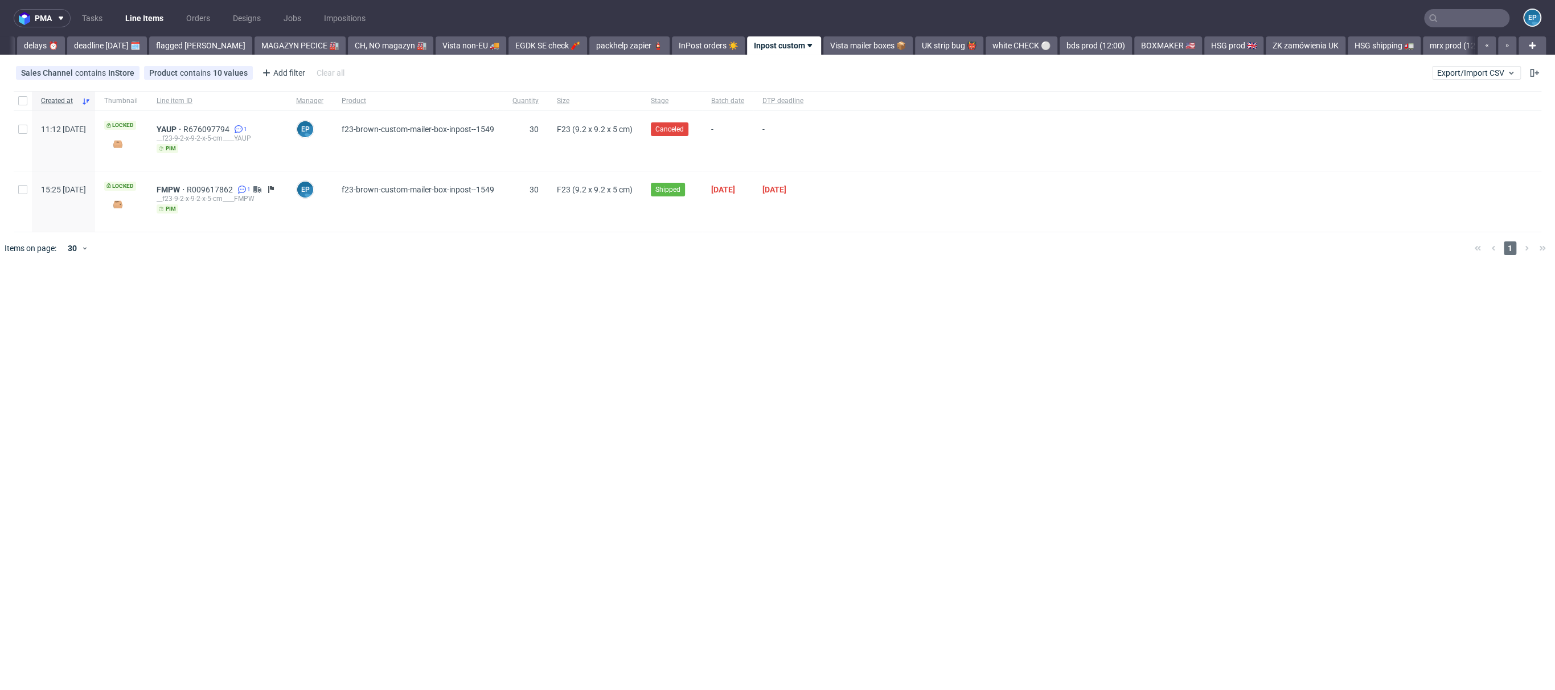
click at [824, 44] on link "Vista mailer boxes 📦" at bounding box center [868, 45] width 89 height 18
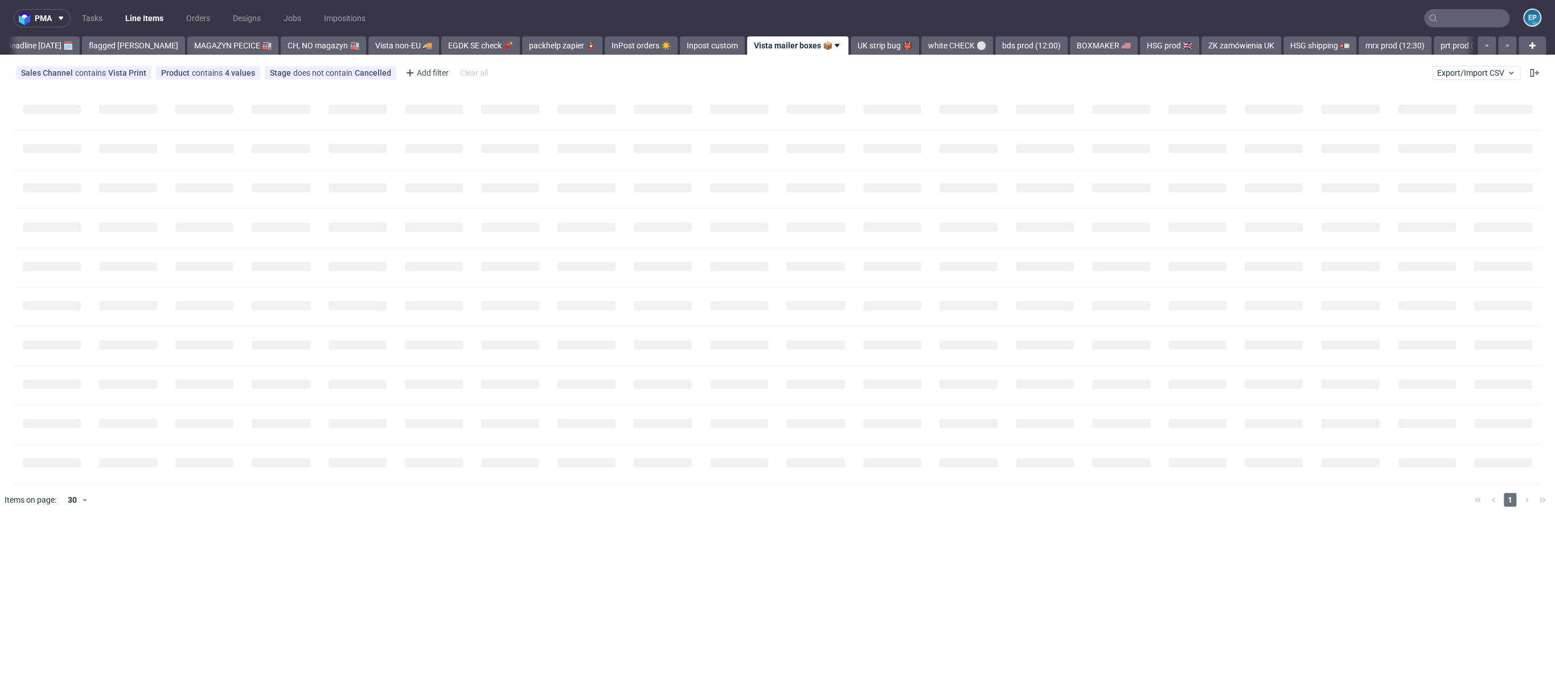
scroll to position [0, 152]
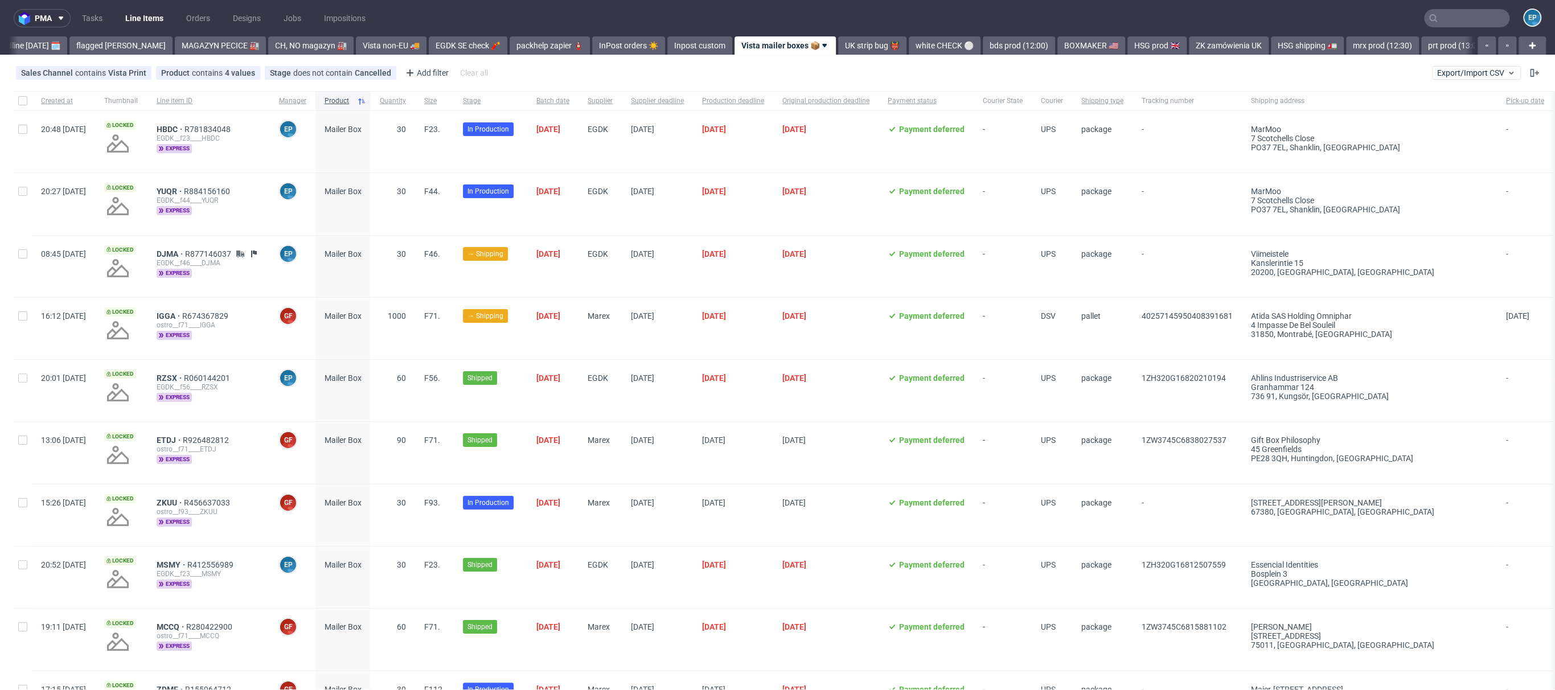
click at [1493, 15] on input "text" at bounding box center [1466, 18] width 85 height 18
type input "x"
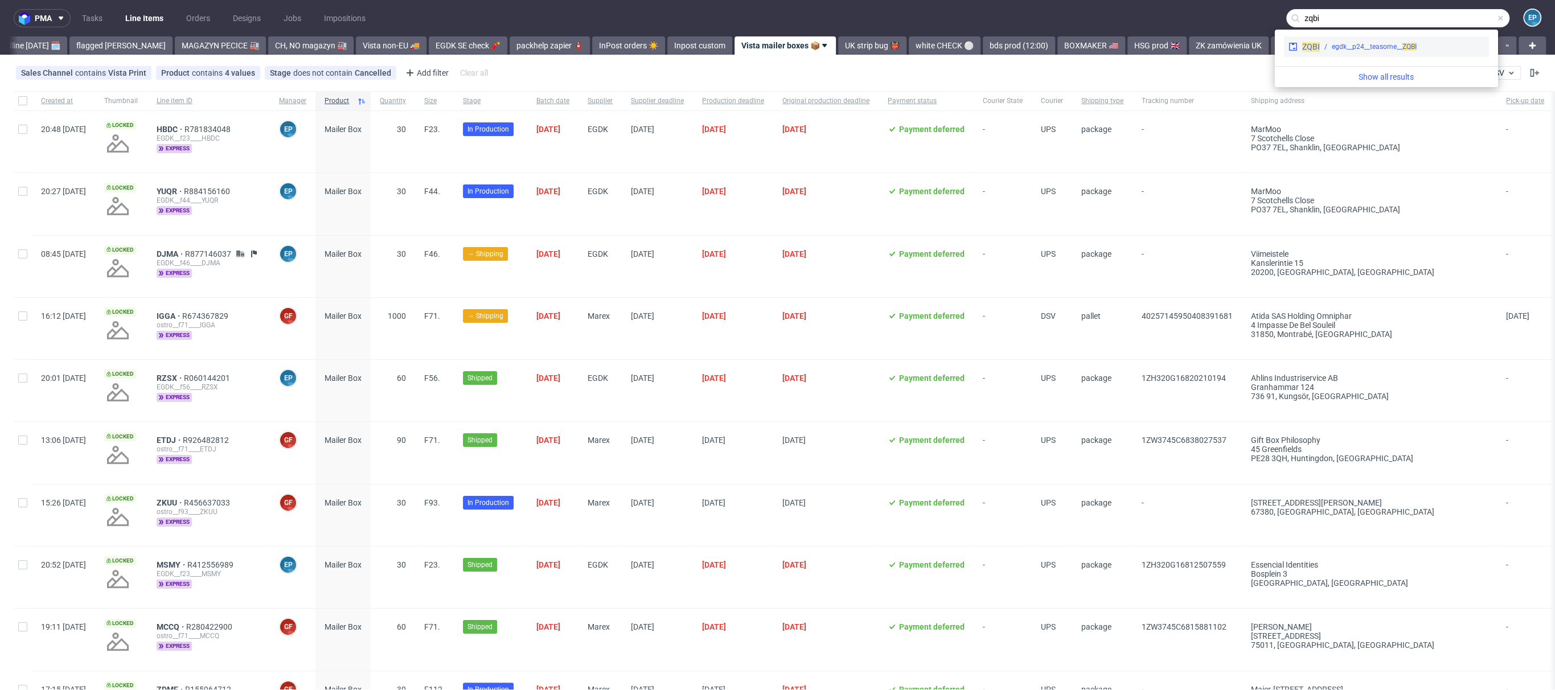
type input "zqbi"
click at [1345, 44] on div "egdk__p24__teasome__ ZQBI" at bounding box center [1374, 47] width 85 height 10
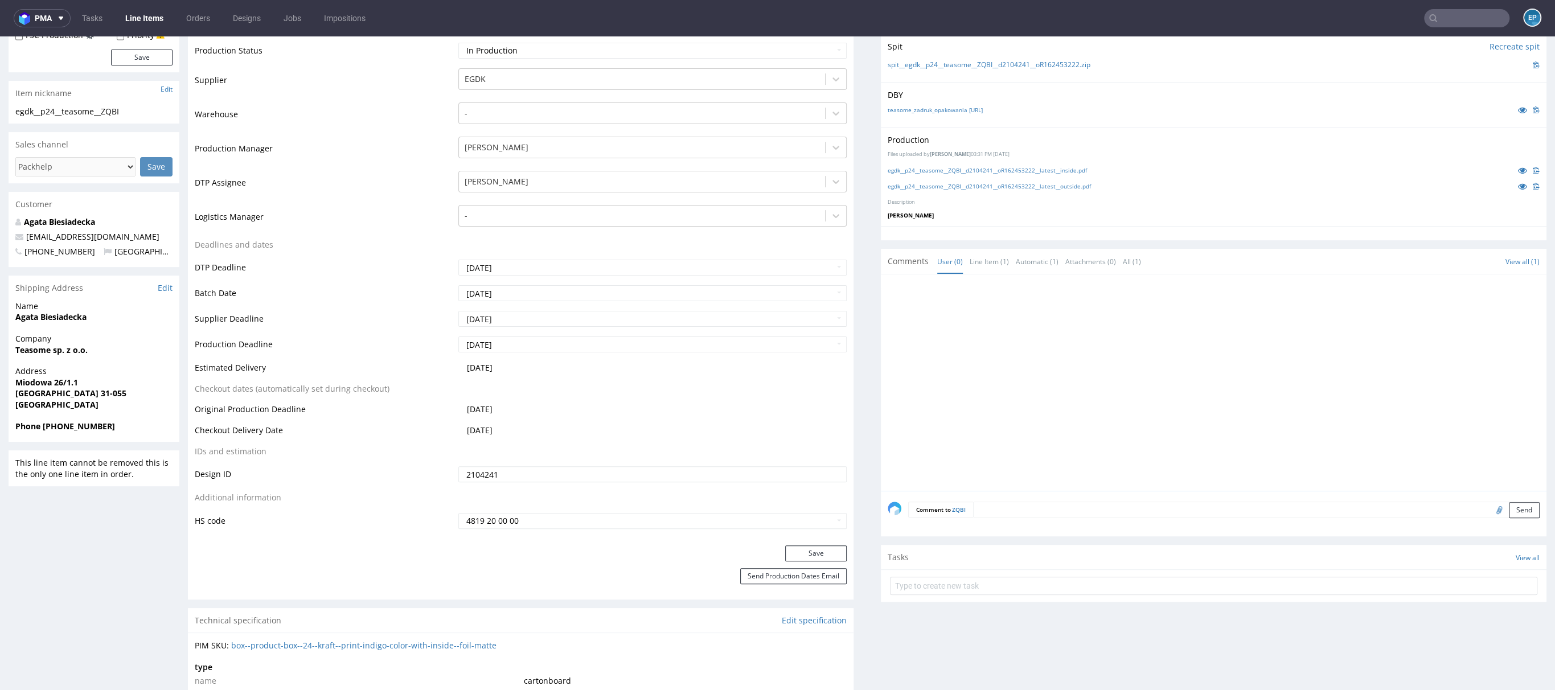
scroll to position [474, 0]
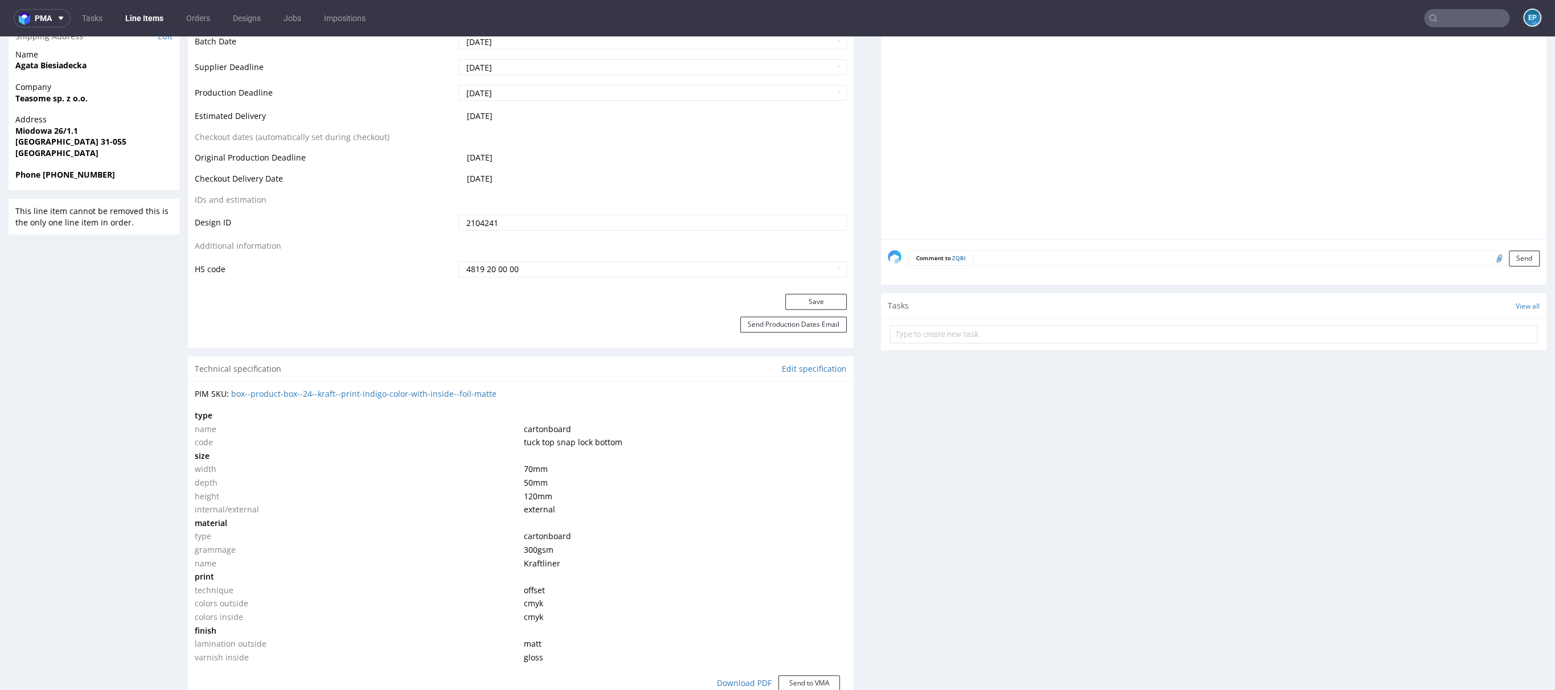
click at [695, 364] on div "Technical specification Edit specification" at bounding box center [521, 369] width 666 height 25
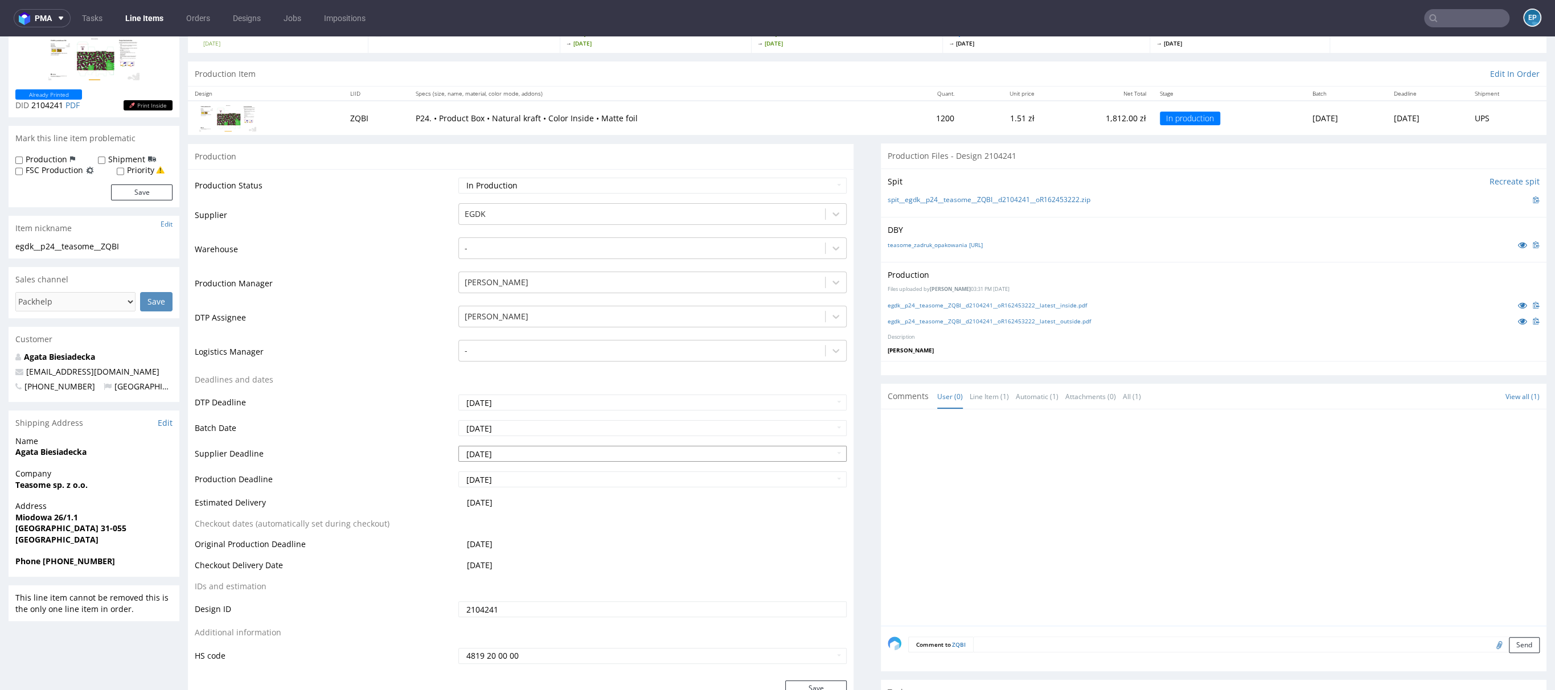
scroll to position [0, 0]
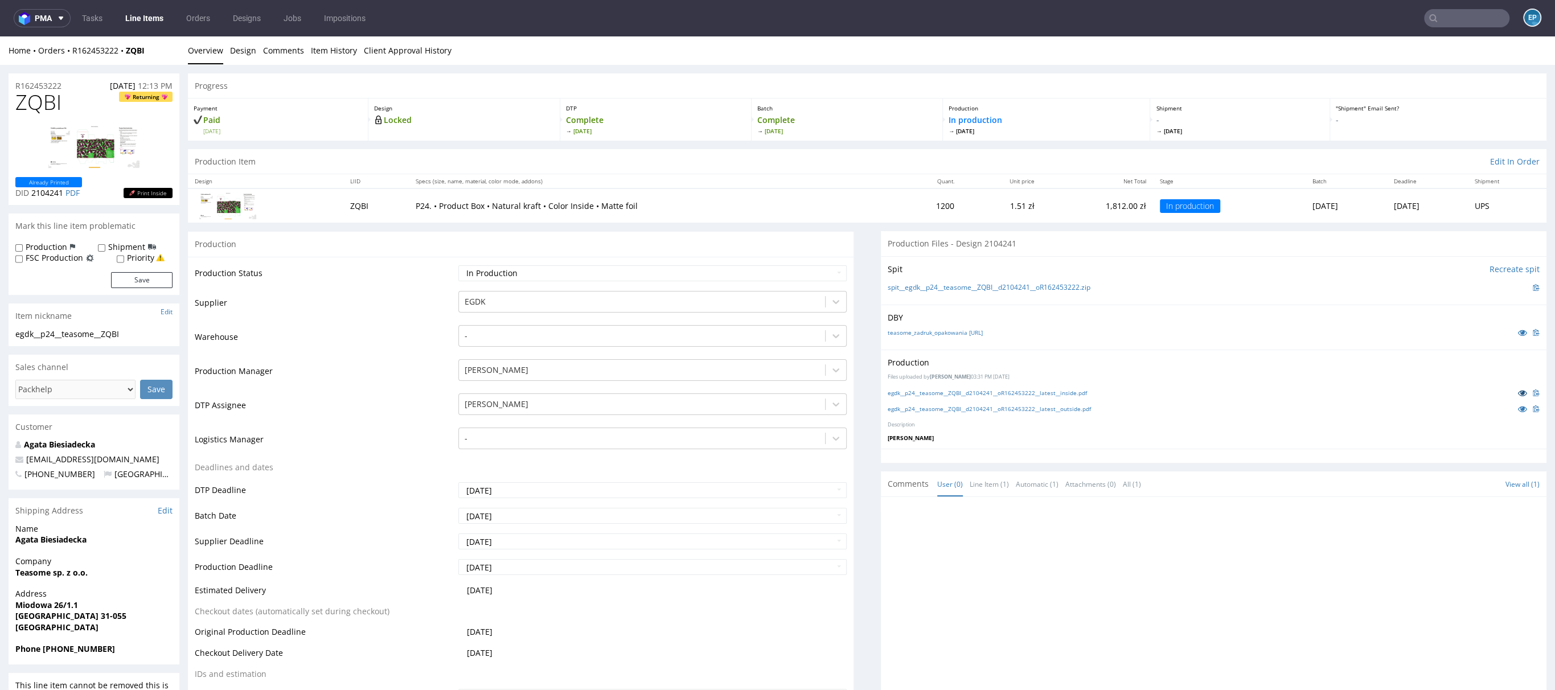
click at [1518, 394] on icon at bounding box center [1522, 393] width 9 height 8
click at [1518, 405] on icon at bounding box center [1522, 409] width 9 height 8
